Goal: Task Accomplishment & Management: Manage account settings

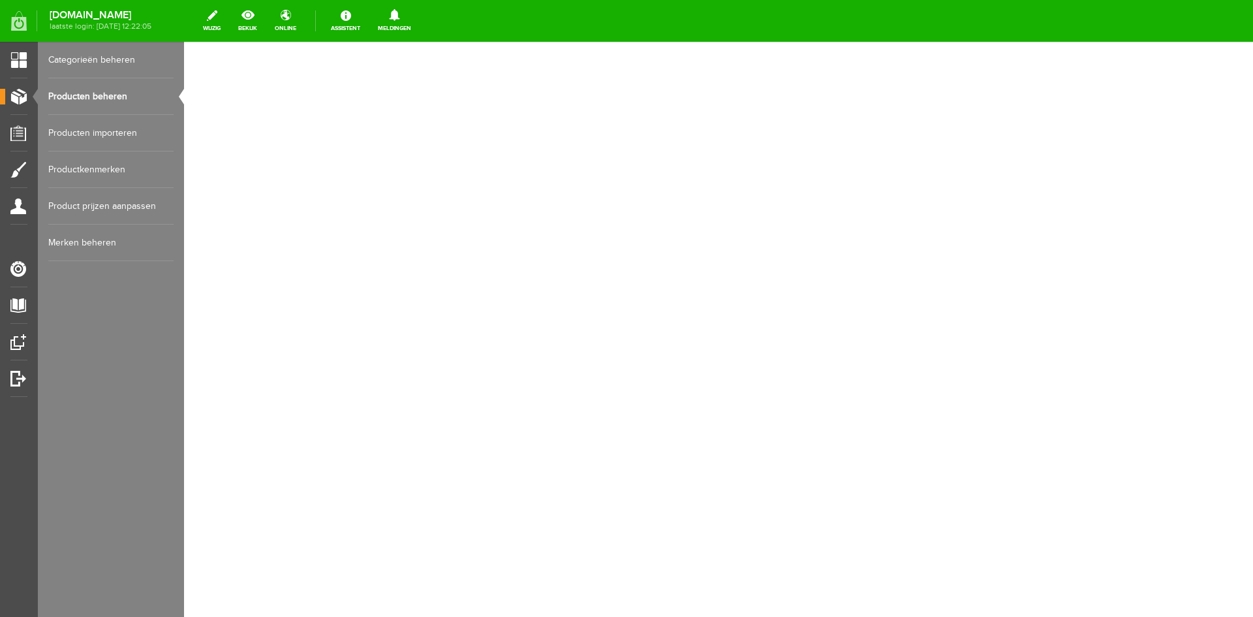
select select "159009"
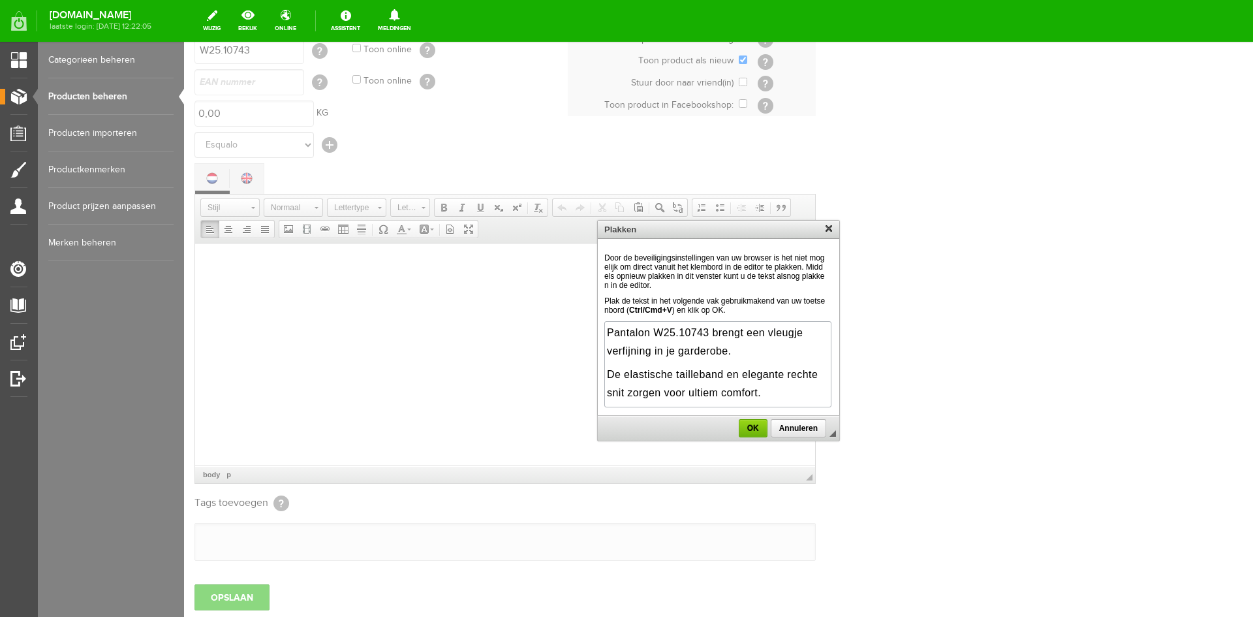
scroll to position [91, 0]
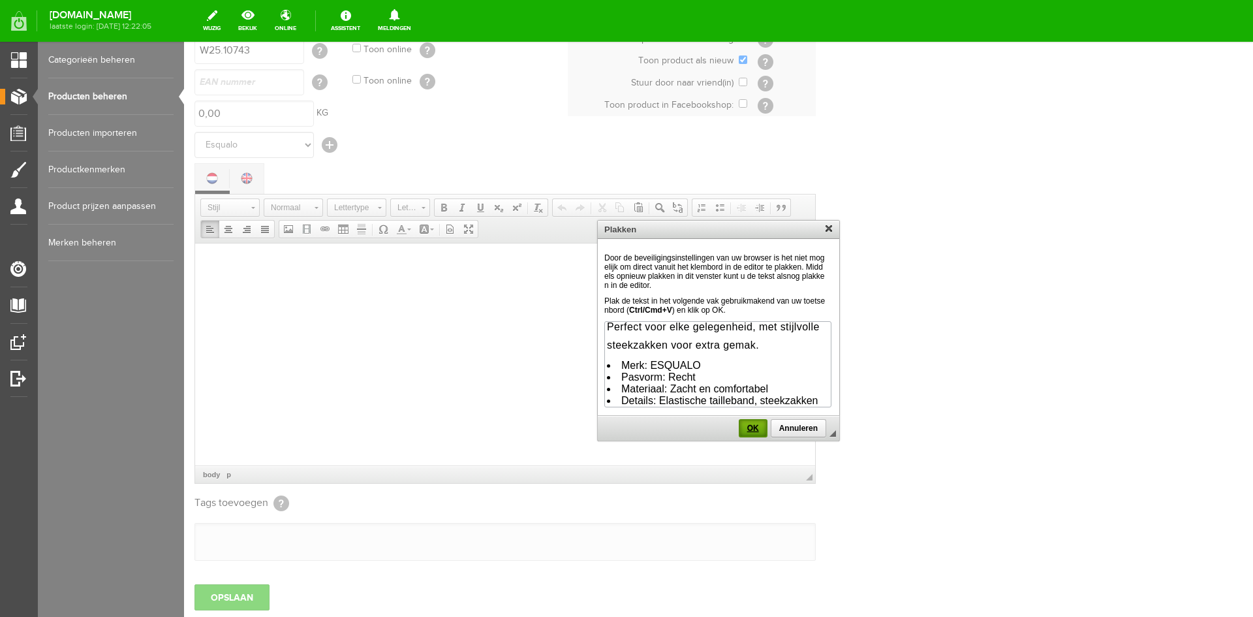
click at [749, 433] on span "OK" at bounding box center [753, 427] width 26 height 9
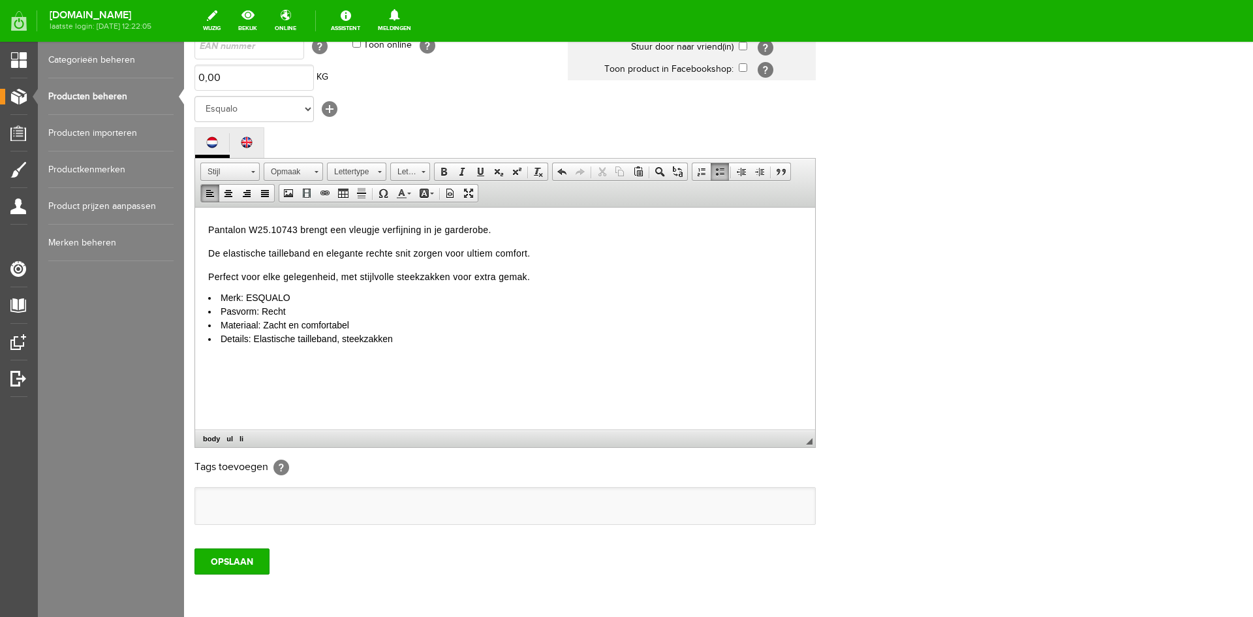
scroll to position [250, 0]
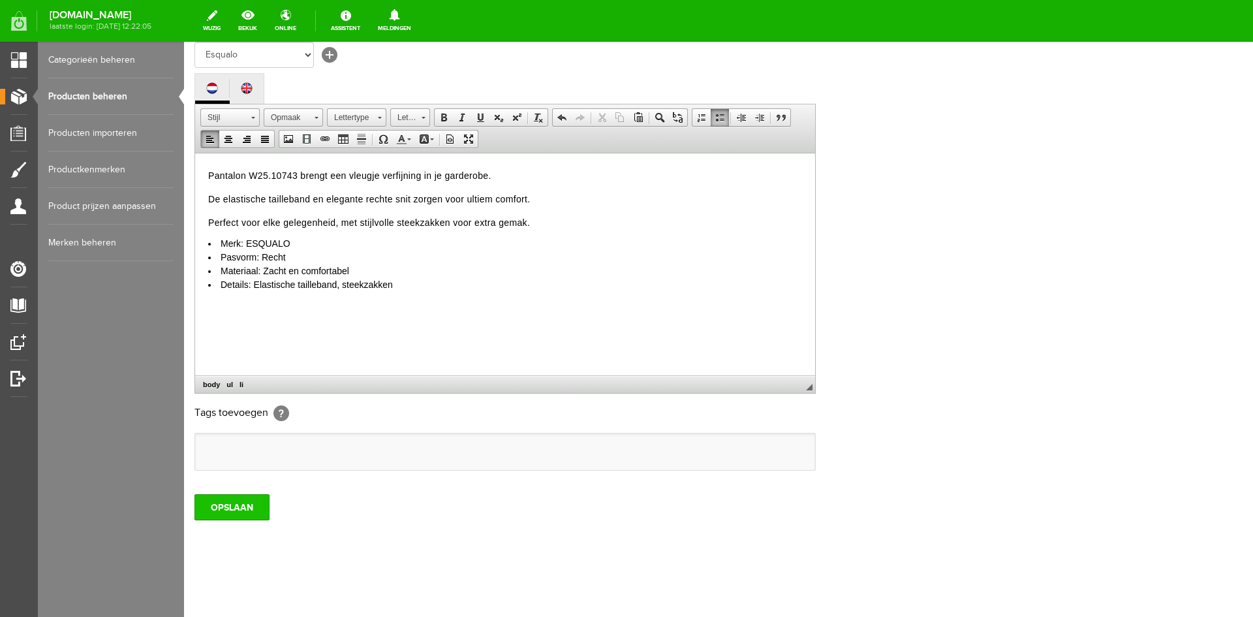
click at [241, 509] on input "OPSLAAN" at bounding box center [231, 507] width 75 height 26
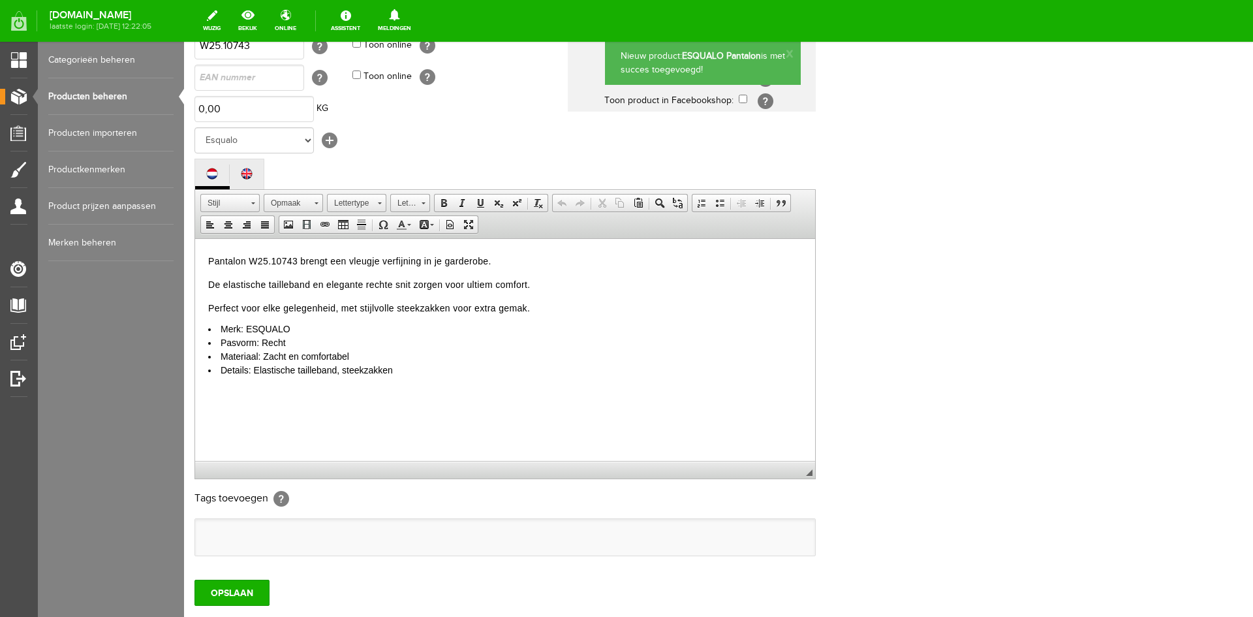
scroll to position [0, 0]
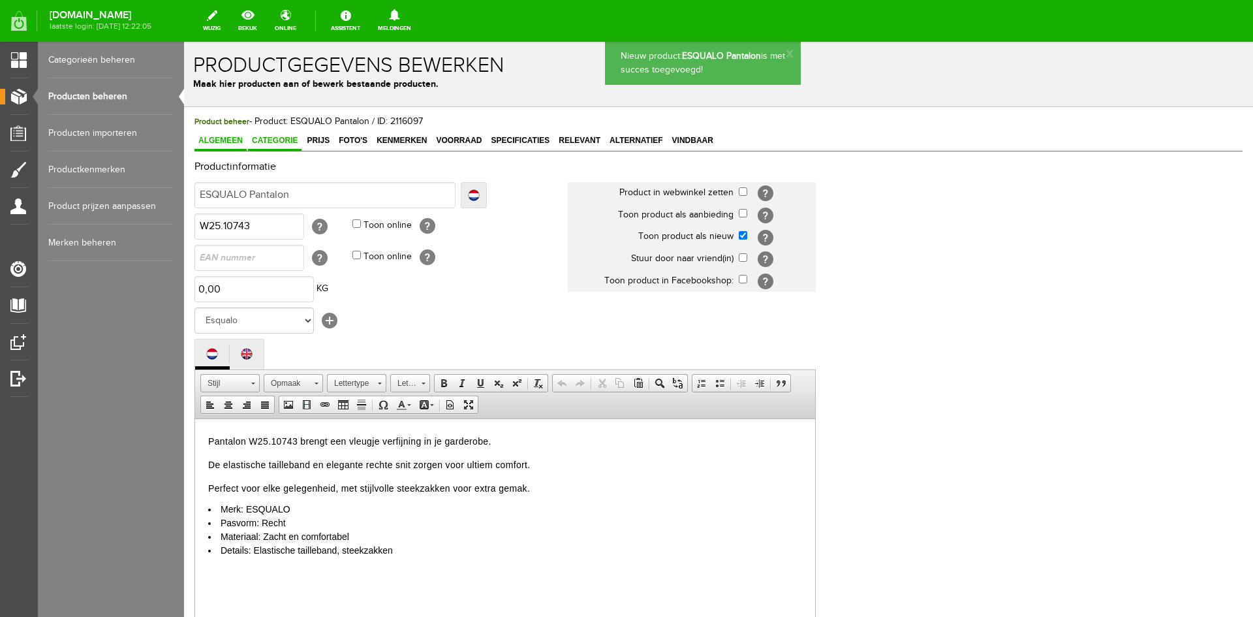
click at [279, 147] on link "Categorie" at bounding box center [275, 141] width 54 height 19
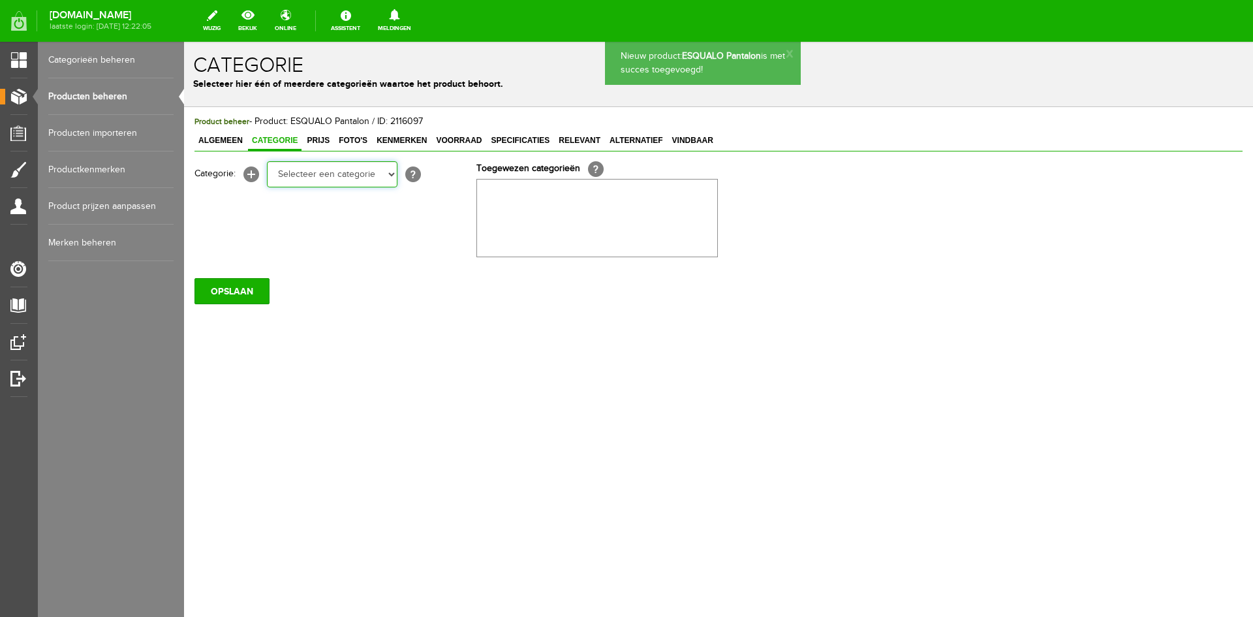
click at [386, 181] on select "Selecteer een categorie KLEDING Alle kleding Badkleding Broeken Blazers Gilet J…" at bounding box center [332, 174] width 131 height 26
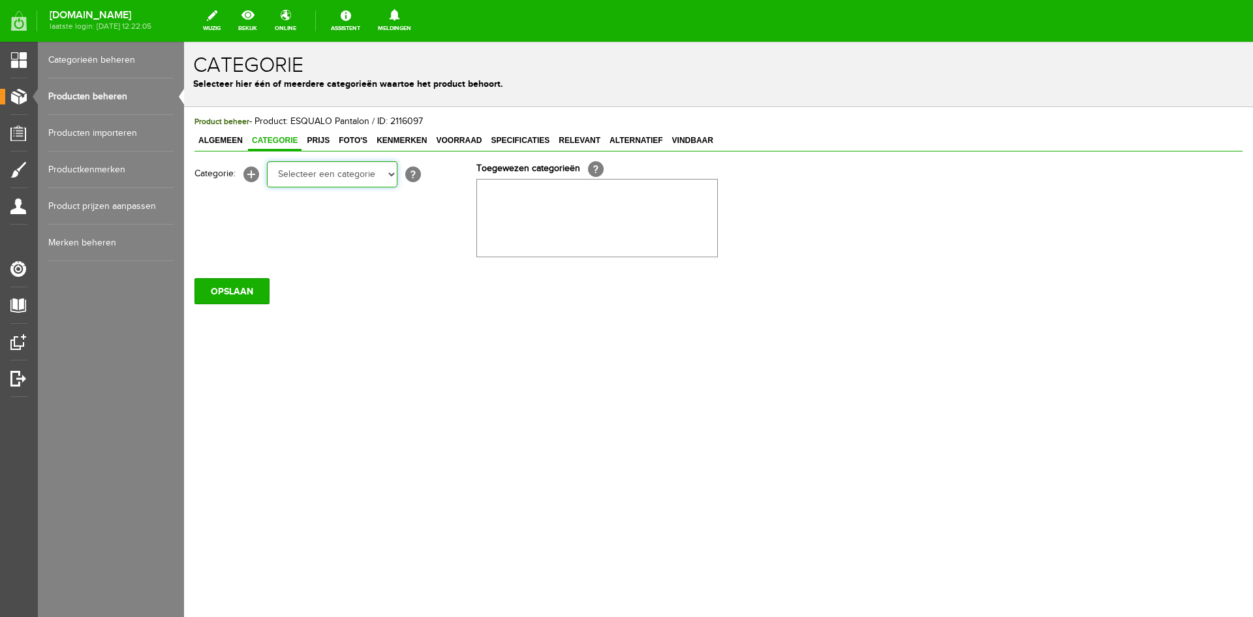
select select "258525"
click at [267, 161] on select "Selecteer een categorie KLEDING Alle kleding Badkleding Broeken Blazers Gilet J…" at bounding box center [332, 174] width 131 height 26
click at [392, 178] on select "Selecteer een categorie KLEDING Alle kleding Badkleding Broeken Blazers Gilet J…" at bounding box center [332, 174] width 131 height 26
select select "258545"
click at [267, 161] on select "Selecteer een categorie KLEDING Alle kleding Badkleding Broeken Blazers Gilet J…" at bounding box center [332, 174] width 131 height 26
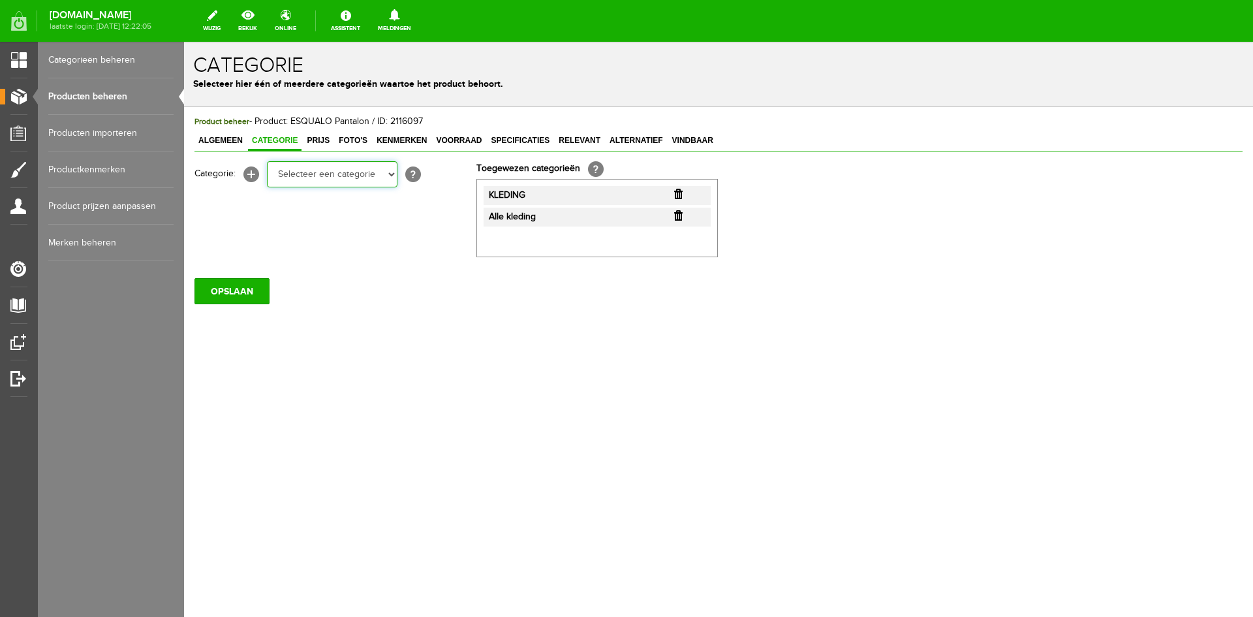
click at [389, 174] on select "Selecteer een categorie KLEDING Alle kleding Badkleding Broeken Blazers Gilet J…" at bounding box center [332, 174] width 131 height 26
select select "258548"
click at [267, 161] on select "Selecteer een categorie KLEDING Alle kleding Badkleding Broeken Blazers Gilet J…" at bounding box center [332, 174] width 131 height 26
click at [249, 298] on input "OPSLAAN" at bounding box center [231, 292] width 75 height 26
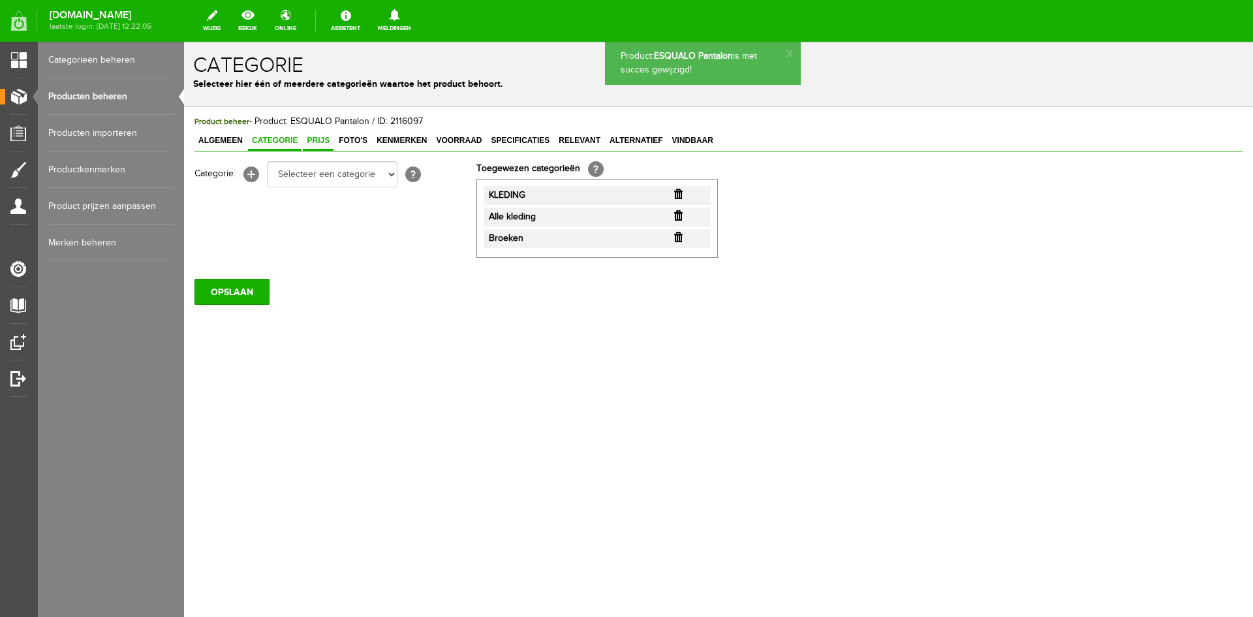
click at [312, 137] on span "Prijs" at bounding box center [318, 140] width 31 height 9
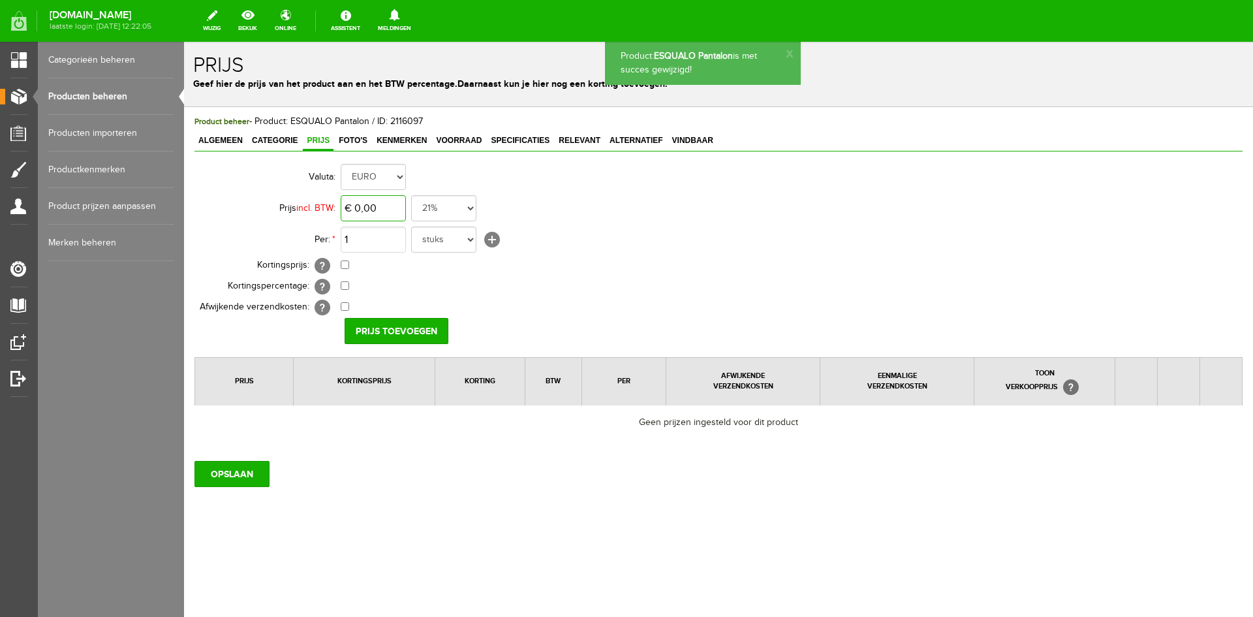
click at [371, 209] on input "€ 0,00" at bounding box center [373, 208] width 65 height 26
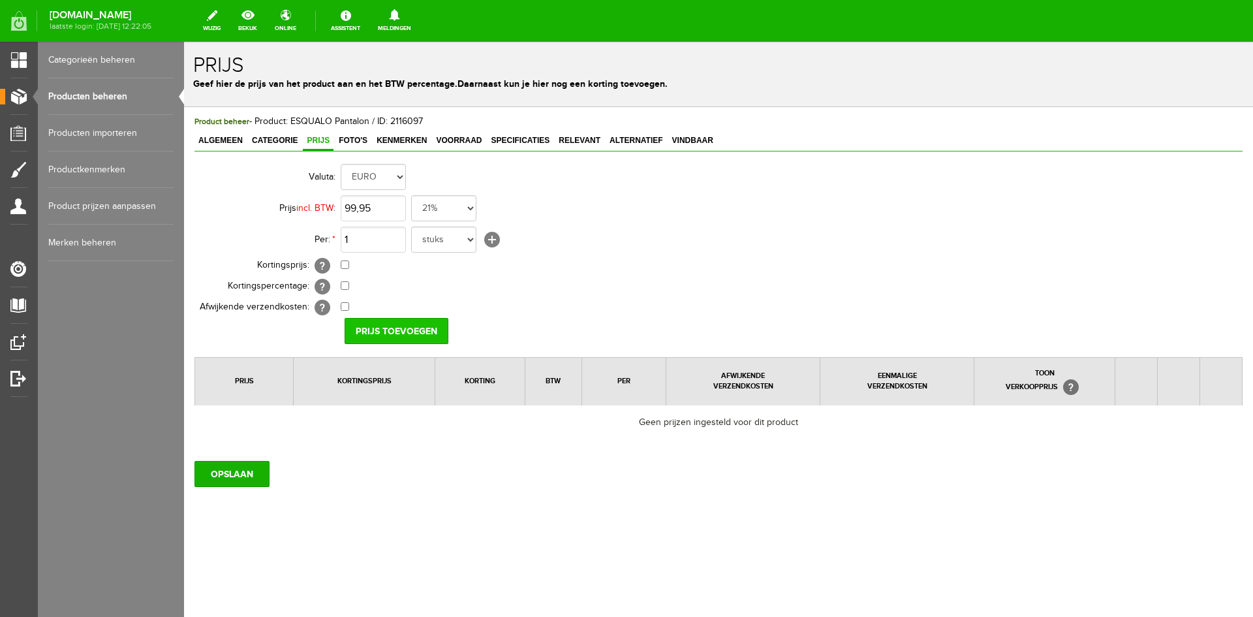
click at [375, 332] on input "Prijs toevoegen" at bounding box center [397, 331] width 104 height 26
type input "€ 99,95"
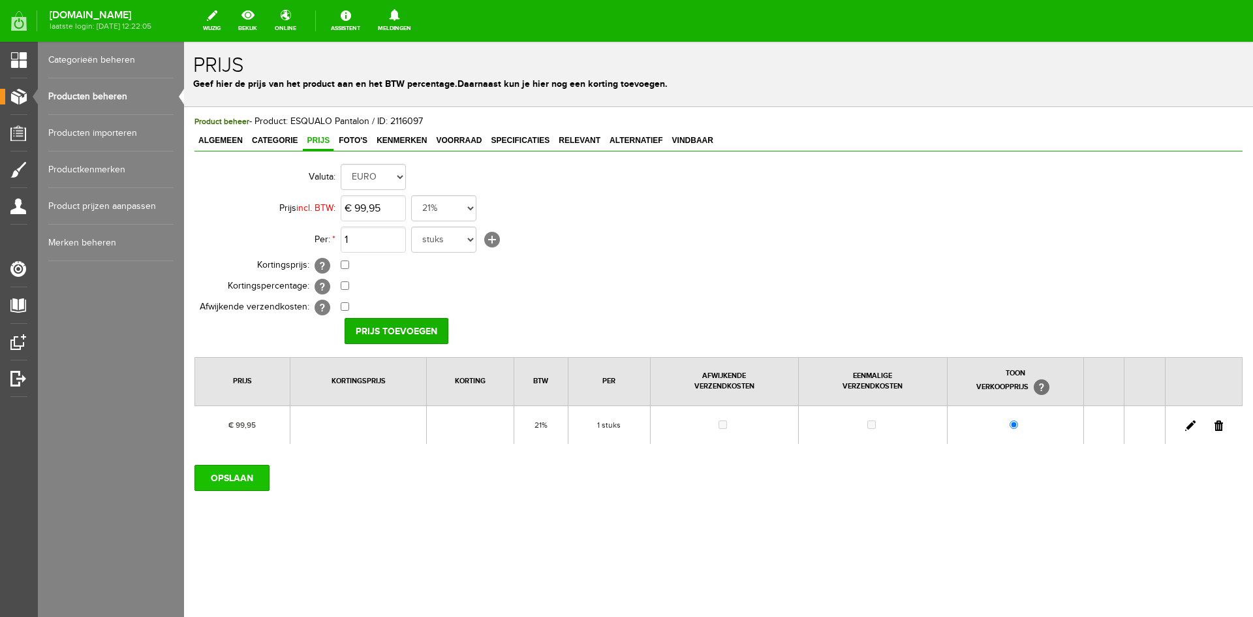
click at [239, 475] on input "OPSLAAN" at bounding box center [231, 478] width 75 height 26
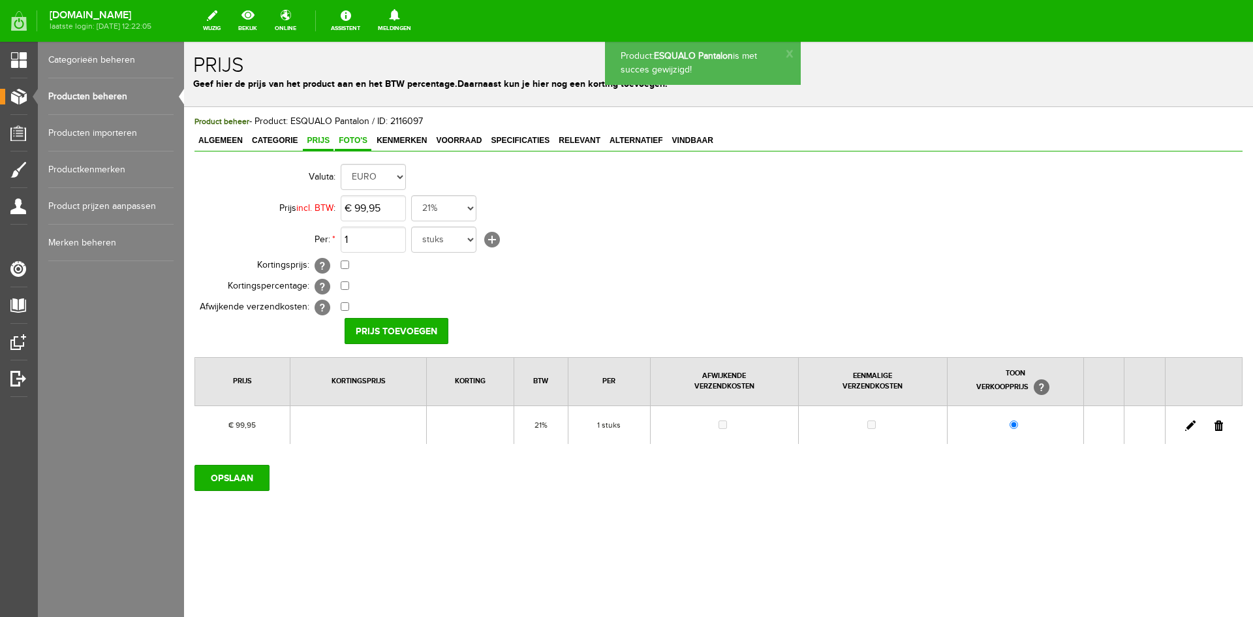
click at [352, 139] on span "Foto's" at bounding box center [353, 140] width 37 height 9
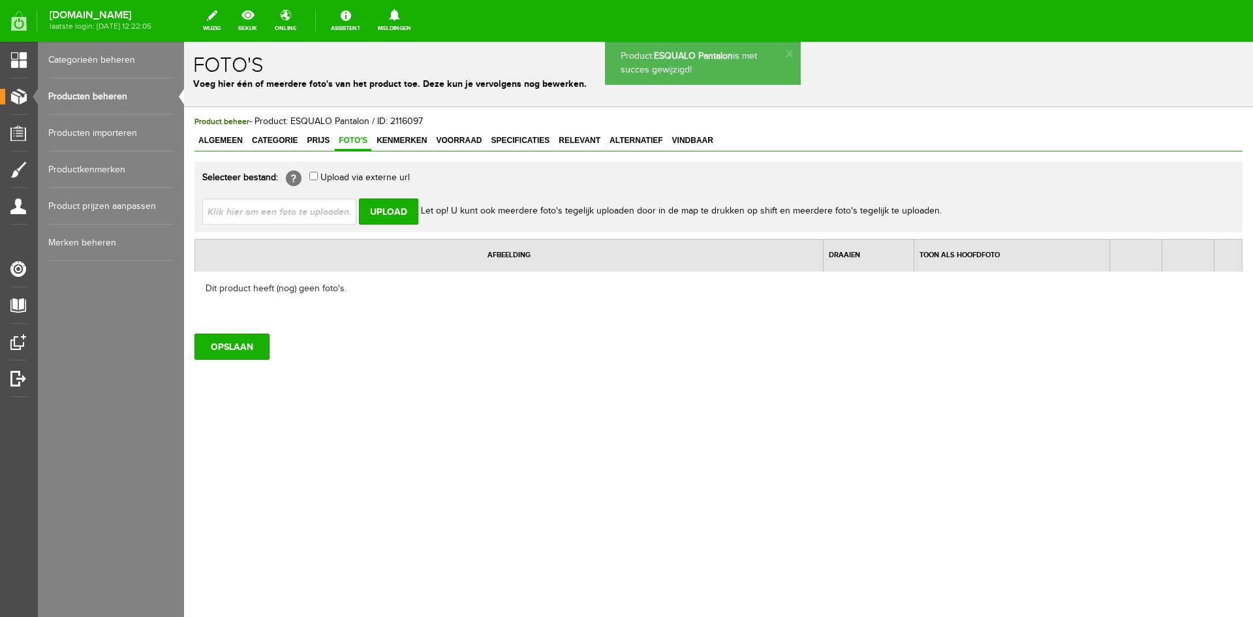
click at [328, 214] on input "file" at bounding box center [284, 210] width 164 height 25
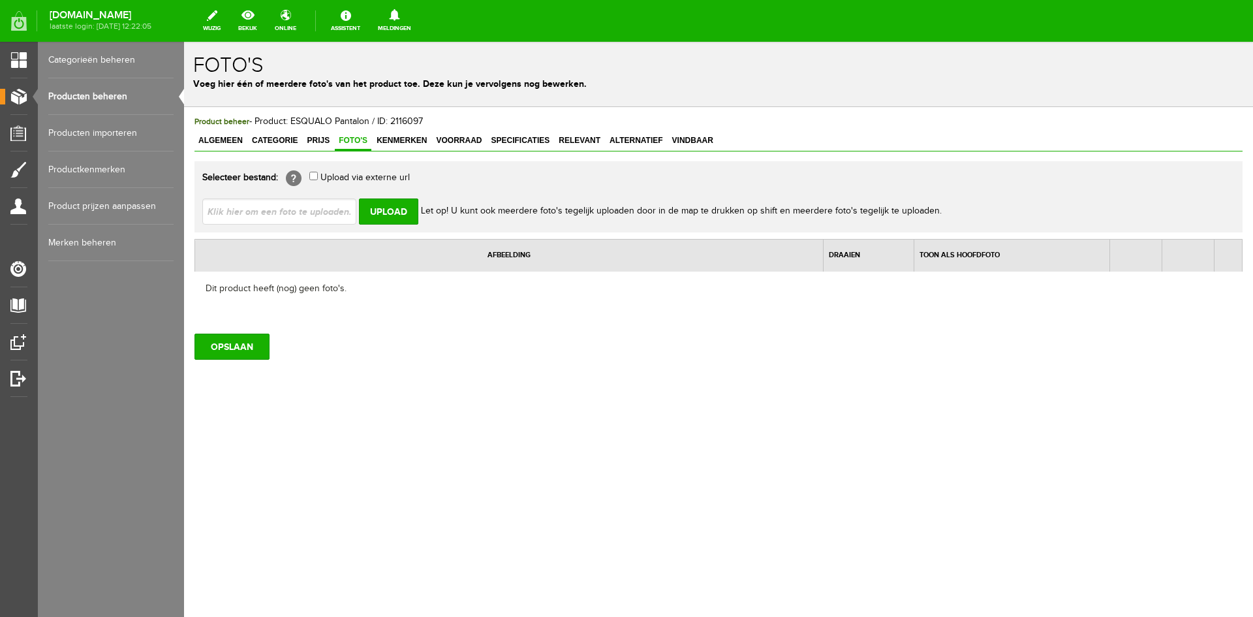
type input "C:\fakepath\esqualo-pantalon-w25-10743-grijs-13138411756867590.jpg.jpg"
type input "esqualo-pantalon-w25-10743-grijs-13138411756867590.jpg.jpg"
click at [388, 213] on input "Upload" at bounding box center [388, 211] width 59 height 26
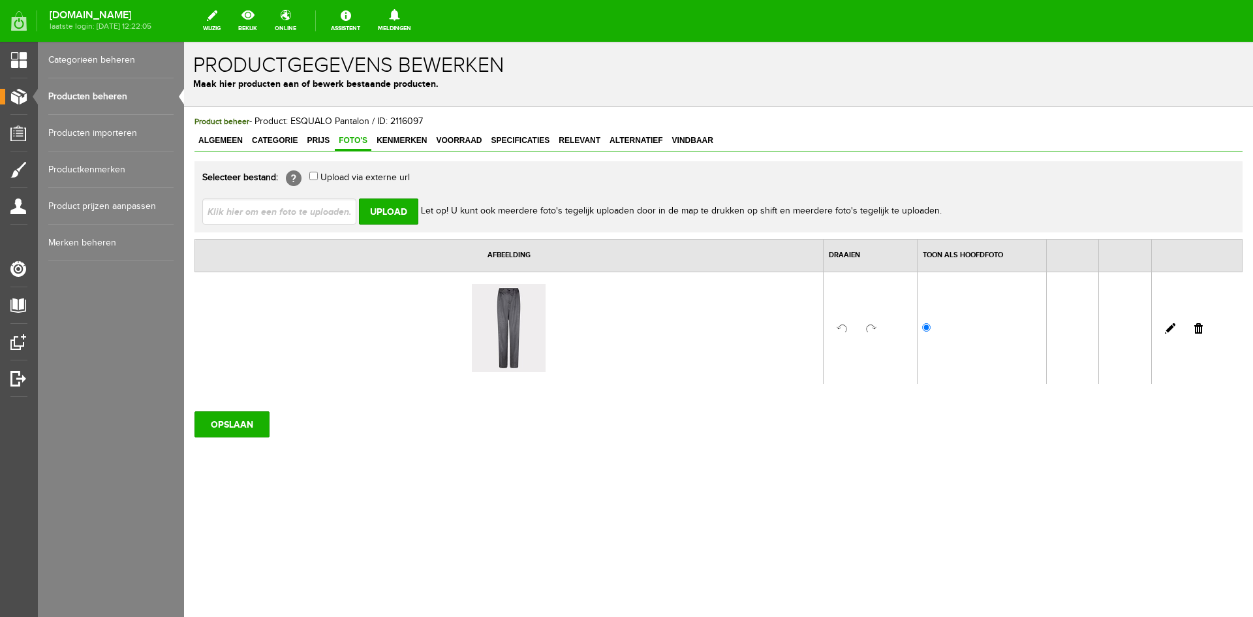
click at [305, 214] on input "file" at bounding box center [284, 210] width 164 height 25
type input "C:\fakepath\esqualo-pantalon-w25-10743-grijs-13138431756867591.jpg.jpg"
type input "esqualo-pantalon-w25-10743-grijs-13138431756867591.jpg.jpg"
click at [397, 223] on input "Upload" at bounding box center [388, 211] width 59 height 26
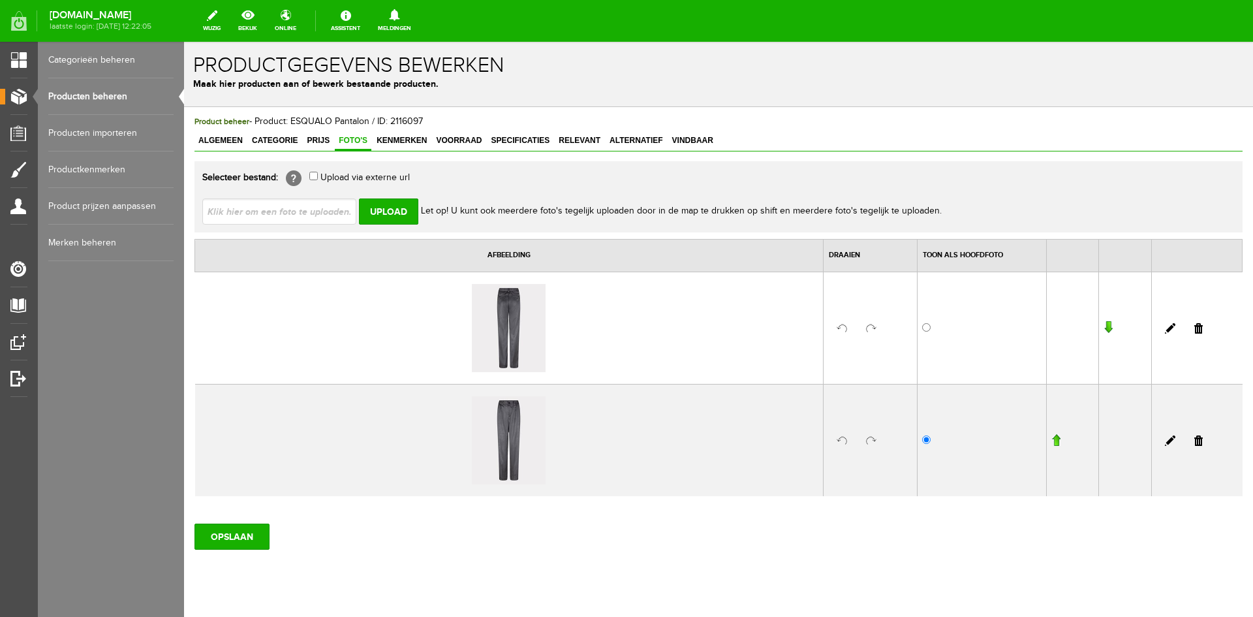
click at [322, 209] on input "file" at bounding box center [284, 210] width 164 height 25
type input "C:\fakepath\esqualo-pantalon-w25-10743-grijs-13138441756867593.jpg.jpg"
type input "esqualo-pantalon-w25-10743-grijs-13138441756867593.jpg.jpg"
click at [393, 220] on input "Upload" at bounding box center [388, 211] width 59 height 26
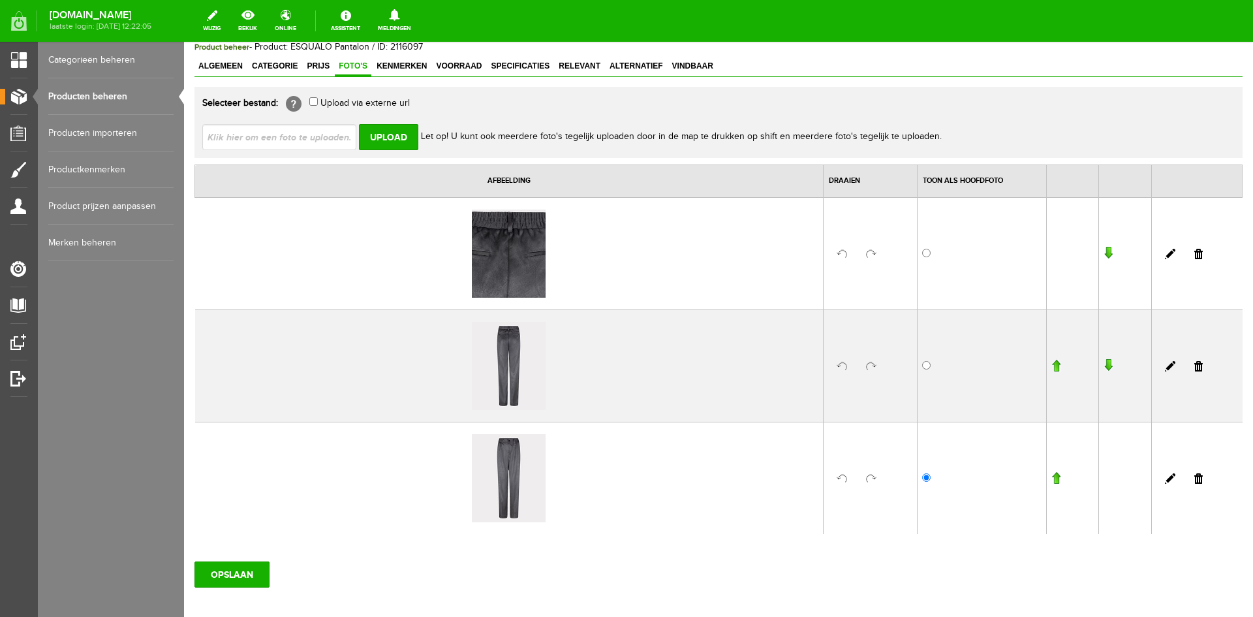
scroll to position [142, 0]
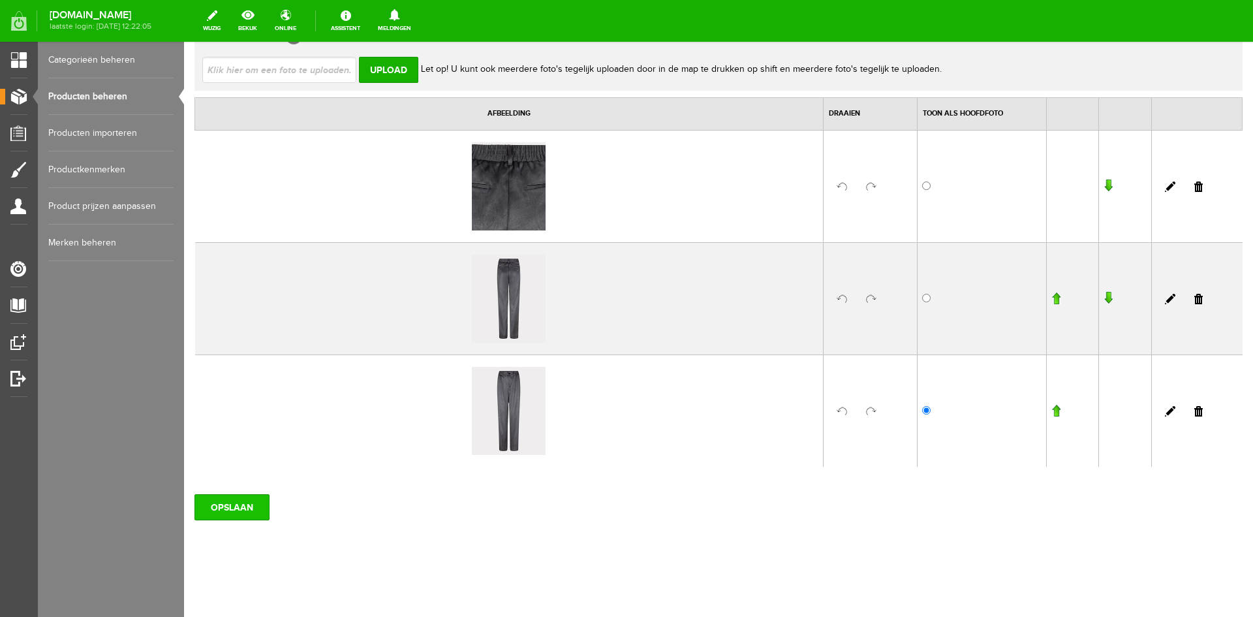
click at [245, 512] on input "OPSLAAN" at bounding box center [231, 507] width 75 height 26
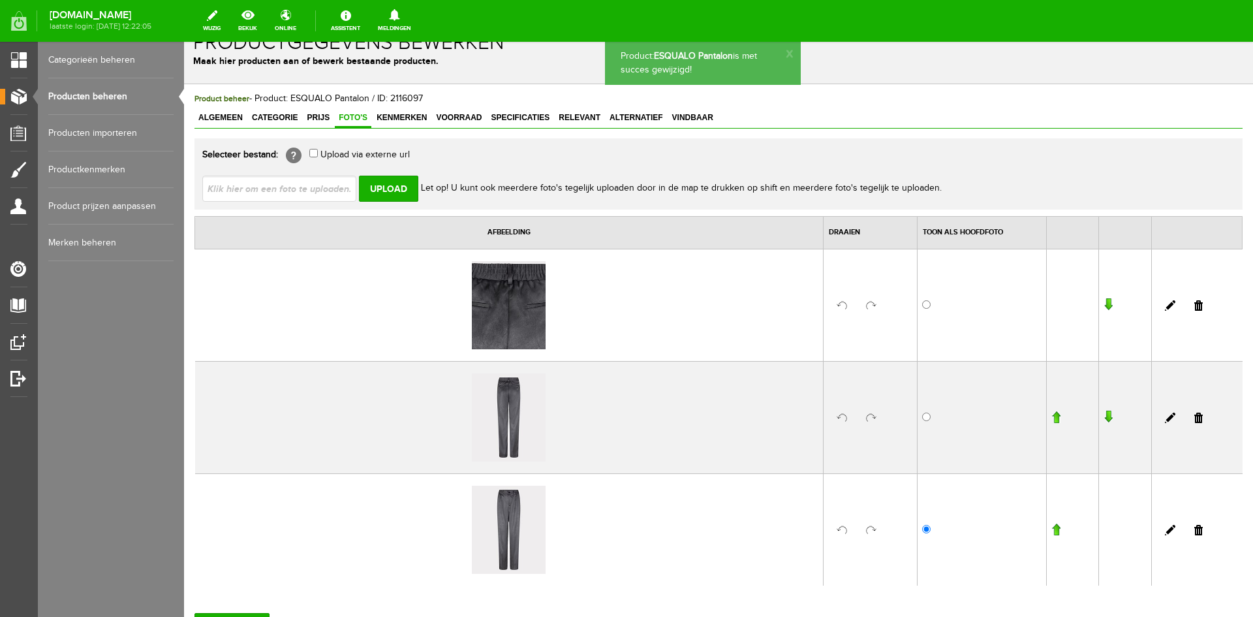
scroll to position [0, 0]
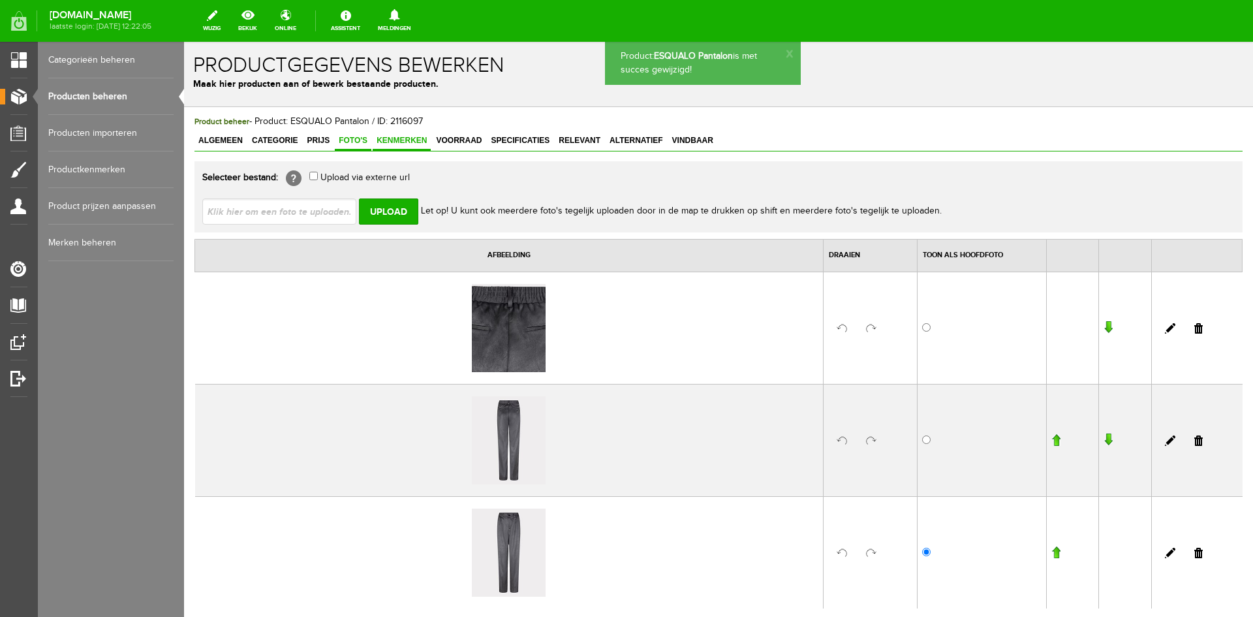
click at [406, 145] on span "Kenmerken" at bounding box center [402, 140] width 58 height 9
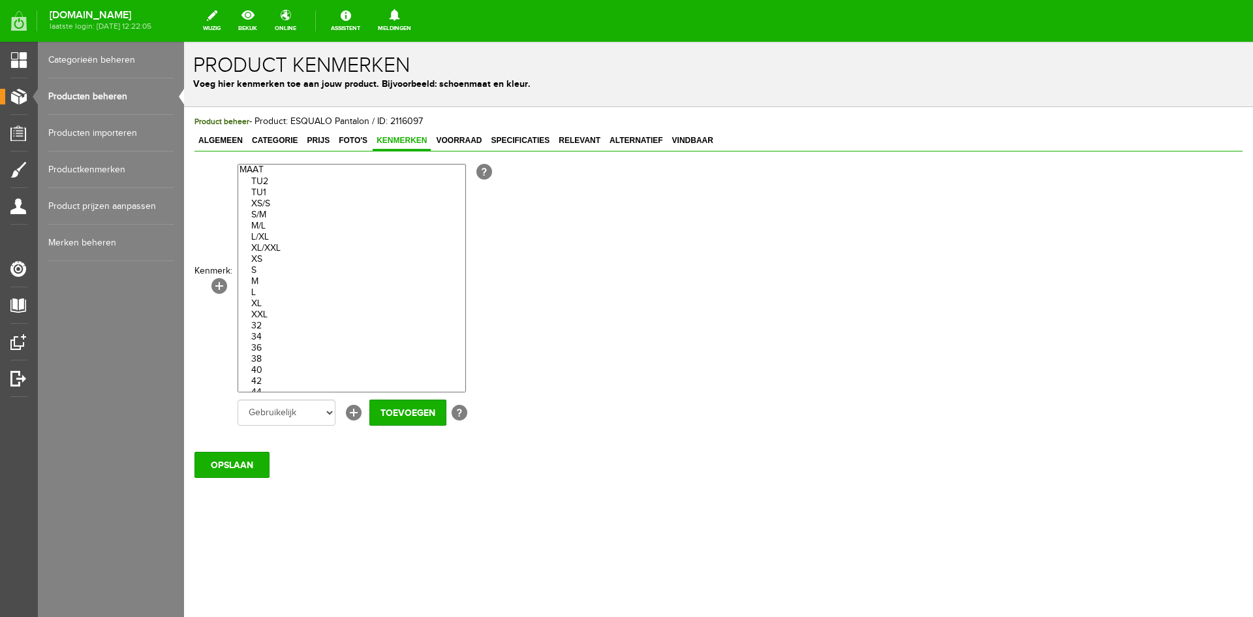
drag, startPoint x: 268, startPoint y: 336, endPoint x: 270, endPoint y: 378, distance: 41.8
select select "70900|274848"
click at [270, 378] on optgroup "TU2 TU1 XS/S S/M M/L L/XL XL/XXL XS S M L XL XXL 32 34 36 38 40 42 44 46 One si…" at bounding box center [351, 292] width 227 height 256
click at [395, 412] on input "Toevoegen" at bounding box center [407, 412] width 77 height 26
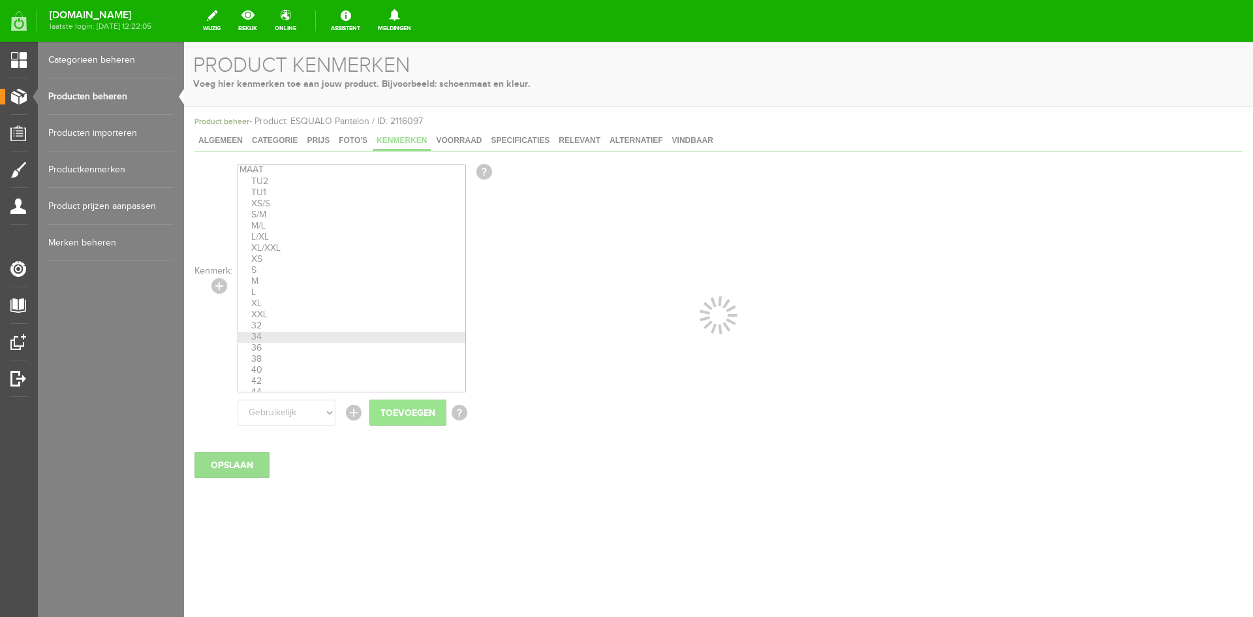
select select
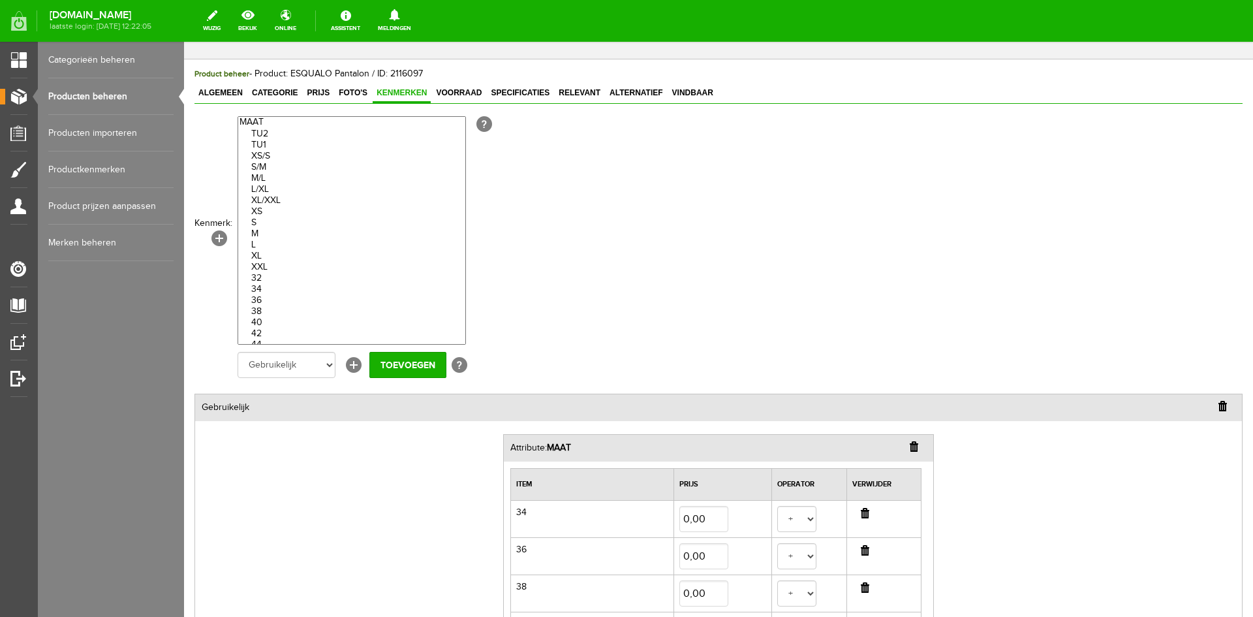
scroll to position [285, 0]
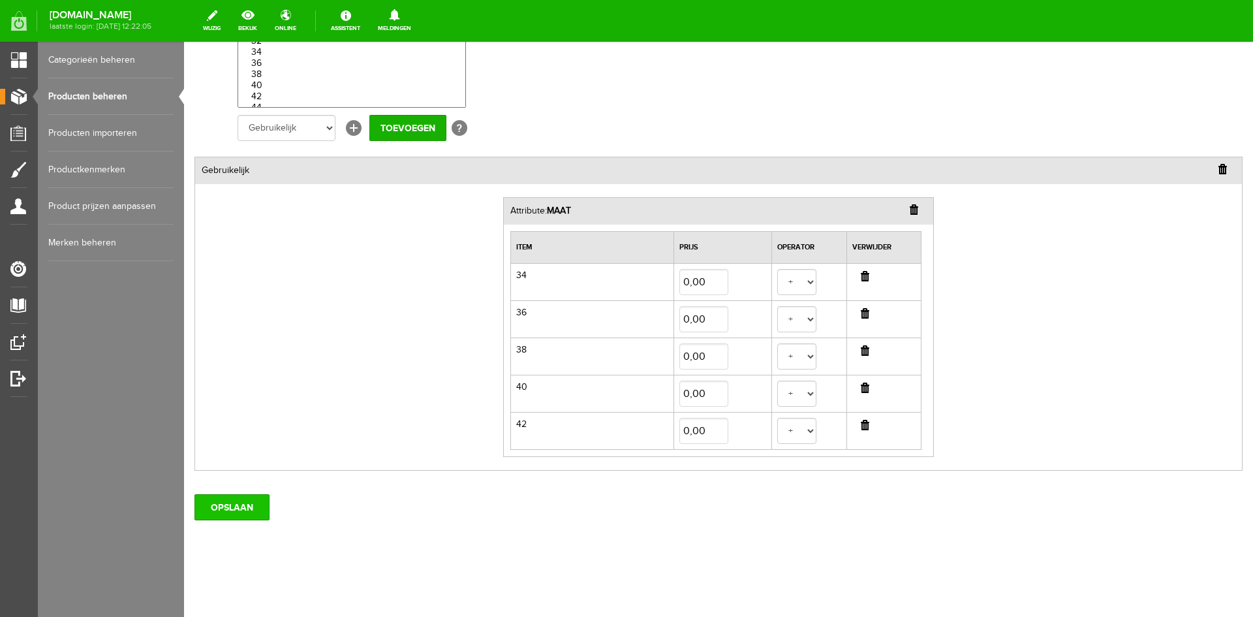
click at [243, 509] on input "OPSLAAN" at bounding box center [231, 507] width 75 height 26
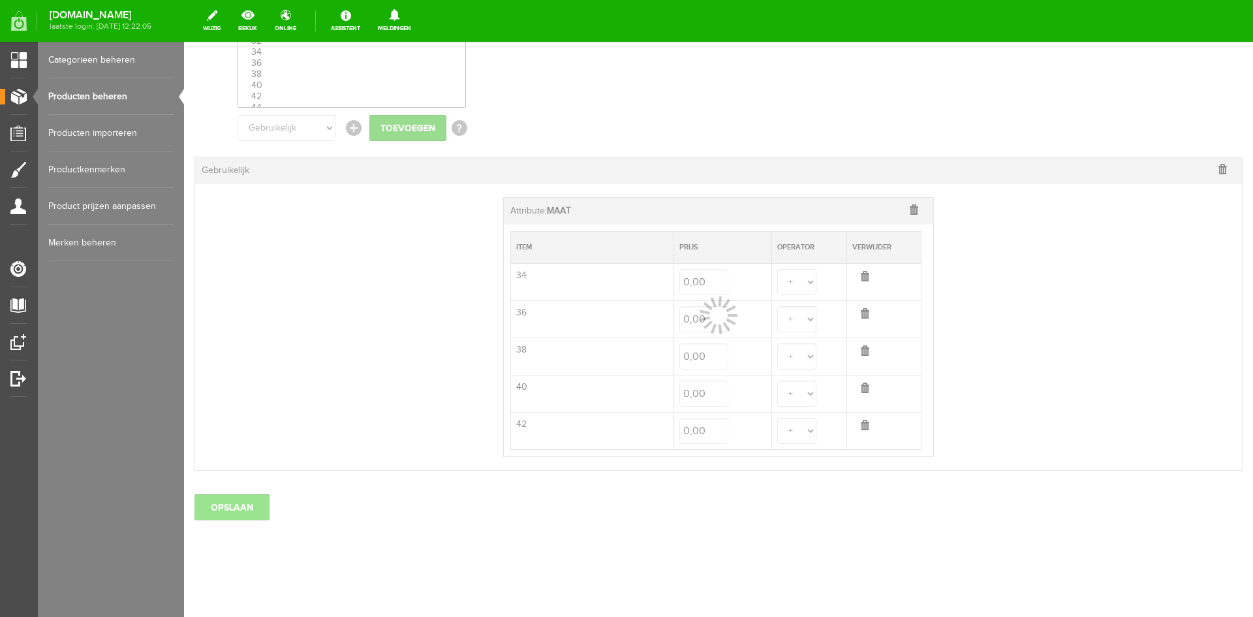
select select
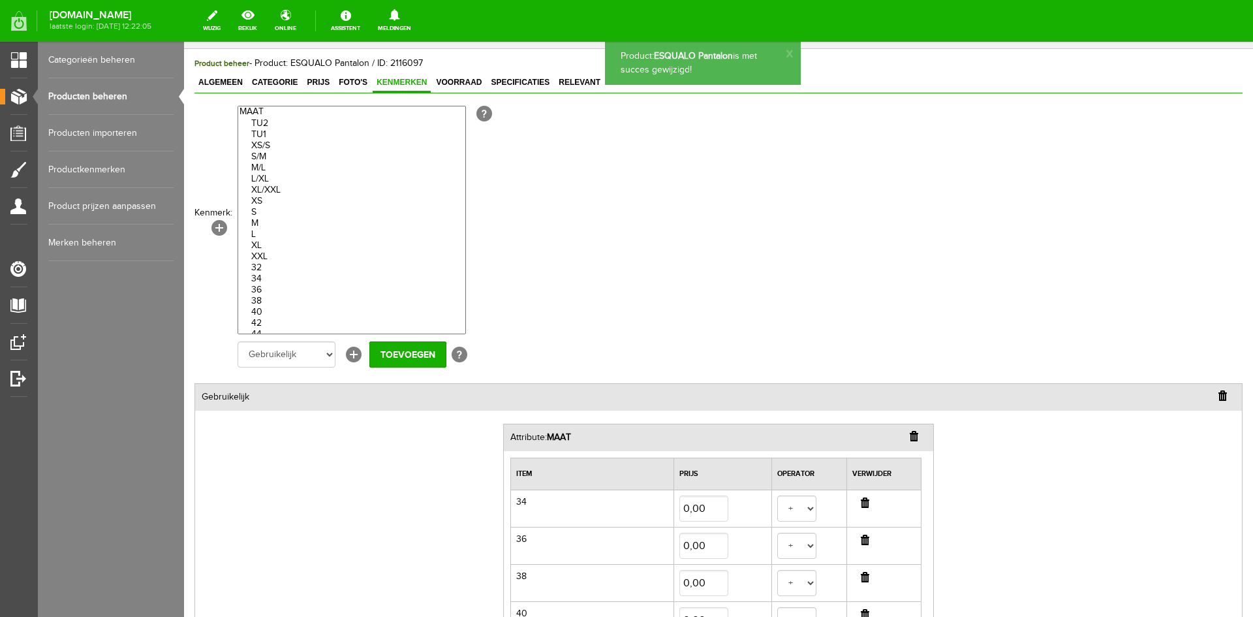
scroll to position [0, 0]
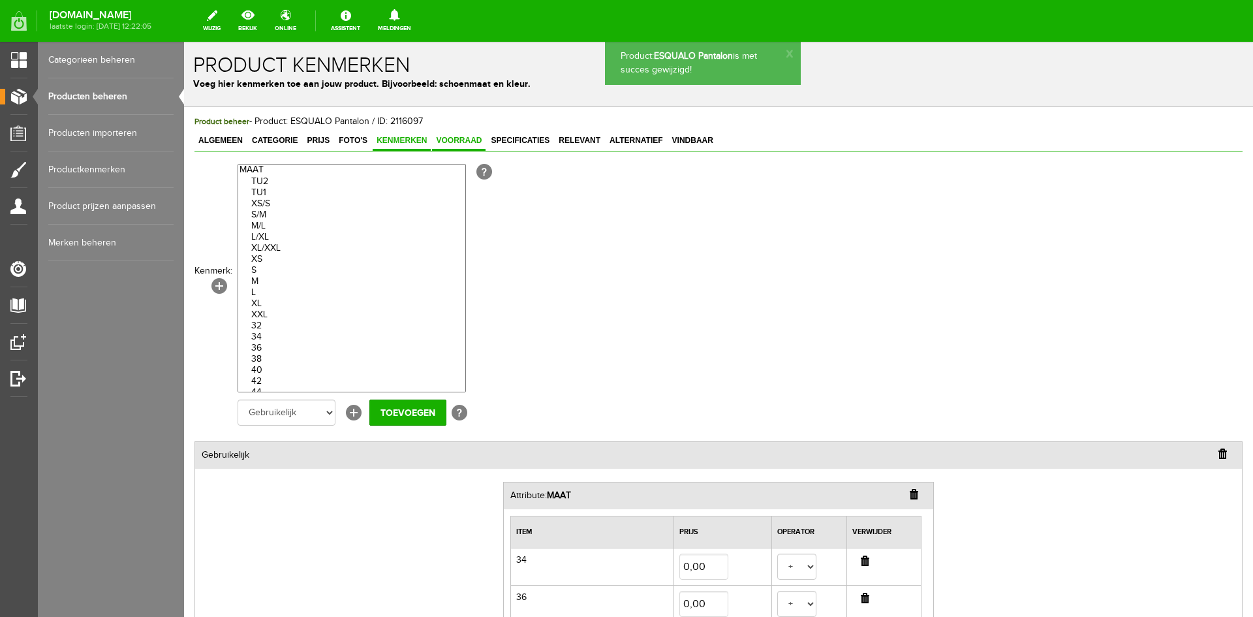
click at [467, 143] on span "Voorraad" at bounding box center [459, 140] width 54 height 9
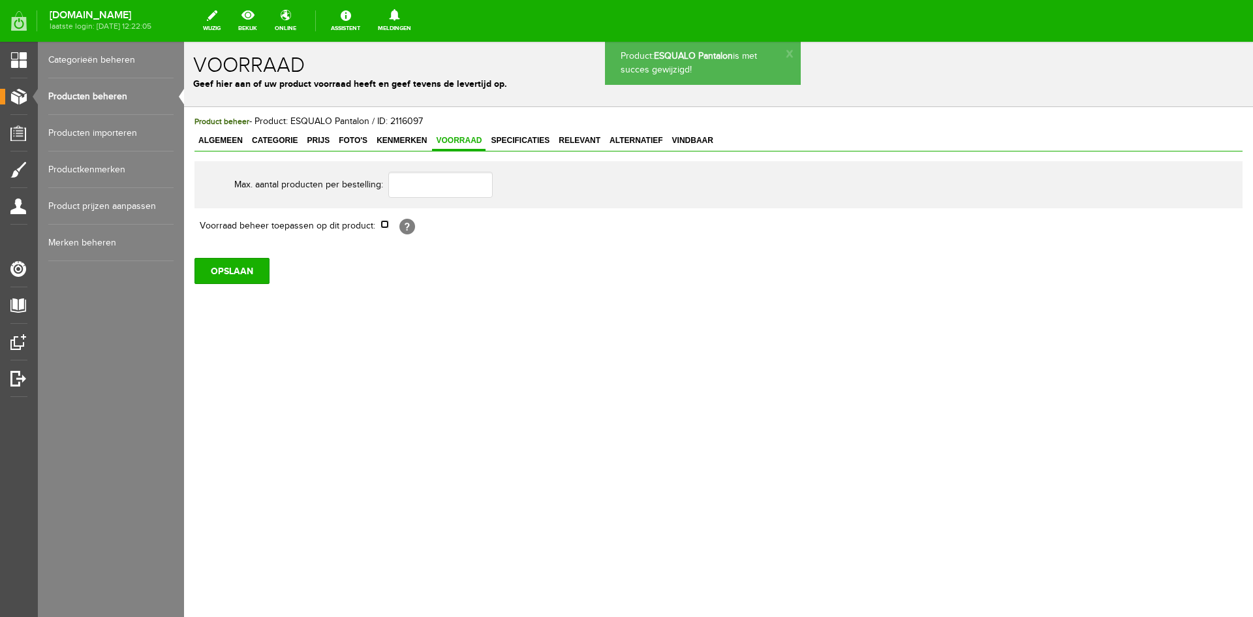
click at [385, 224] on input "checkbox" at bounding box center [384, 224] width 8 height 8
checkbox input "true"
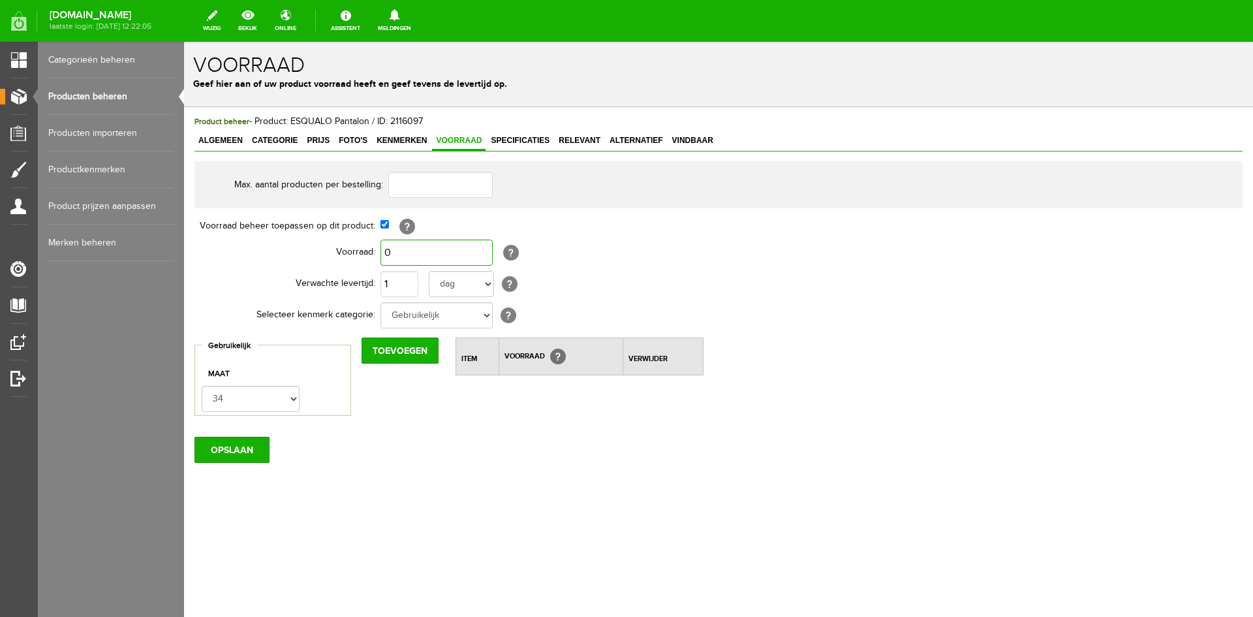
click at [407, 255] on input "0" at bounding box center [436, 252] width 112 height 26
type input "3"
click at [397, 285] on input "1" at bounding box center [399, 284] width 38 height 26
type input "4"
click at [400, 347] on input "Toevoegen" at bounding box center [400, 350] width 77 height 26
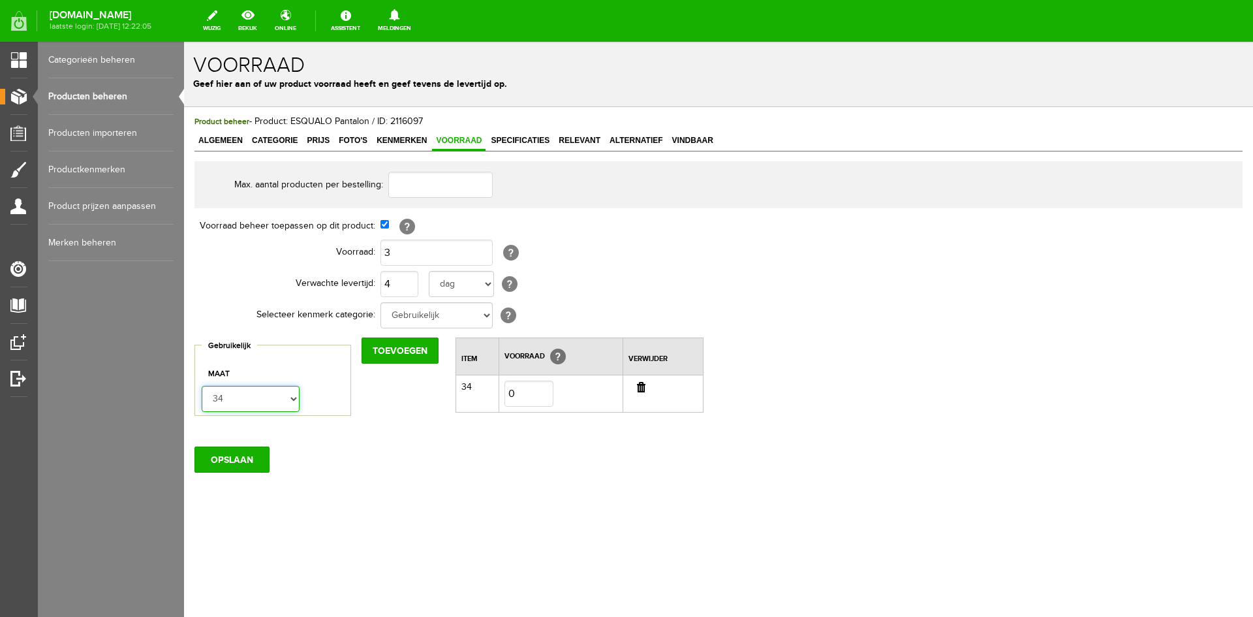
click at [294, 399] on select "34 36 38 40 42" at bounding box center [251, 399] width 98 height 26
select select "274849"
click at [202, 386] on select "34 36 38 40 42" at bounding box center [251, 399] width 98 height 26
click at [391, 352] on input "Toevoegen" at bounding box center [400, 350] width 77 height 26
click at [290, 395] on select "34 36 38 40 42" at bounding box center [251, 399] width 98 height 26
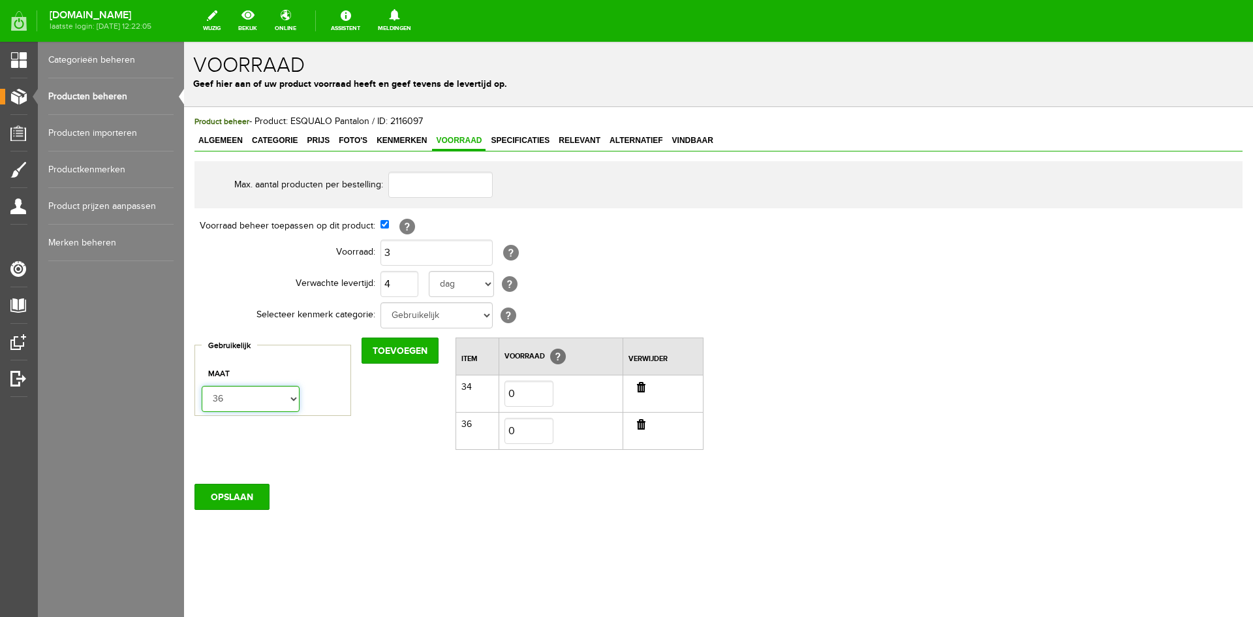
select select "274852"
click at [202, 386] on select "34 36 38 40 42" at bounding box center [251, 399] width 98 height 26
click at [392, 352] on input "Toevoegen" at bounding box center [400, 350] width 77 height 26
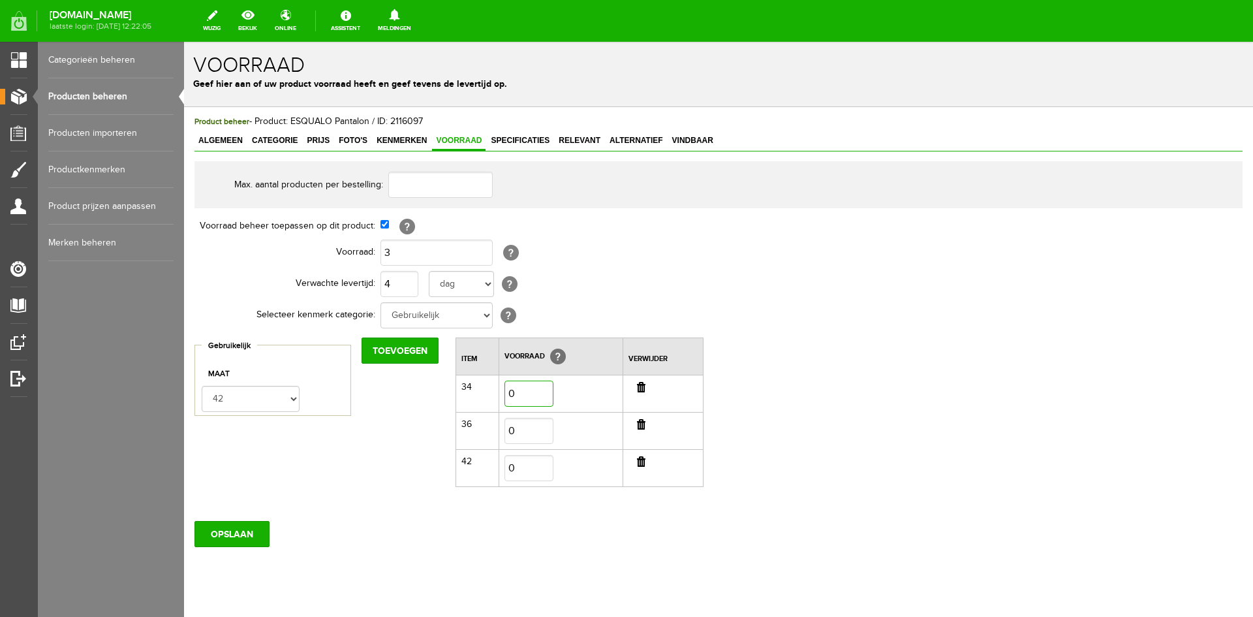
click at [530, 395] on input "0" at bounding box center [528, 393] width 49 height 26
type input "1"
click at [527, 440] on input "0" at bounding box center [528, 431] width 49 height 26
type input "1"
click at [519, 469] on input "0" at bounding box center [528, 468] width 49 height 26
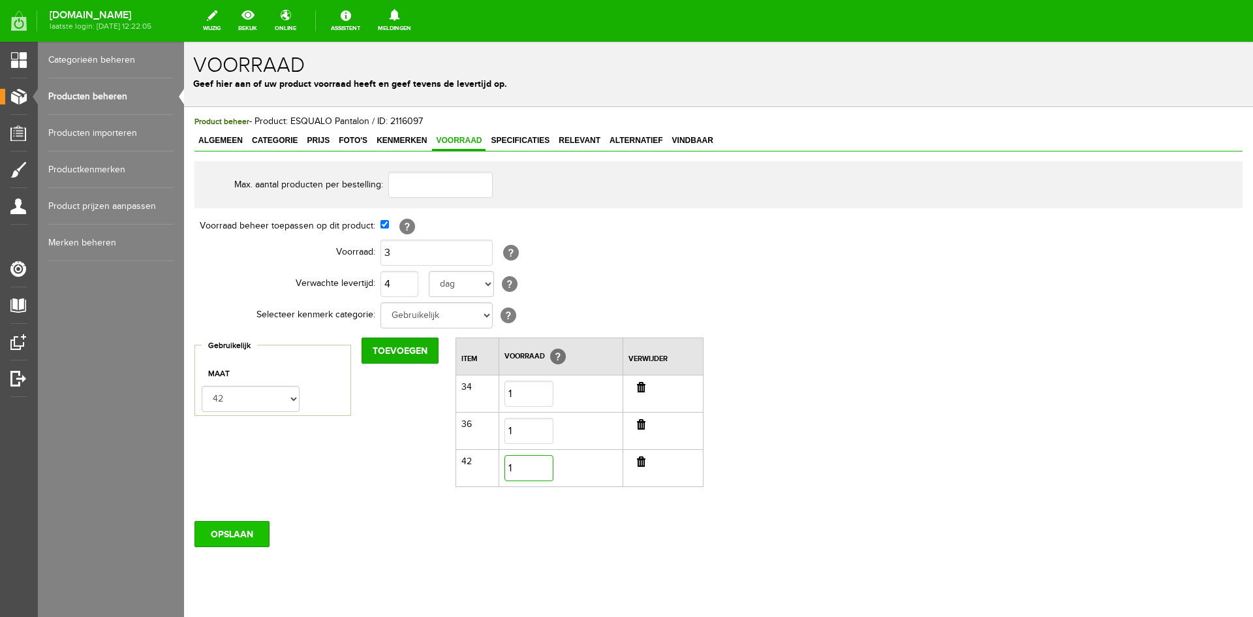
type input "1"
click at [227, 534] on input "OPSLAAN" at bounding box center [231, 534] width 75 height 26
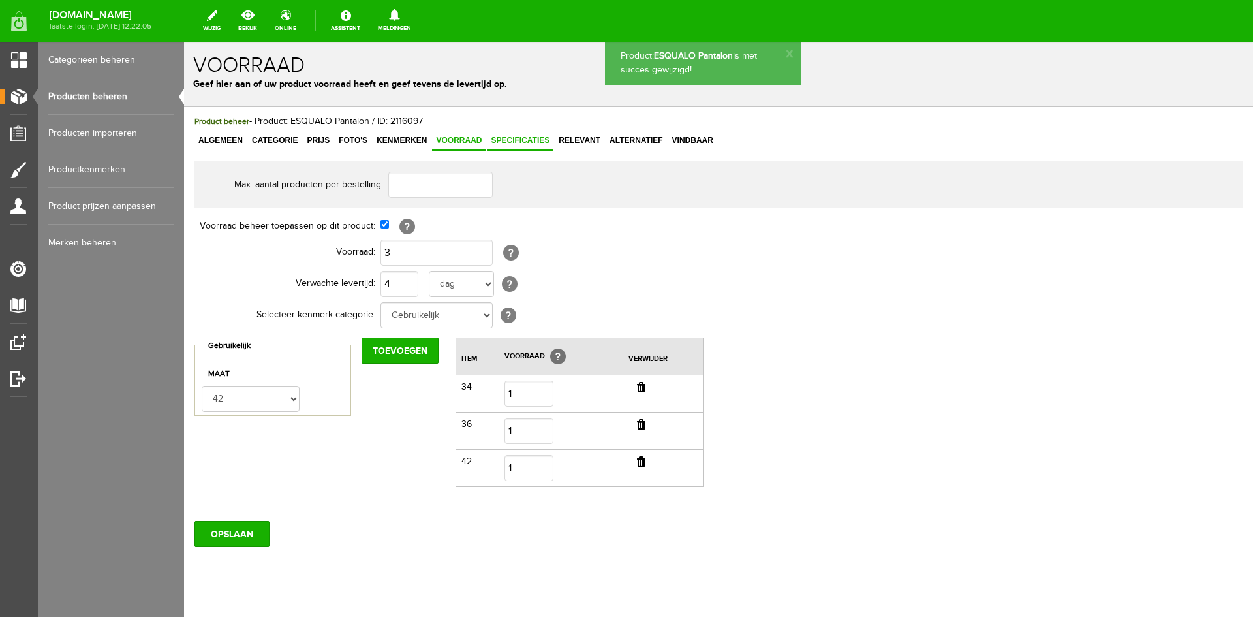
click at [529, 142] on span "Specificaties" at bounding box center [520, 140] width 67 height 9
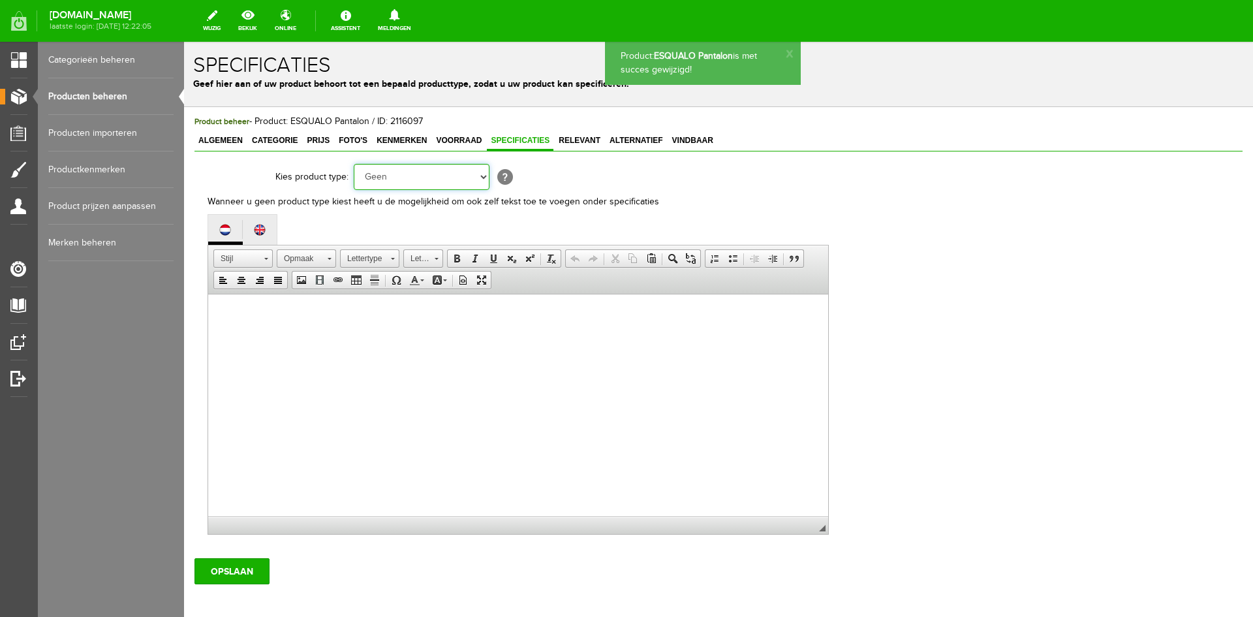
click at [483, 177] on select "Geen Auto Bed Boek Computer / Laptop DVD/CD Fiets Films Fotocamera GSM Kleding …" at bounding box center [422, 177] width 136 height 26
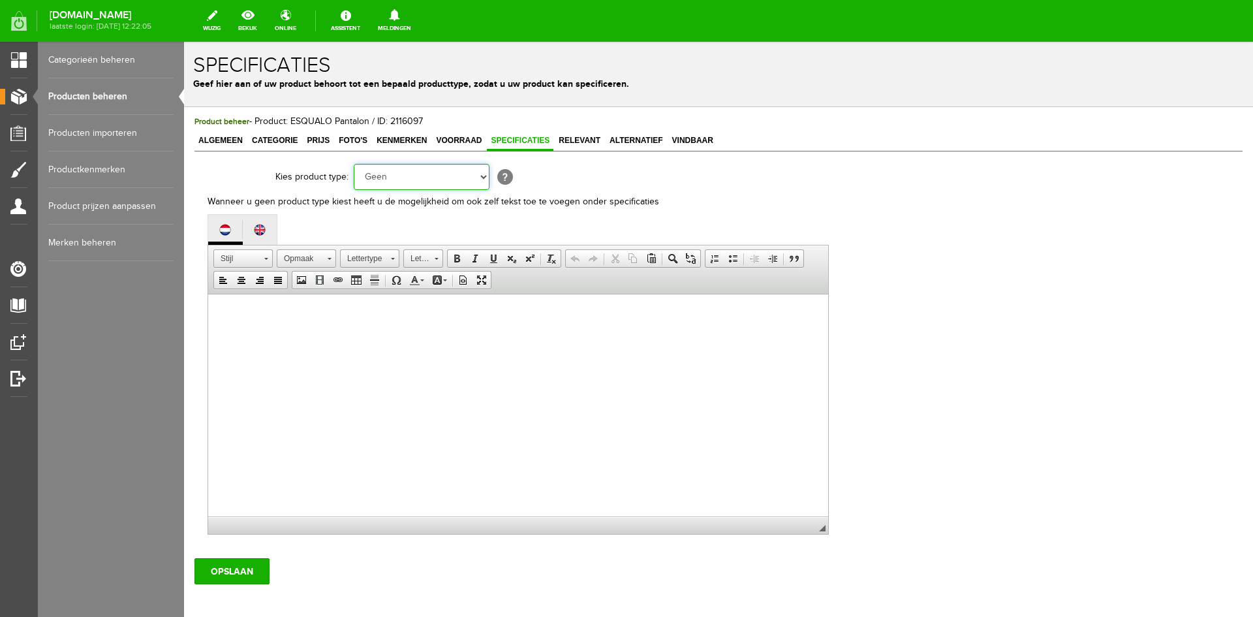
select select "37"
click at [354, 164] on select "Geen Auto Bed Boek Computer / Laptop DVD/CD Fiets Films Fotocamera GSM Kleding …" at bounding box center [422, 177] width 136 height 26
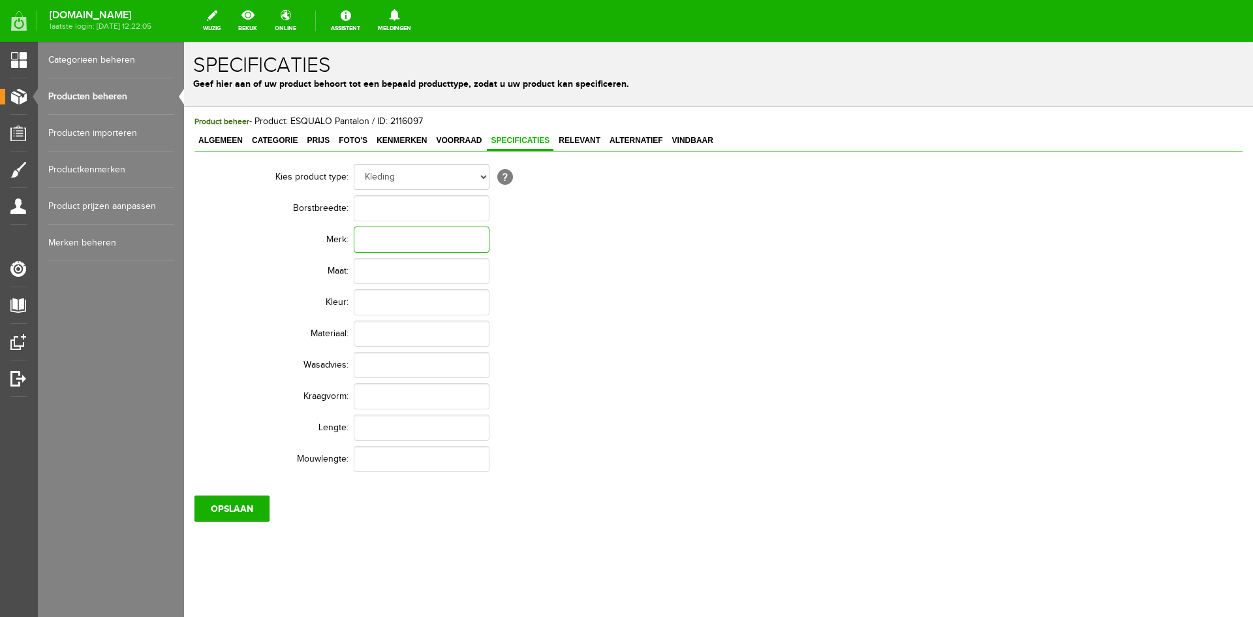
click at [378, 239] on input "text" at bounding box center [422, 239] width 136 height 26
type input "EsQualo"
click at [380, 309] on input "text" at bounding box center [422, 302] width 136 height 26
type input "Grijs"
click at [380, 335] on input "text" at bounding box center [422, 333] width 136 height 26
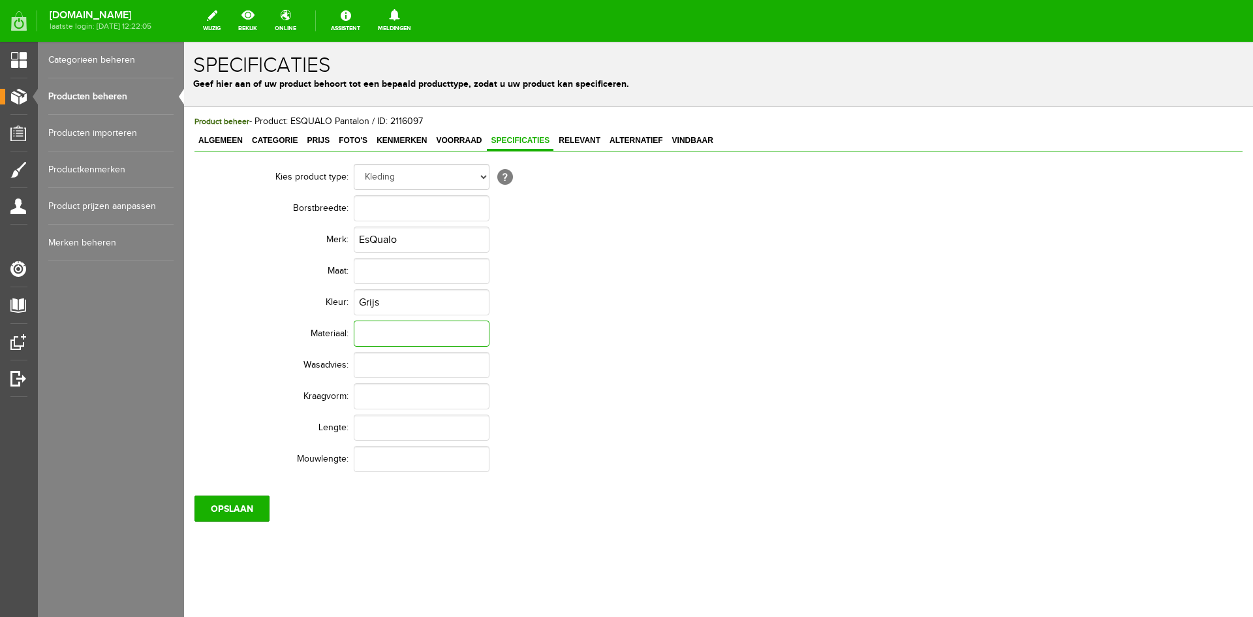
paste input "100% polyester"
type input "100% polyester"
click at [231, 513] on input "OPSLAAN" at bounding box center [231, 508] width 75 height 26
click at [104, 99] on link "Producten beheren" at bounding box center [110, 96] width 125 height 37
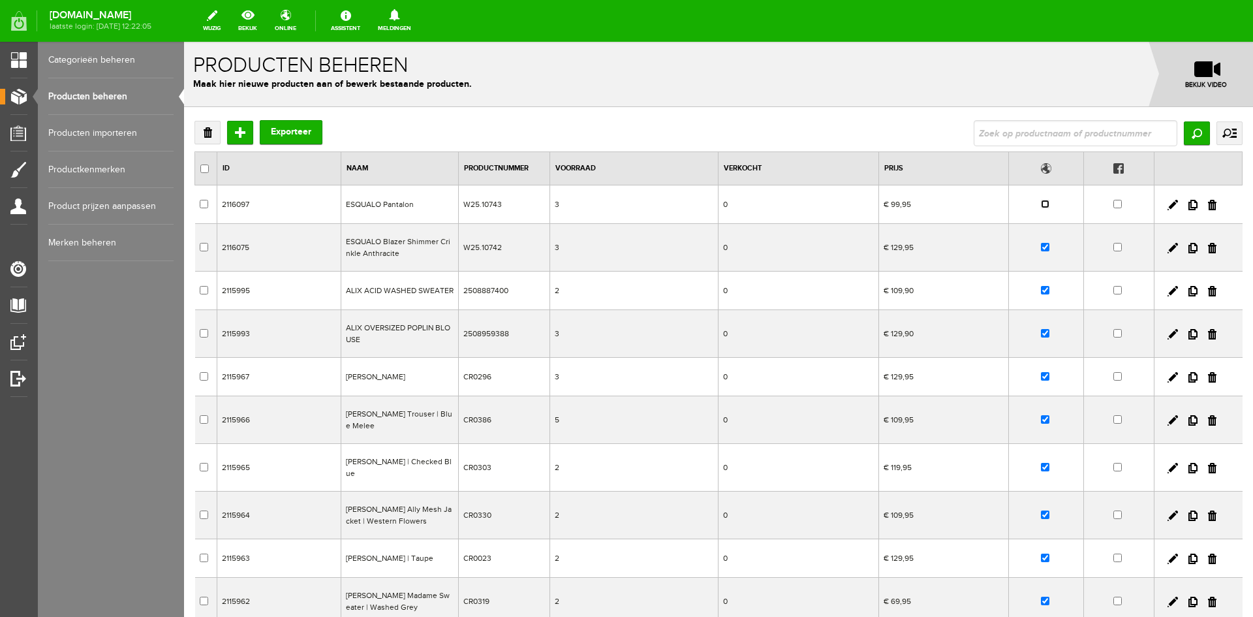
click at [1047, 205] on input "checkbox" at bounding box center [1045, 204] width 8 height 8
checkbox input "true"
click at [265, 29] on link "bekijk" at bounding box center [247, 21] width 35 height 29
click at [1171, 287] on link at bounding box center [1172, 291] width 10 height 10
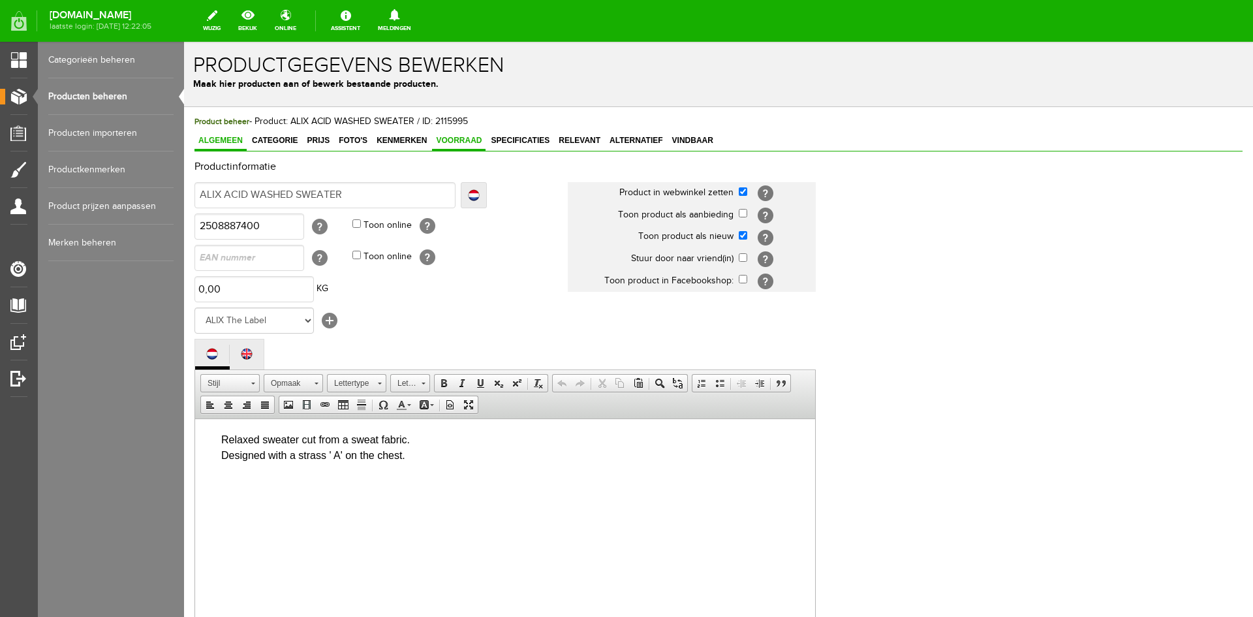
click at [457, 142] on span "Voorraad" at bounding box center [459, 140] width 54 height 9
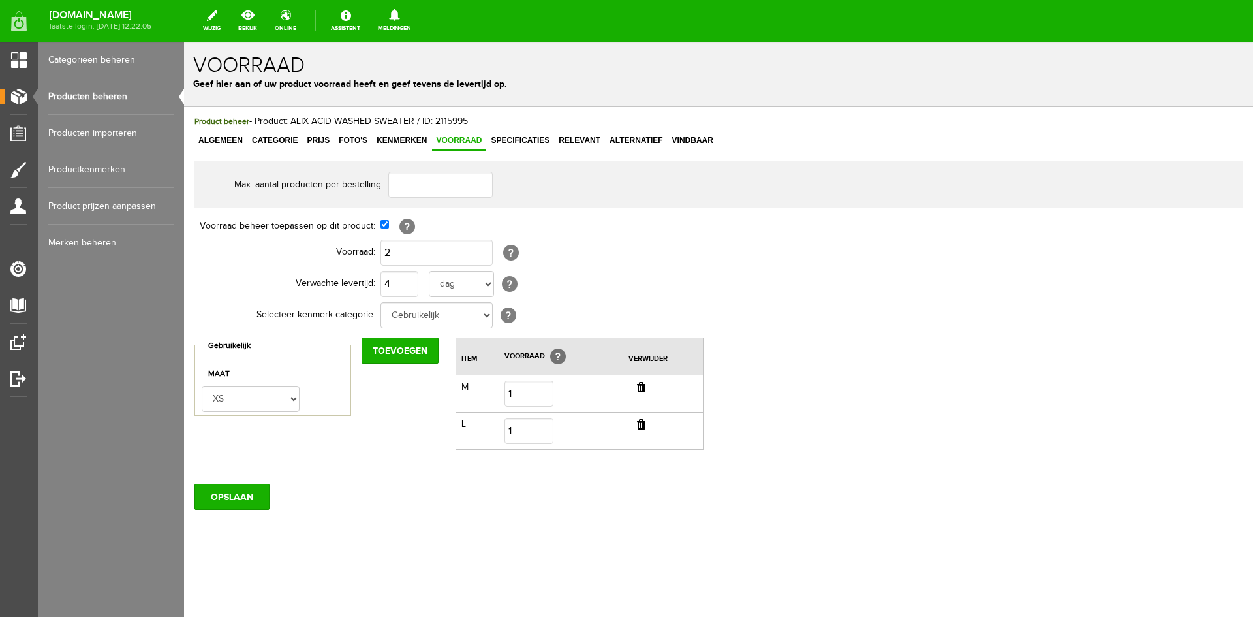
click at [641, 391] on input "button" at bounding box center [641, 387] width 8 height 10
click at [398, 253] on input "2" at bounding box center [436, 252] width 112 height 26
type input "1"
click at [224, 459] on input "OPSLAAN" at bounding box center [231, 459] width 75 height 26
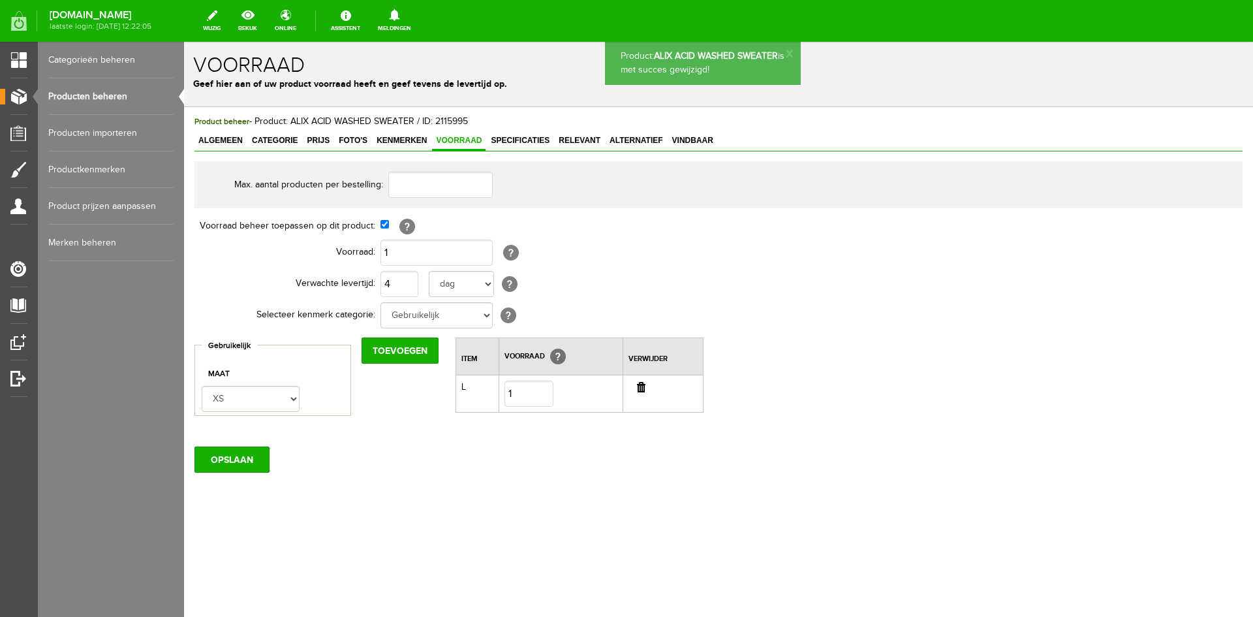
click at [112, 93] on link "Producten beheren" at bounding box center [110, 96] width 125 height 37
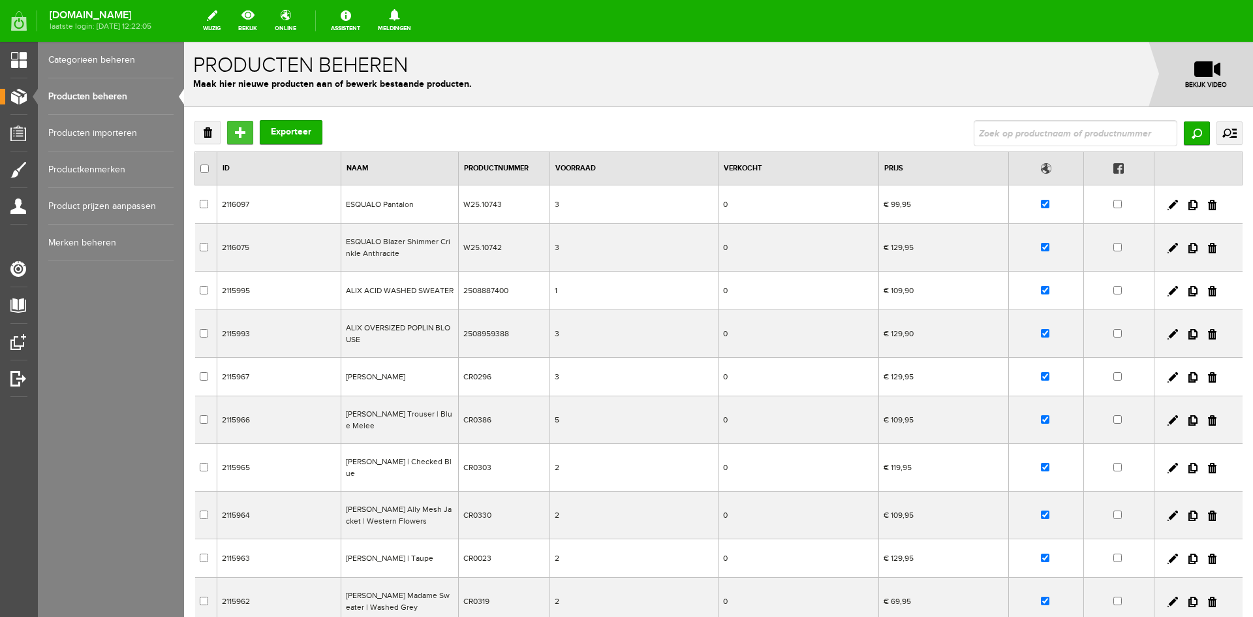
click at [240, 131] on input "Toevoegen" at bounding box center [240, 132] width 26 height 23
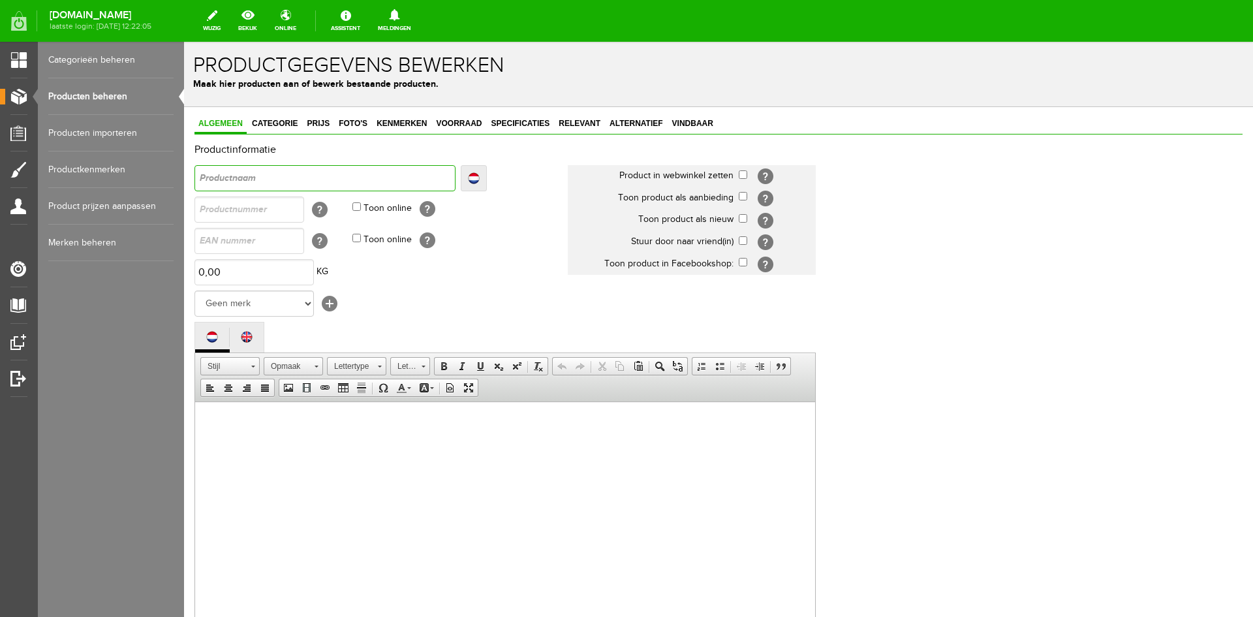
click at [268, 177] on input "text" at bounding box center [324, 178] width 261 height 26
type input "E"
type input "ES"
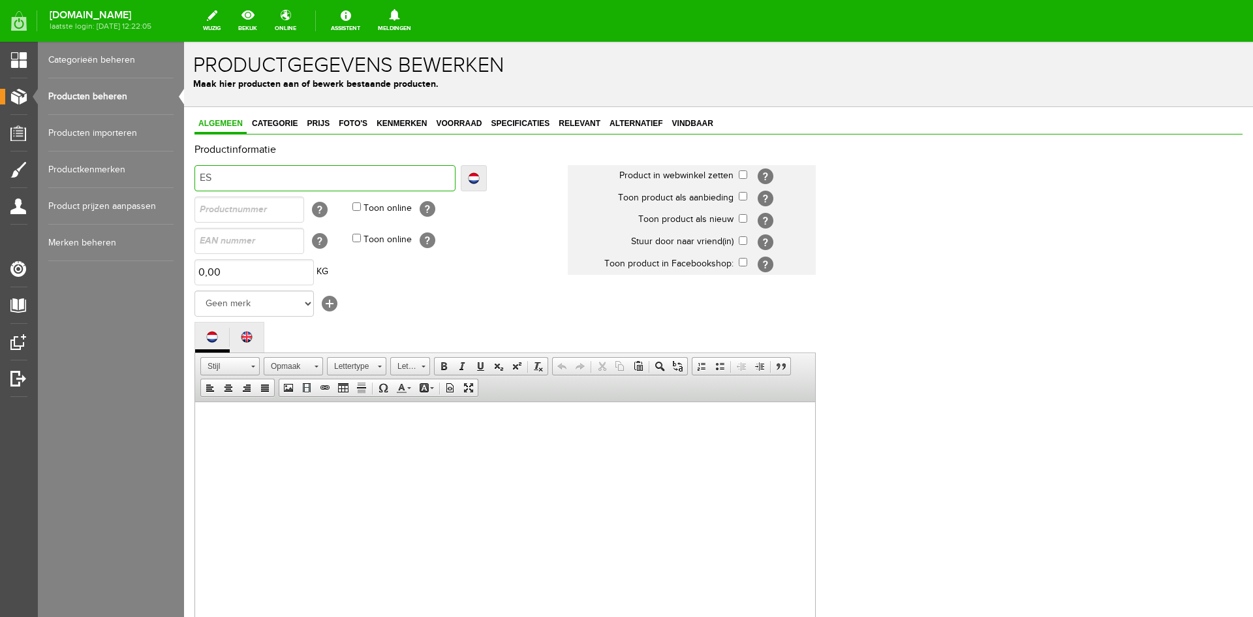
type input "ESQ"
type input "ESQU"
type input "ESQUA"
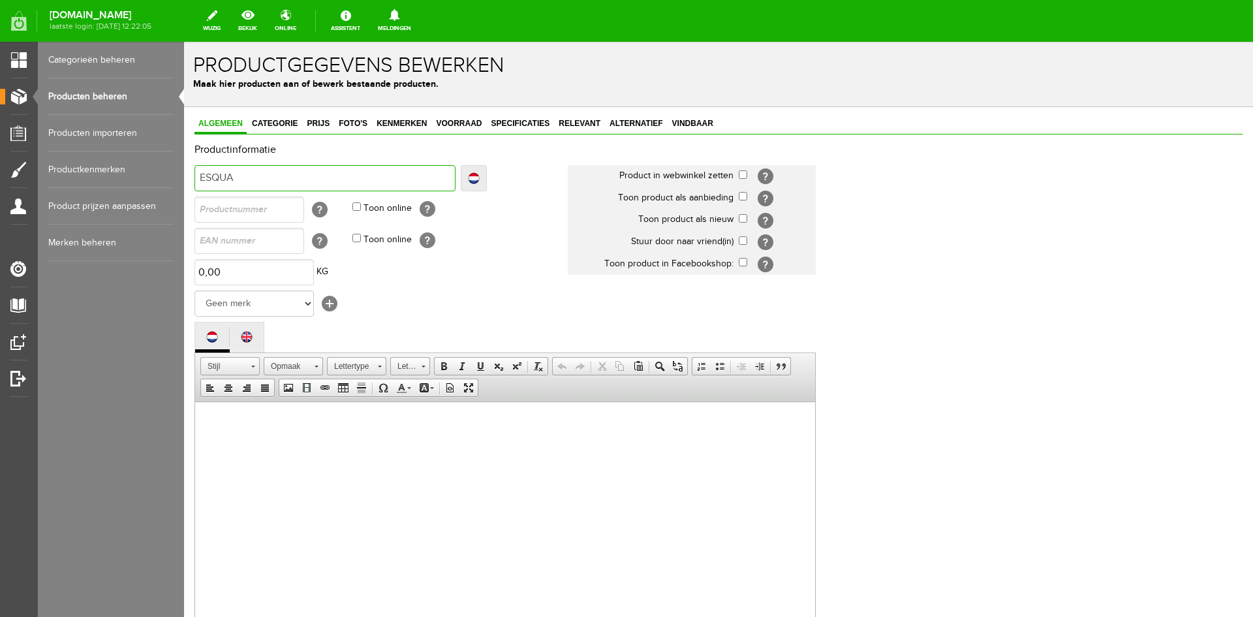
type input "ESQUA"
type input "ESQUAL"
type input "ESQUALO"
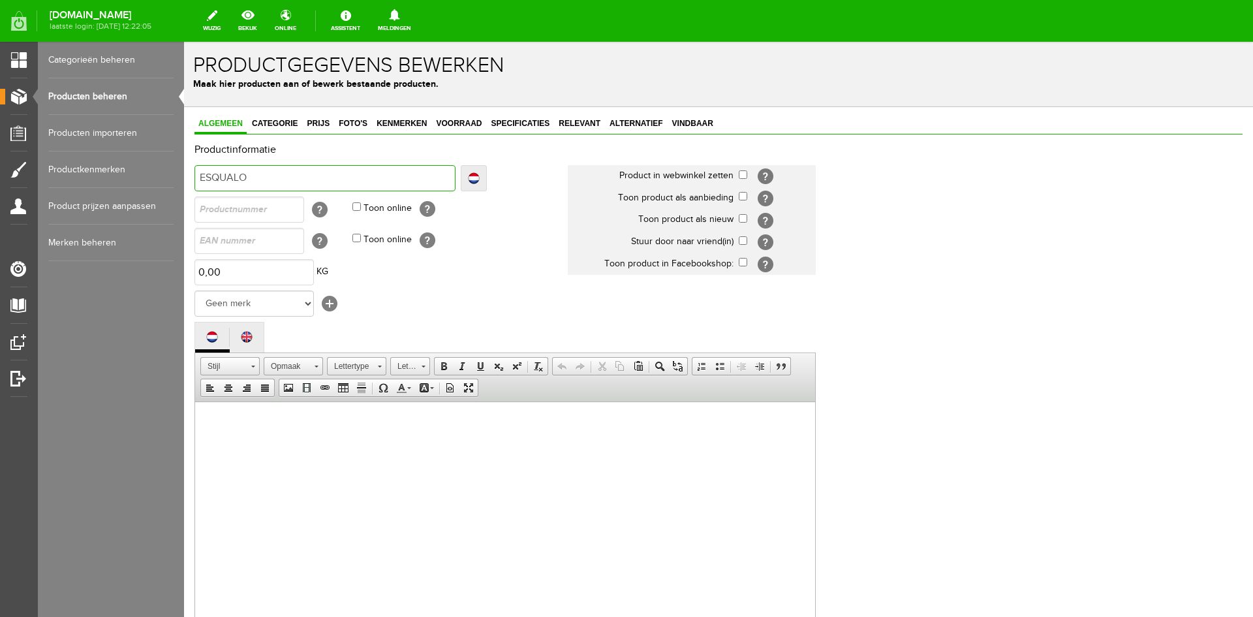
type input "ESQUALO"
type input "ESQUALO B"
type input "ESQUALO Bo"
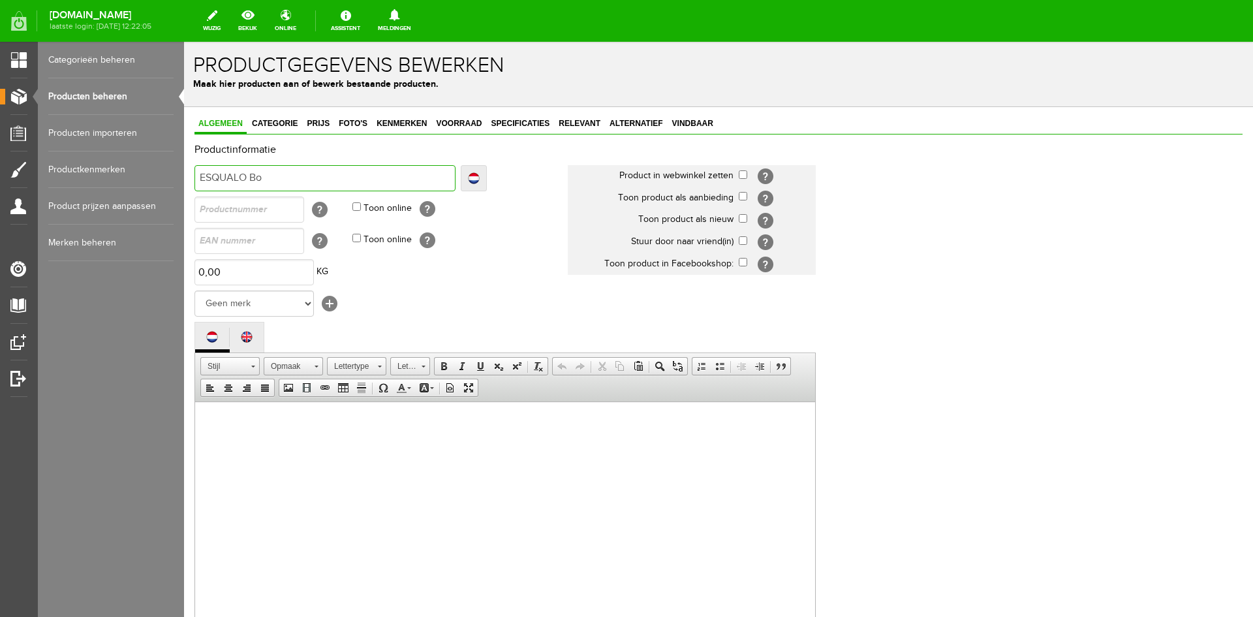
type input "ESQUALO Bo"
type input "ESQUALO Bom"
type input "ESQUALO Bomb"
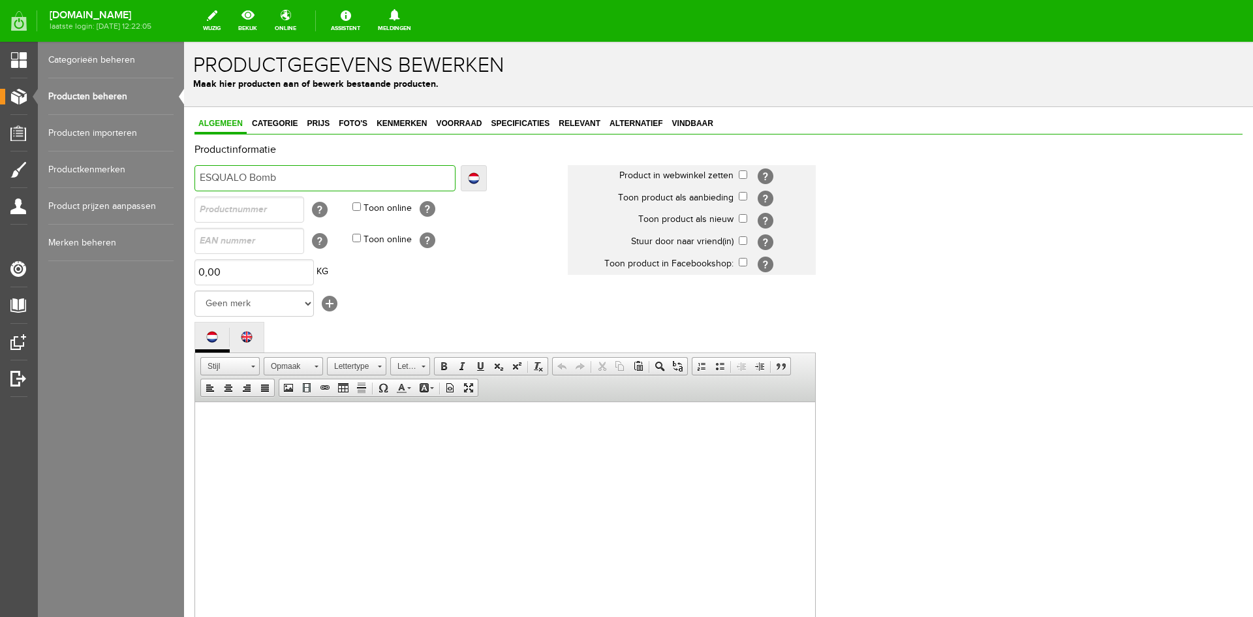
type input "ESQUALO Bombe"
type input "ESQUALO Bomber"
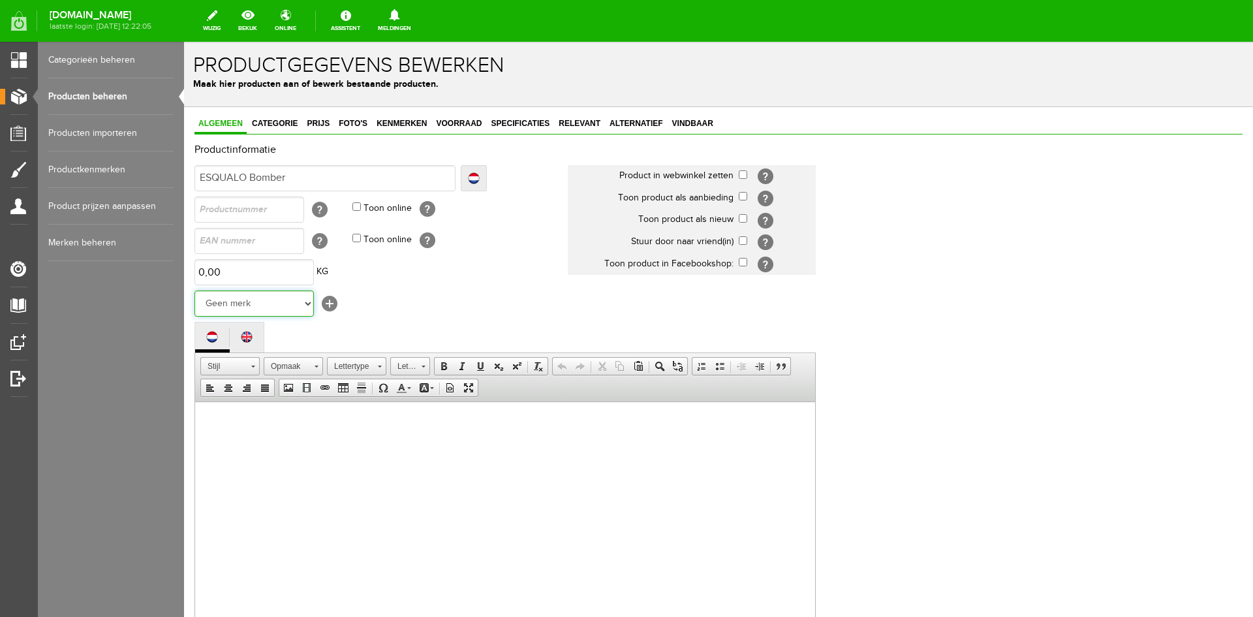
click at [307, 303] on select "Geen merk COJ [PERSON_NAME] Y-CONIC REFINED [PERSON_NAME] AIM ALIX The Label Ba…" at bounding box center [253, 303] width 119 height 26
select select "159009"
click at [194, 290] on select "Geen merk COJ [PERSON_NAME] Y-CONIC REFINED [PERSON_NAME] AIM ALIX The Label Ba…" at bounding box center [253, 303] width 119 height 26
click at [742, 218] on input "checkbox" at bounding box center [743, 218] width 8 height 8
checkbox input "true"
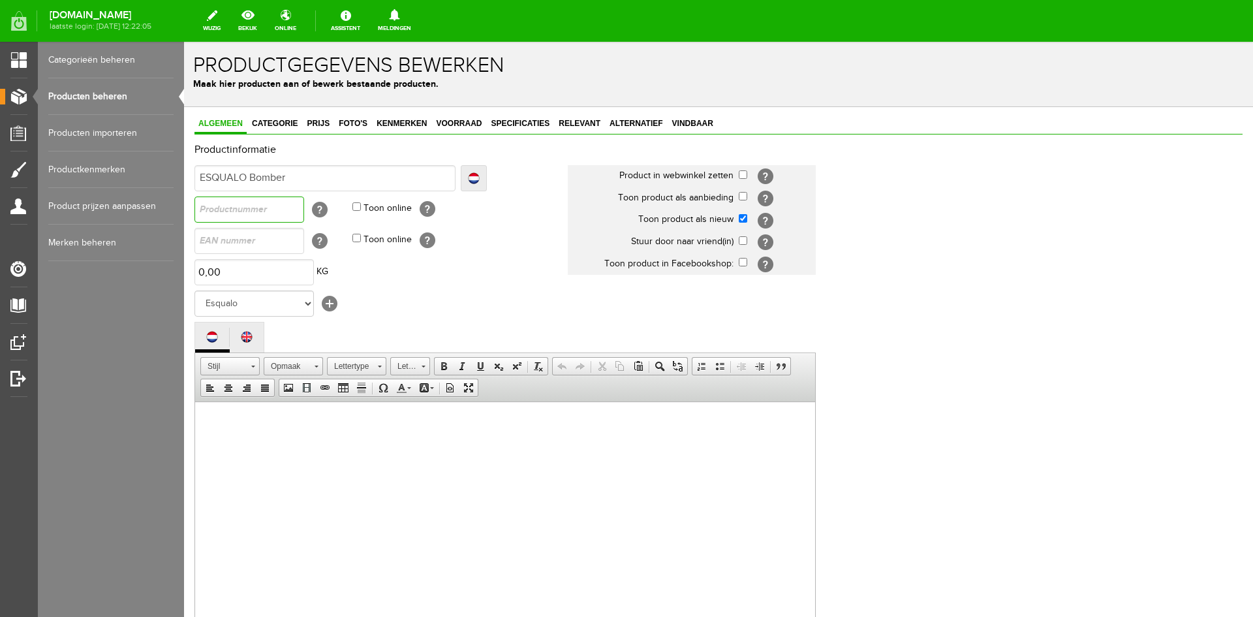
paste input "W25.19700"
type input "W25.19700"
click at [228, 425] on p at bounding box center [505, 421] width 594 height 14
click at [224, 432] on span "Contextmenu opties" at bounding box center [217, 430] width 16 height 16
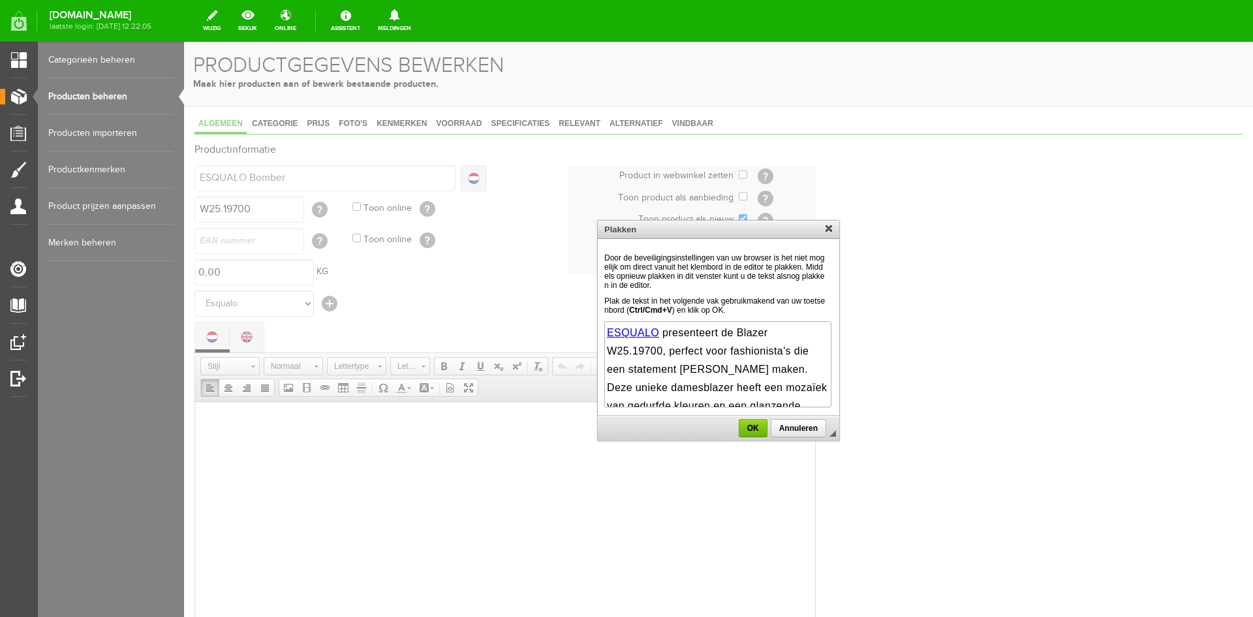
scroll to position [172, 0]
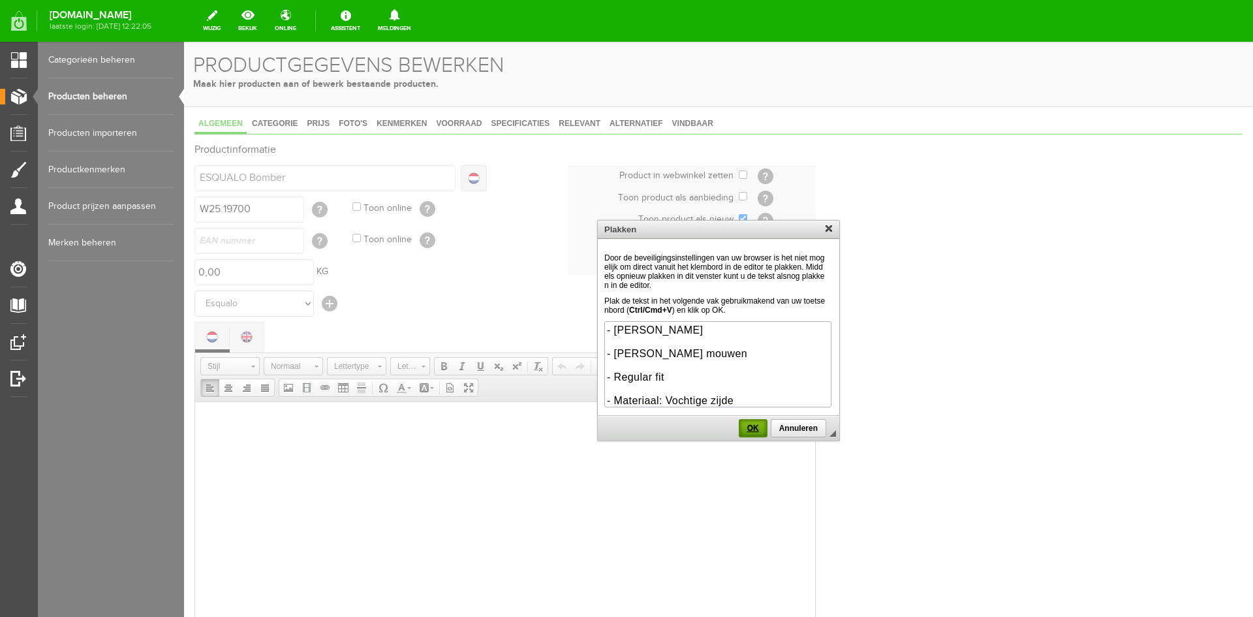
click at [753, 433] on span "OK" at bounding box center [753, 427] width 26 height 9
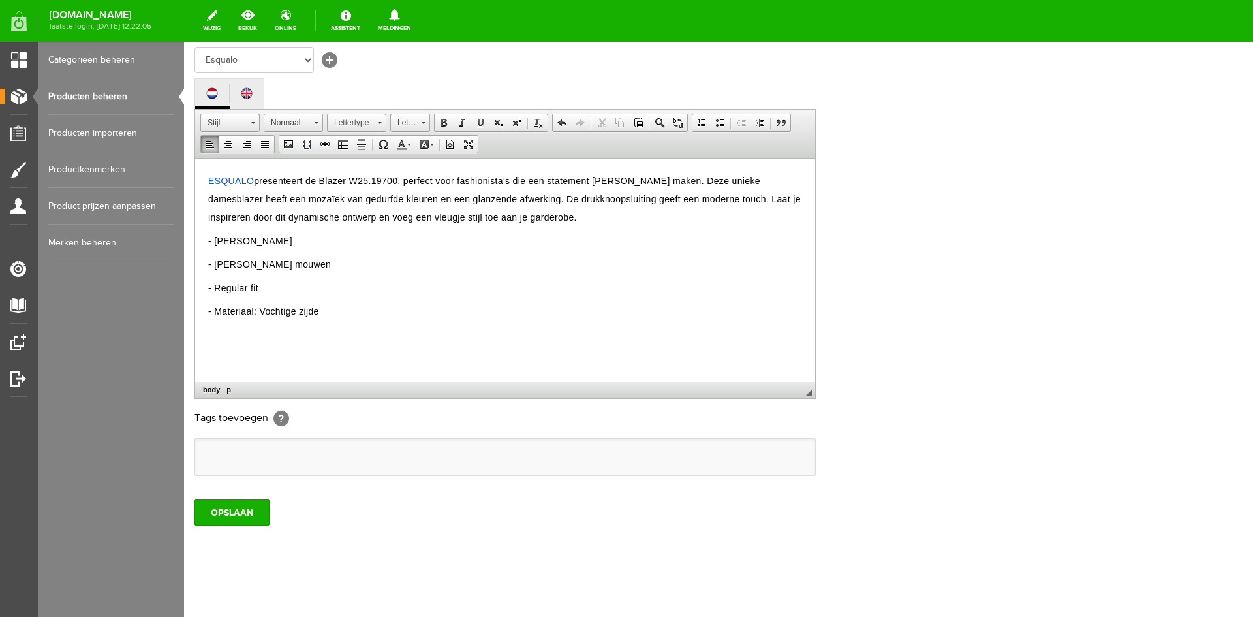
scroll to position [250, 0]
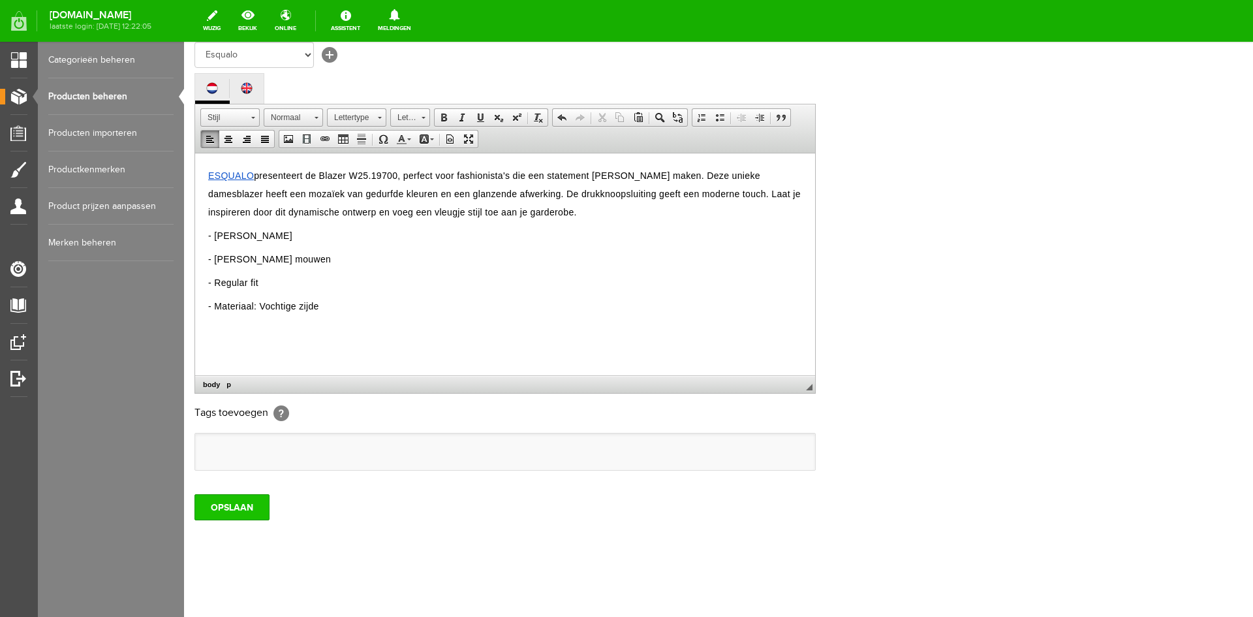
click at [234, 511] on input "OPSLAAN" at bounding box center [231, 507] width 75 height 26
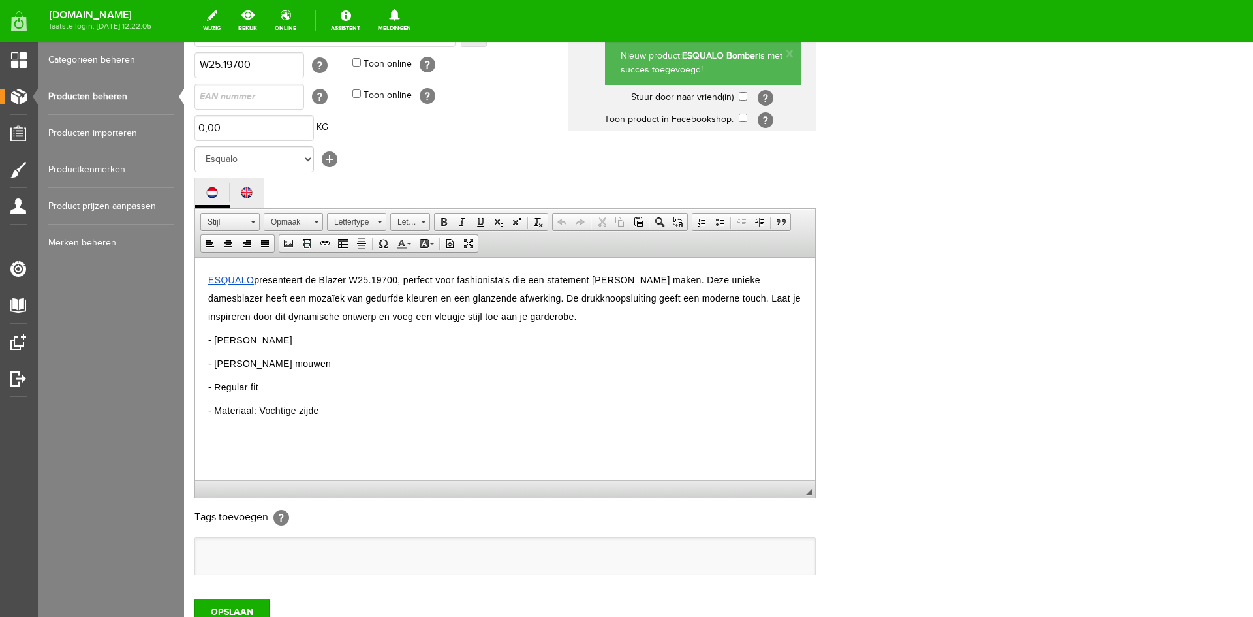
scroll to position [0, 0]
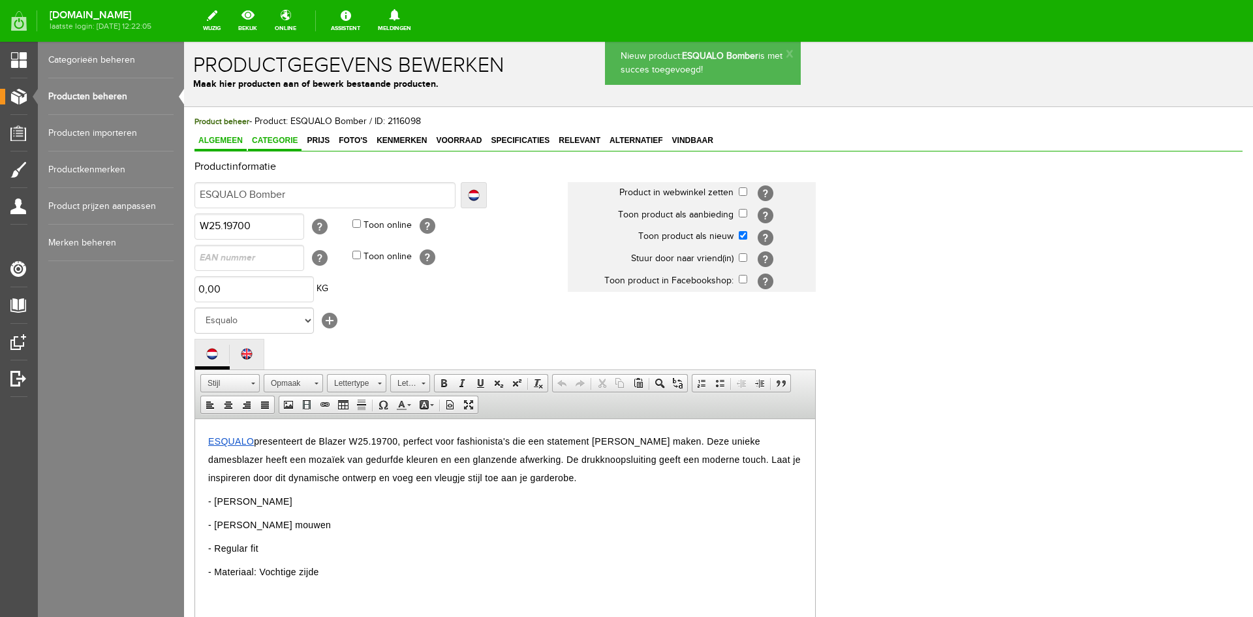
click at [272, 140] on span "Categorie" at bounding box center [275, 140] width 54 height 9
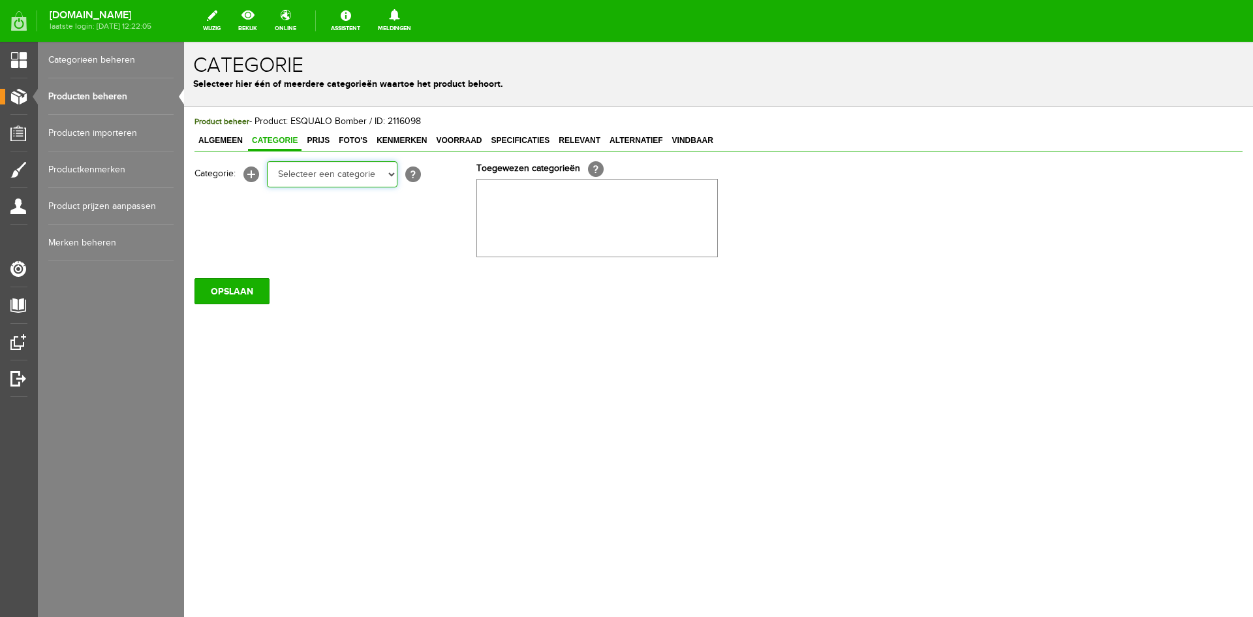
click at [392, 174] on select "Selecteer een categorie KLEDING Alle kleding Badkleding Broeken Blazers Gilet J…" at bounding box center [332, 174] width 131 height 26
select select "258525"
click at [267, 161] on select "Selecteer een categorie KLEDING Alle kleding Badkleding Broeken Blazers Gilet J…" at bounding box center [332, 174] width 131 height 26
click at [393, 176] on select "Selecteer een categorie KLEDING Alle kleding Badkleding Broeken Blazers Gilet J…" at bounding box center [332, 174] width 131 height 26
select select "258545"
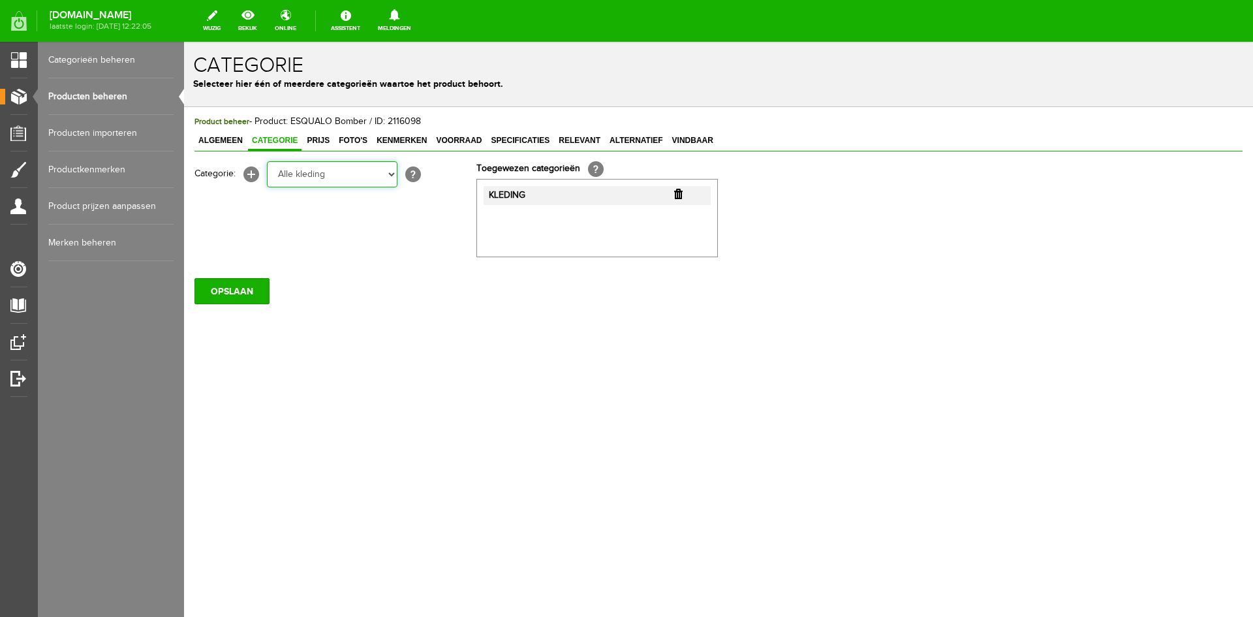
click at [267, 161] on select "Selecteer een categorie KLEDING Alle kleding Badkleding Broeken Blazers Gilet J…" at bounding box center [332, 174] width 131 height 26
click at [391, 172] on select "Selecteer een categorie KLEDING Alle kleding Badkleding Broeken Blazers Gilet J…" at bounding box center [332, 174] width 131 height 26
select select "258546"
click at [267, 161] on select "Selecteer een categorie KLEDING Alle kleding Badkleding Broeken Blazers Gilet J…" at bounding box center [332, 174] width 131 height 26
click at [392, 174] on select "Selecteer een categorie KLEDING Alle kleding Badkleding Broeken Blazers Gilet J…" at bounding box center [332, 174] width 131 height 26
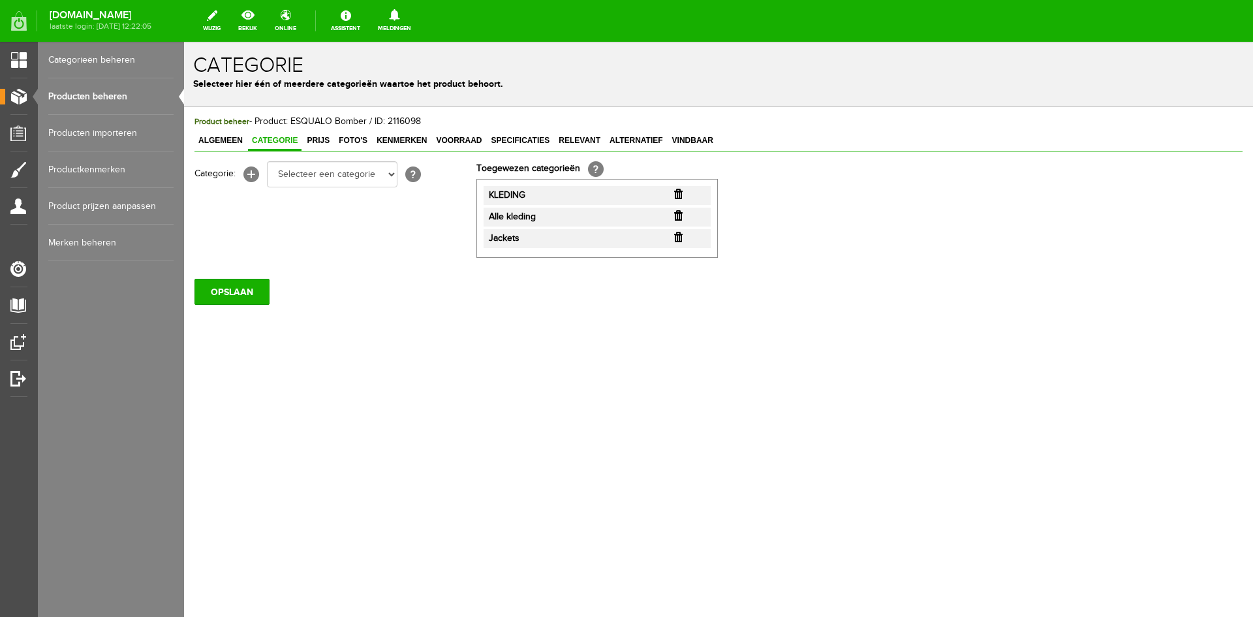
click at [448, 280] on div "OPSLAAN" at bounding box center [718, 286] width 1048 height 37
click at [260, 290] on input "OPSLAAN" at bounding box center [231, 292] width 75 height 26
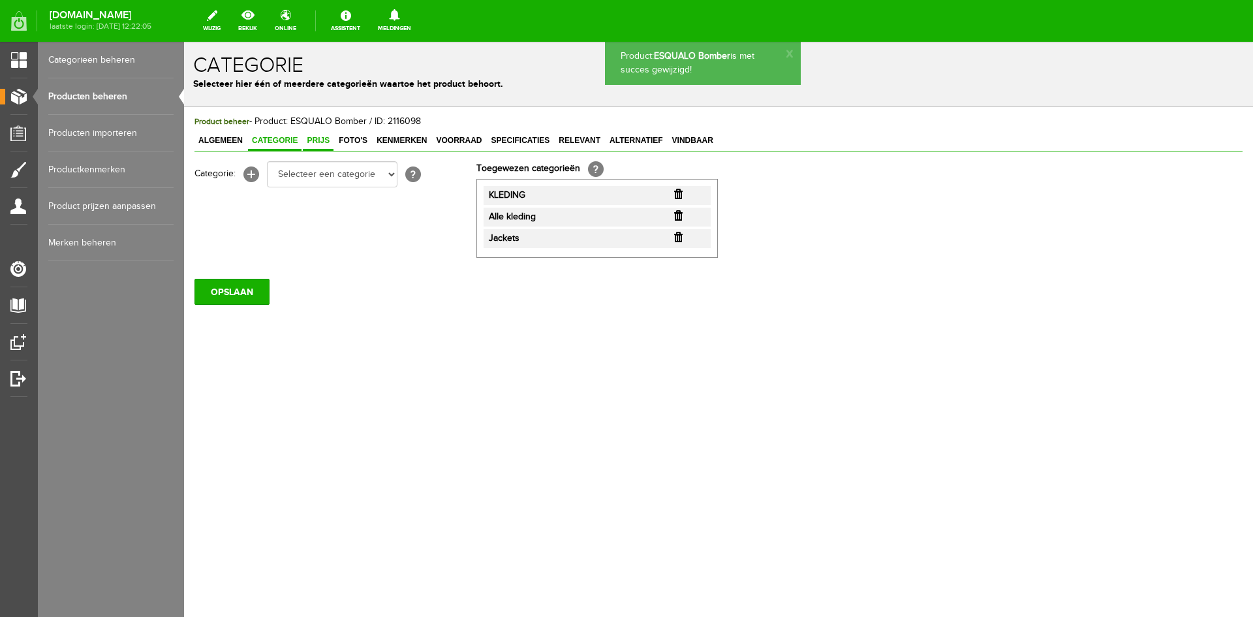
click at [316, 138] on span "Prijs" at bounding box center [318, 140] width 31 height 9
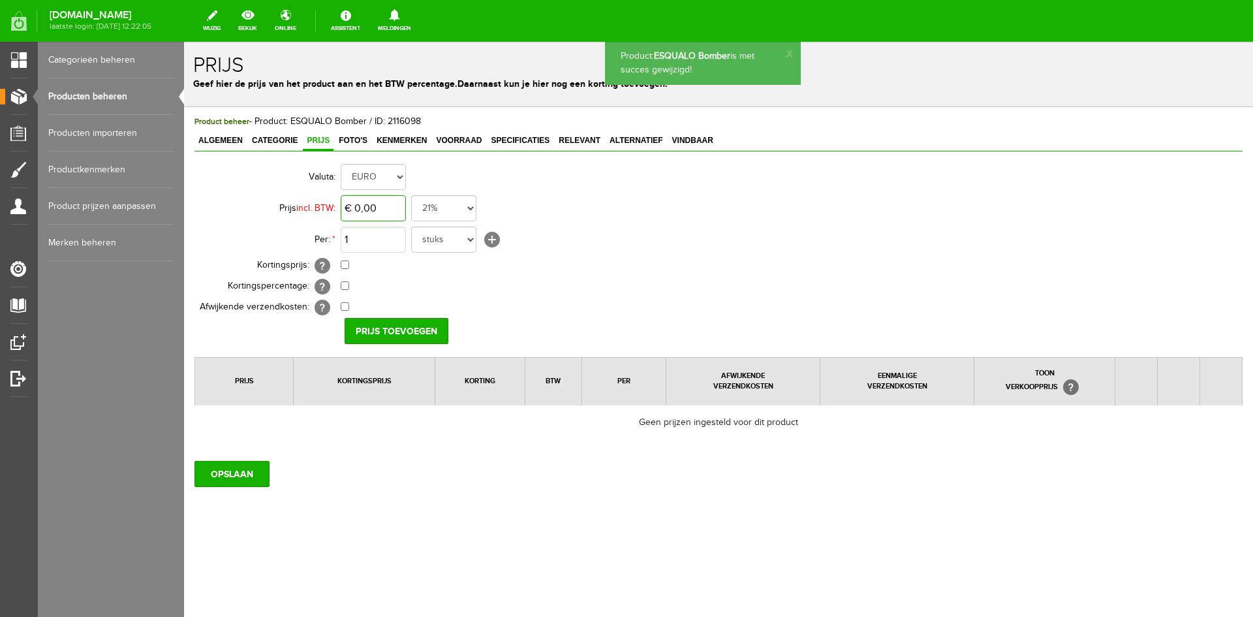
click at [362, 202] on input "€ 0,00" at bounding box center [373, 208] width 65 height 26
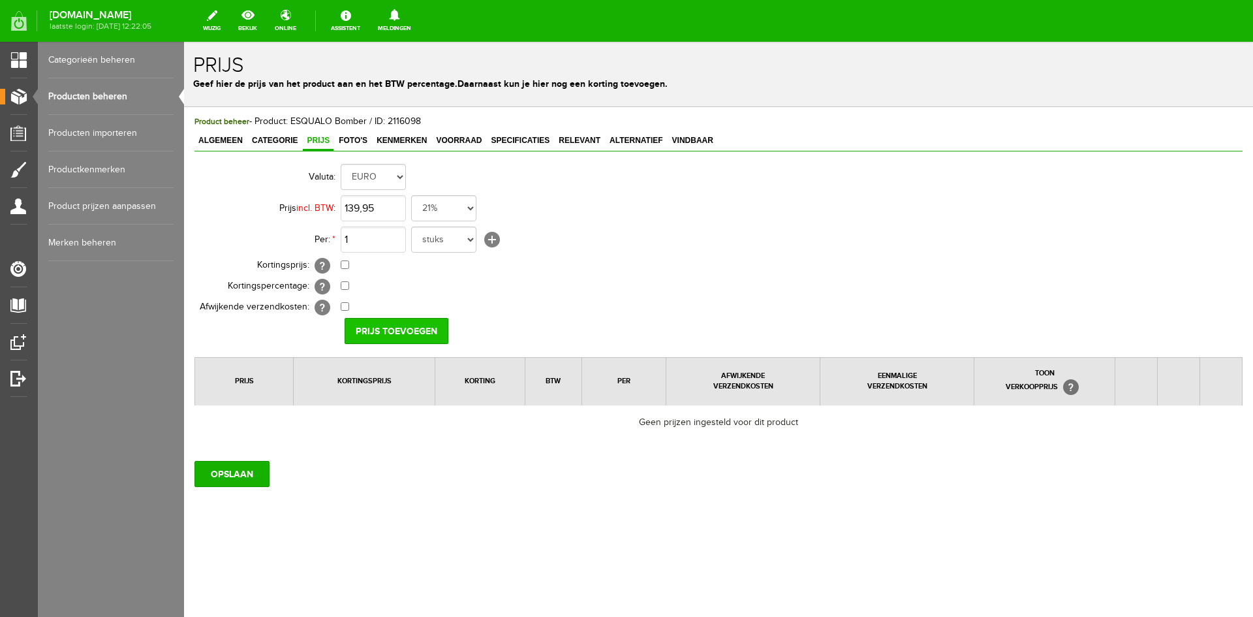
click at [388, 326] on input "Prijs toevoegen" at bounding box center [397, 331] width 104 height 26
type input "€ 139,95"
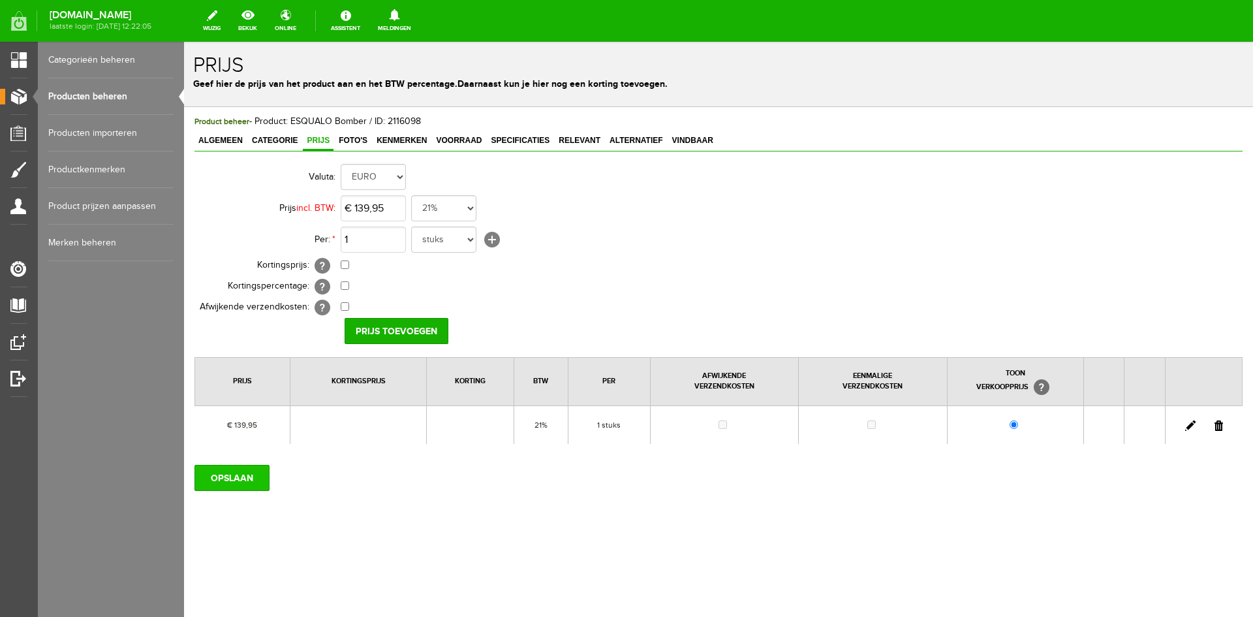
click at [241, 475] on input "OPSLAAN" at bounding box center [231, 478] width 75 height 26
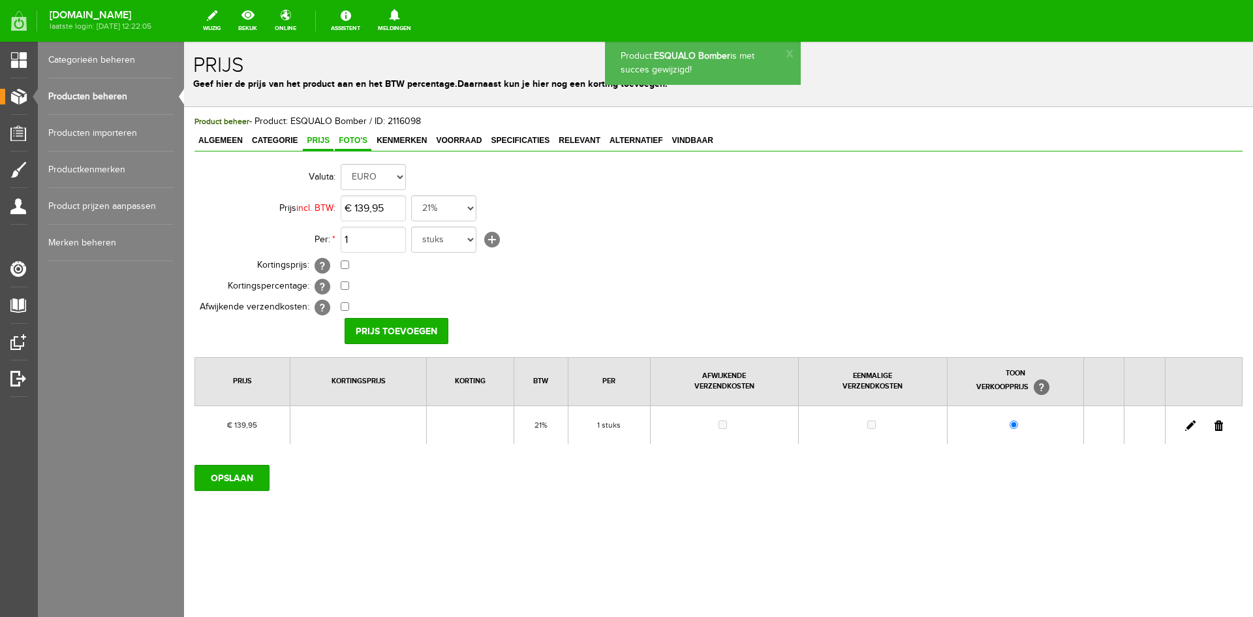
click at [345, 144] on span "Foto's" at bounding box center [353, 140] width 37 height 9
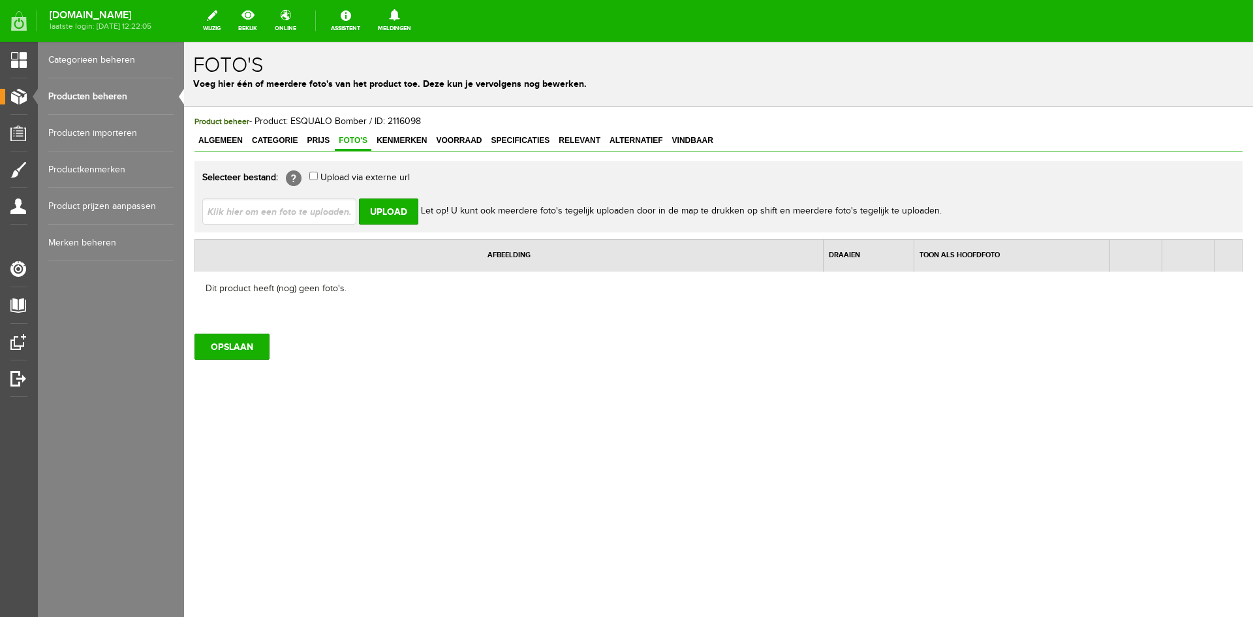
click at [251, 209] on input "file" at bounding box center [284, 210] width 164 height 25
type input "C:\fakepath\esqualo-blazer-w25-19700-roze-13138011748660473.jpg.jpg"
type input "esqualo-blazer-w25-19700-roze-13138011748660473.jpg.jpg"
click at [400, 215] on input "Upload" at bounding box center [388, 211] width 59 height 26
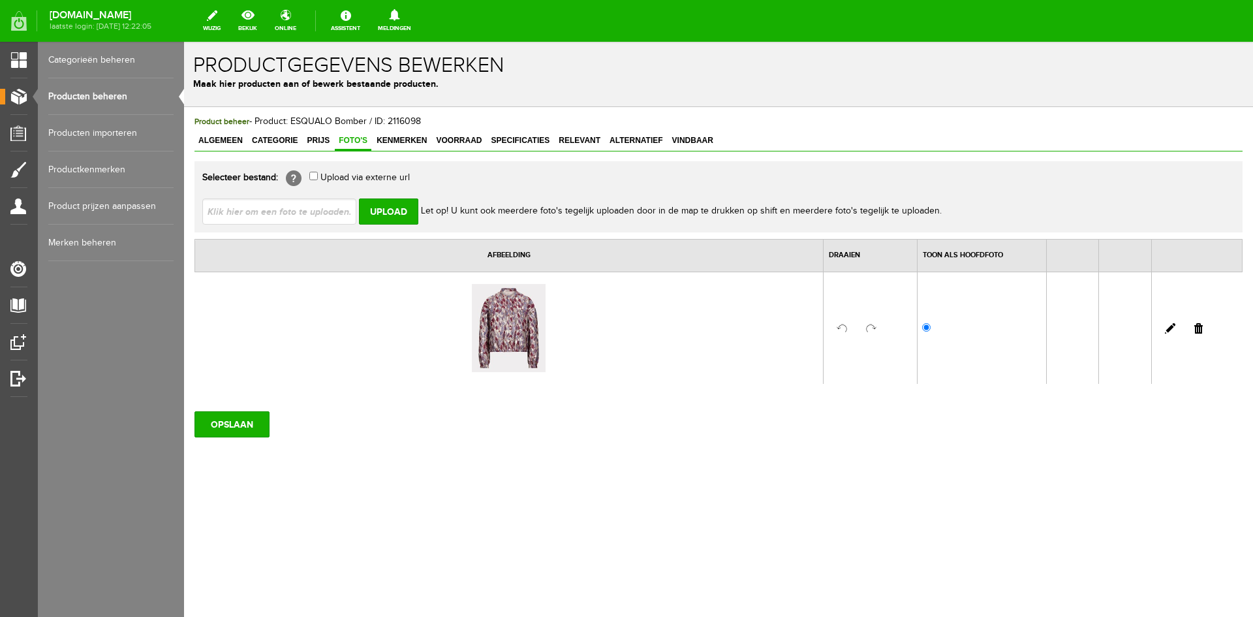
click at [279, 218] on input "file" at bounding box center [284, 210] width 164 height 25
type input "C:\fakepath\esqualo-blazer-w25-19700-roze-13138031752030652.jpg.jpg"
type input "esqualo-blazer-w25-19700-roze-13138031752030652.jpg.jpg"
click at [388, 221] on input "Upload" at bounding box center [388, 211] width 59 height 26
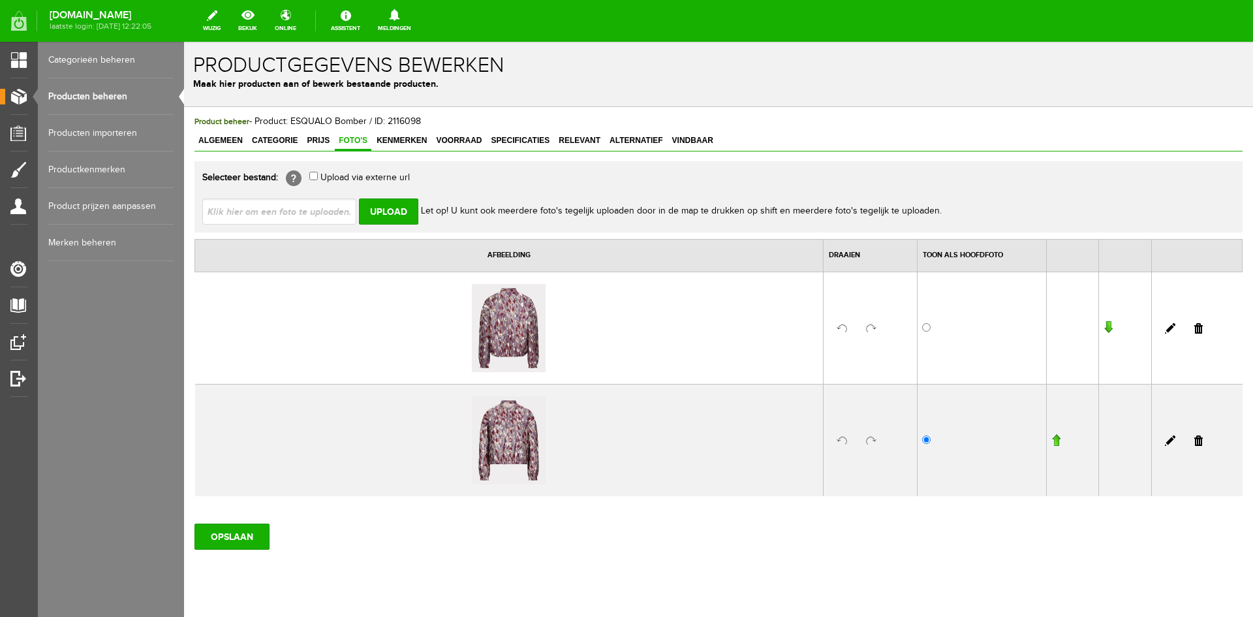
click at [313, 211] on input "file" at bounding box center [284, 210] width 164 height 25
type input "C:\fakepath\esqualo-blazer-w25-19700-roze-13138041752030652.jpg.jpg"
type input "esqualo-blazer-w25-19700-roze-13138041752030652.jpg.jpg"
click at [393, 210] on input "Upload" at bounding box center [388, 211] width 59 height 26
click at [389, 223] on input "Upload" at bounding box center [388, 211] width 59 height 26
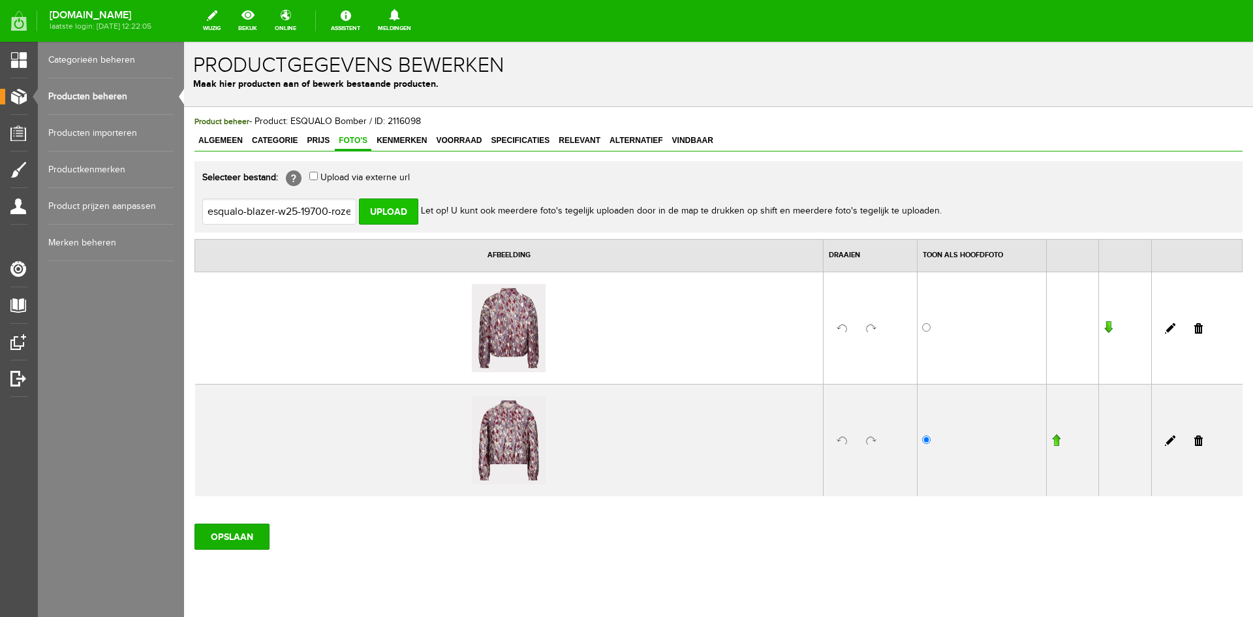
click at [404, 211] on input "Upload" at bounding box center [388, 211] width 59 height 26
click at [388, 215] on input "Upload" at bounding box center [388, 211] width 59 height 26
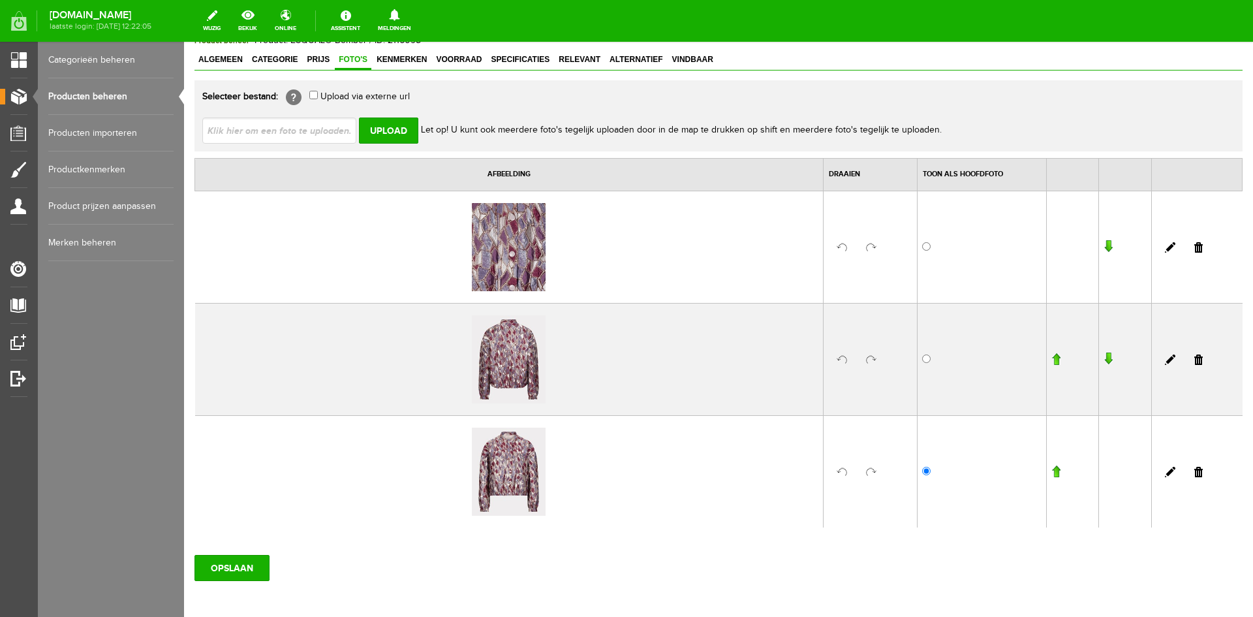
scroll to position [142, 0]
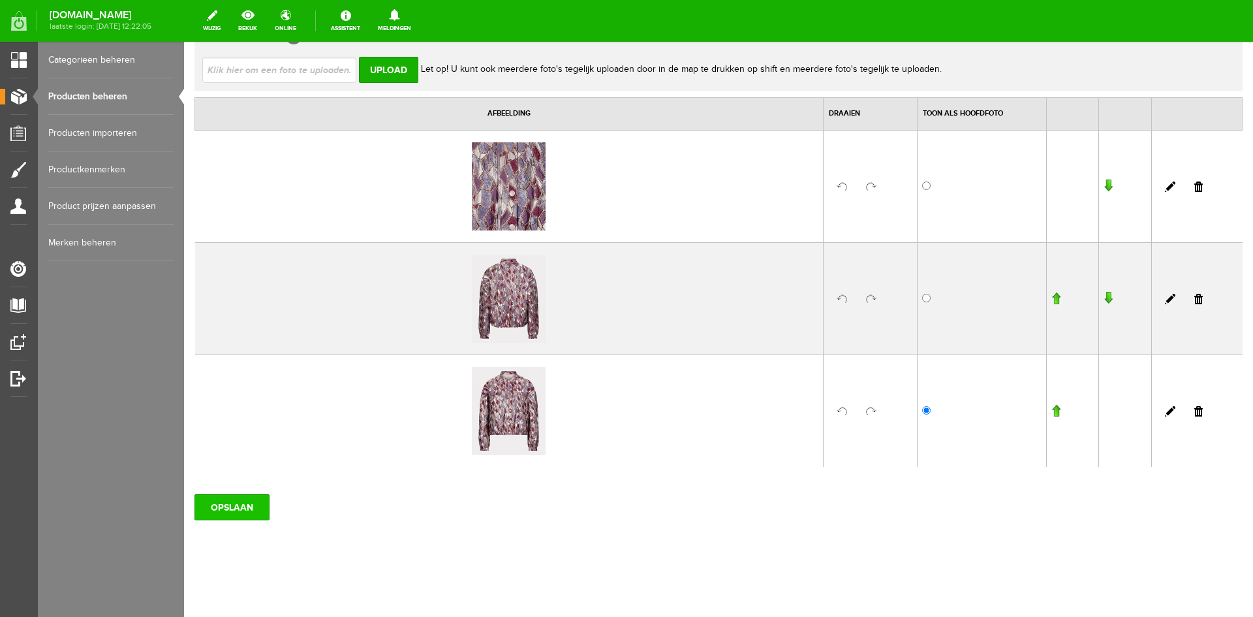
click at [241, 509] on input "OPSLAAN" at bounding box center [231, 507] width 75 height 26
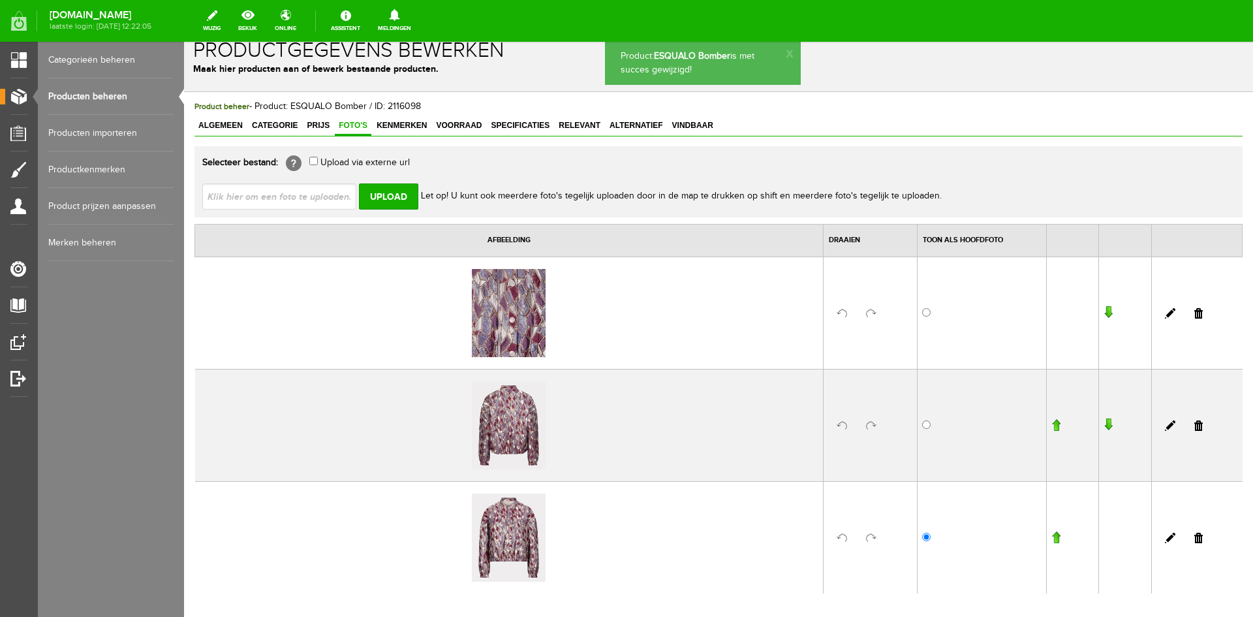
scroll to position [0, 0]
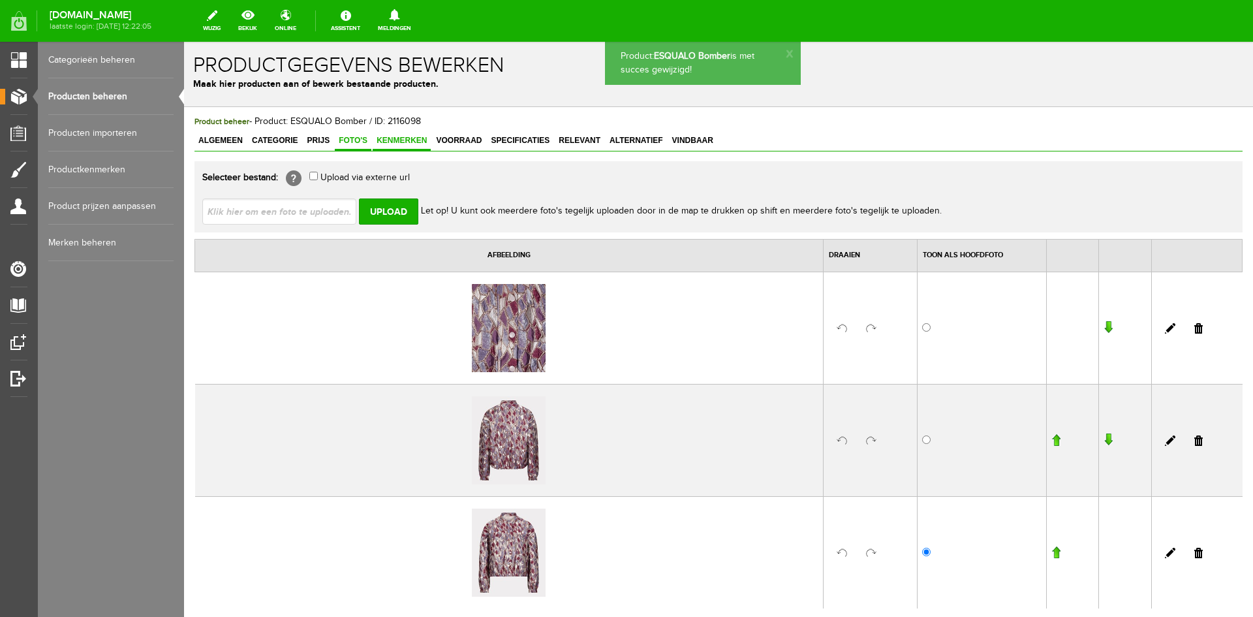
click at [399, 143] on span "Kenmerken" at bounding box center [402, 140] width 58 height 9
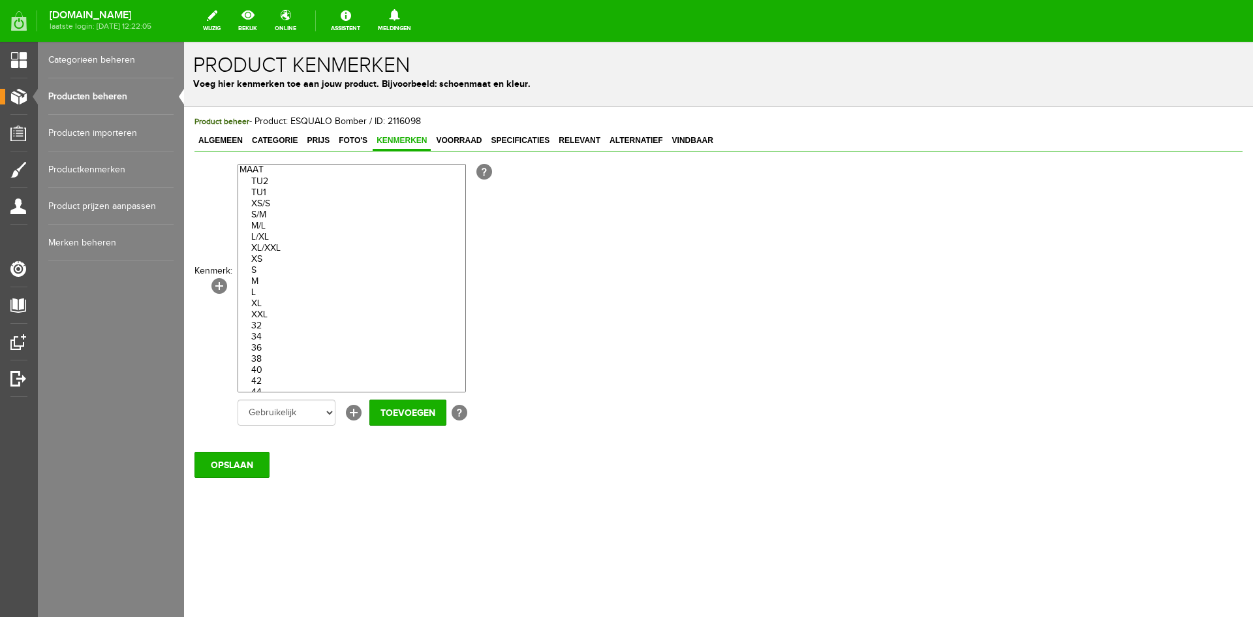
drag, startPoint x: 271, startPoint y: 333, endPoint x: 273, endPoint y: 373, distance: 39.9
select select "70900|274848"
click at [273, 373] on optgroup "TU2 TU1 XS/S S/M M/L L/XL XL/XXL XS S M L XL XXL 32 34 36 38 40 42 44 46 One si…" at bounding box center [351, 292] width 227 height 256
click at [392, 416] on input "Toevoegen" at bounding box center [407, 412] width 77 height 26
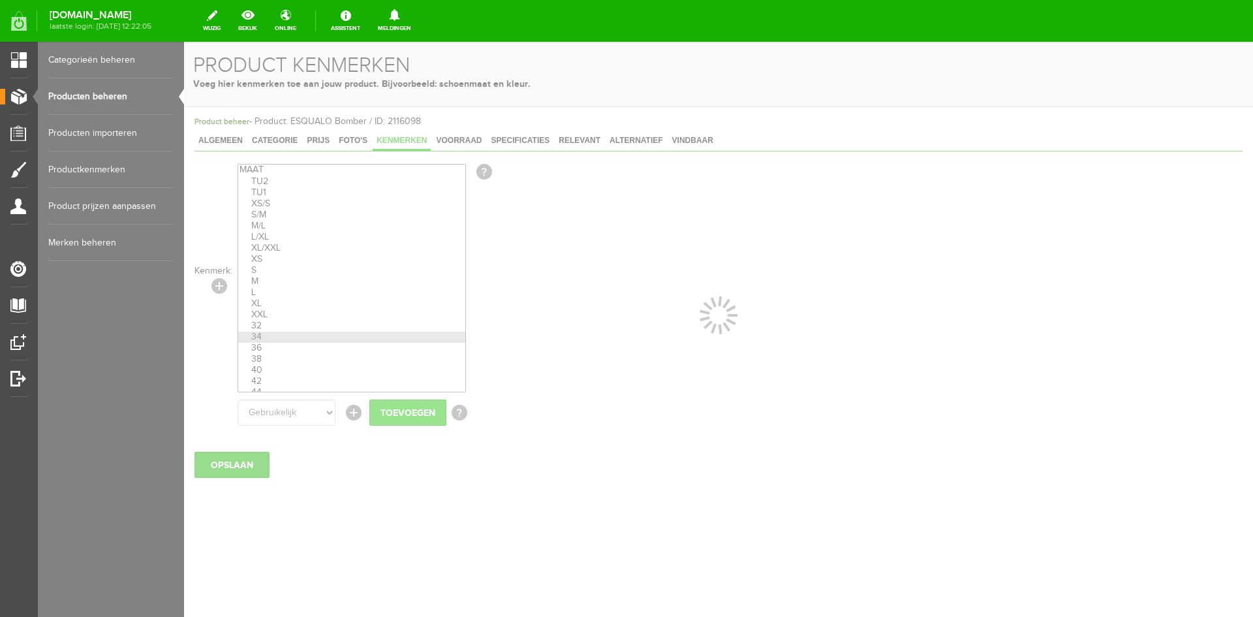
select select
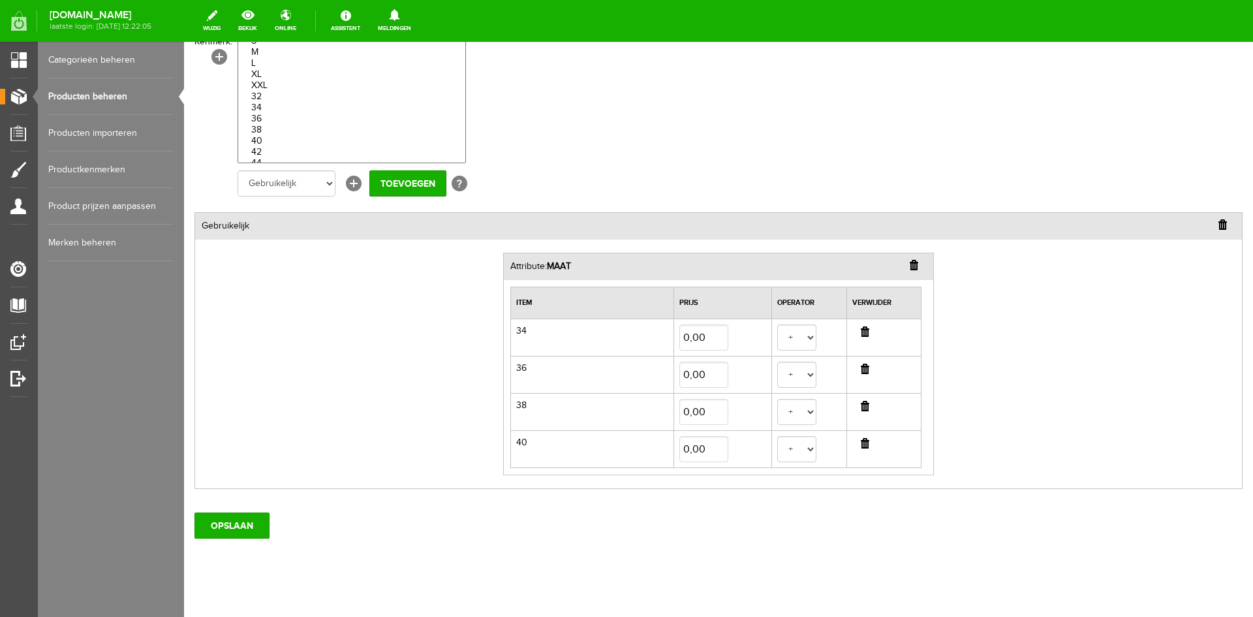
scroll to position [247, 0]
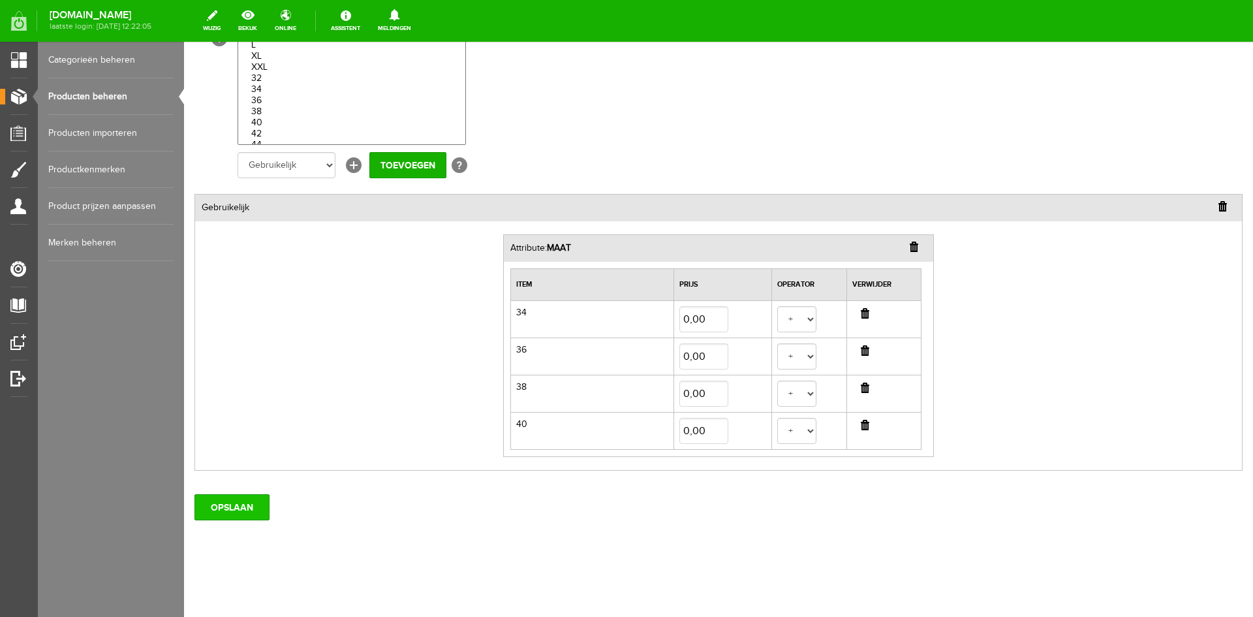
click at [227, 508] on input "OPSLAAN" at bounding box center [231, 507] width 75 height 26
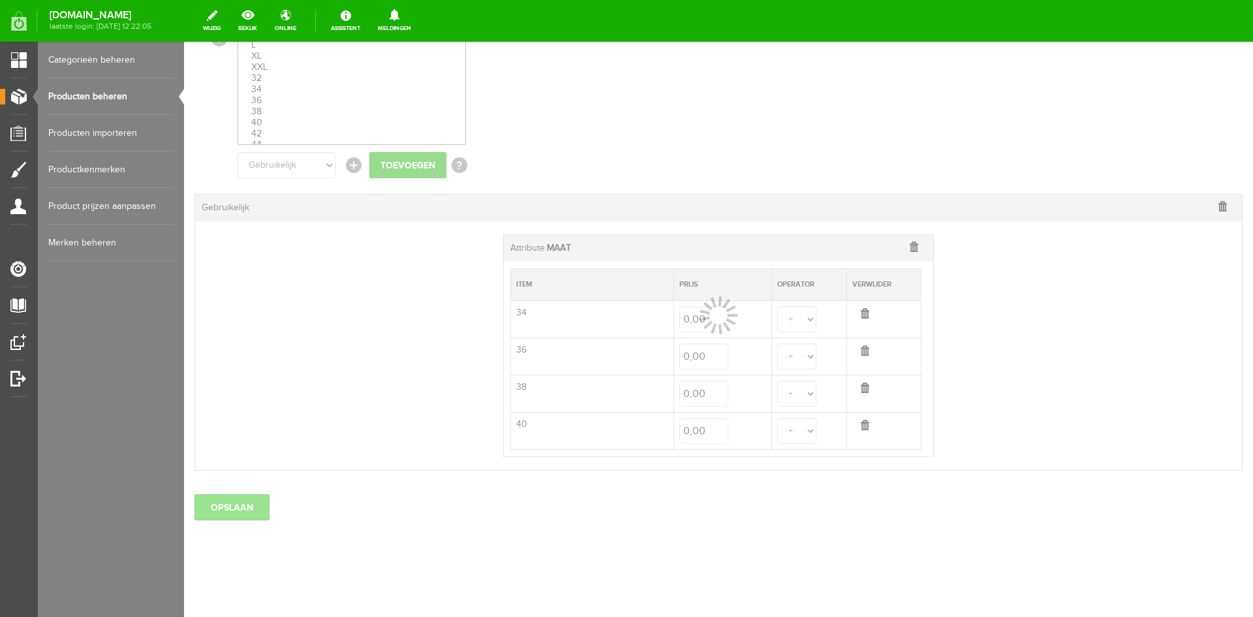
select select
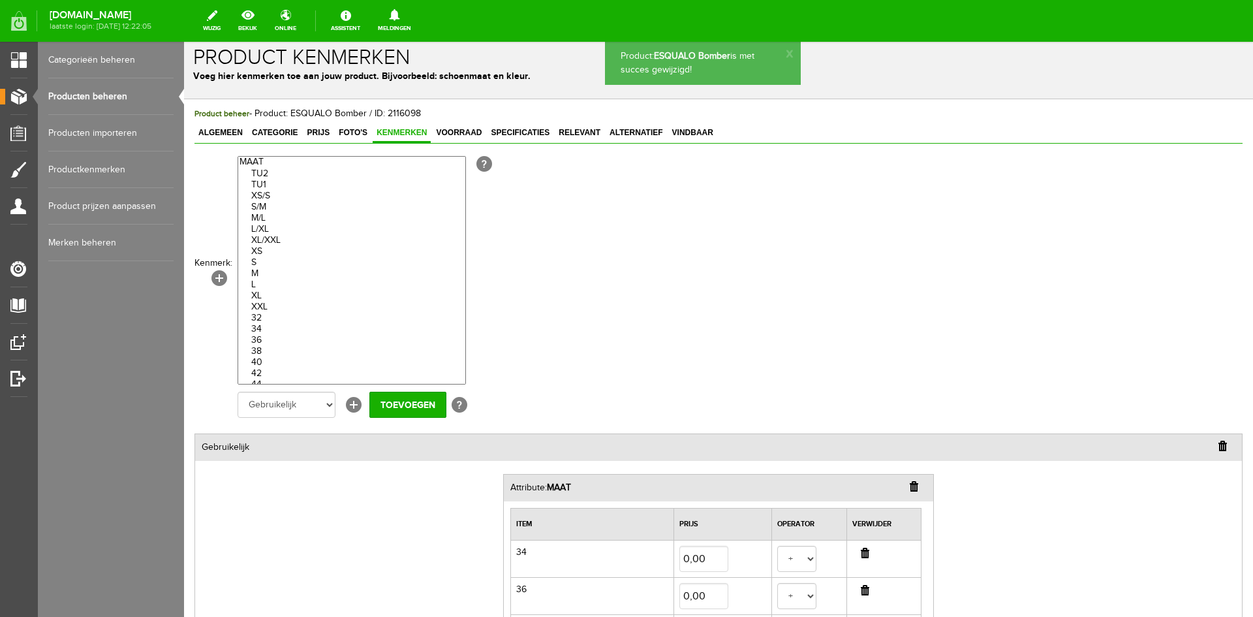
scroll to position [0, 0]
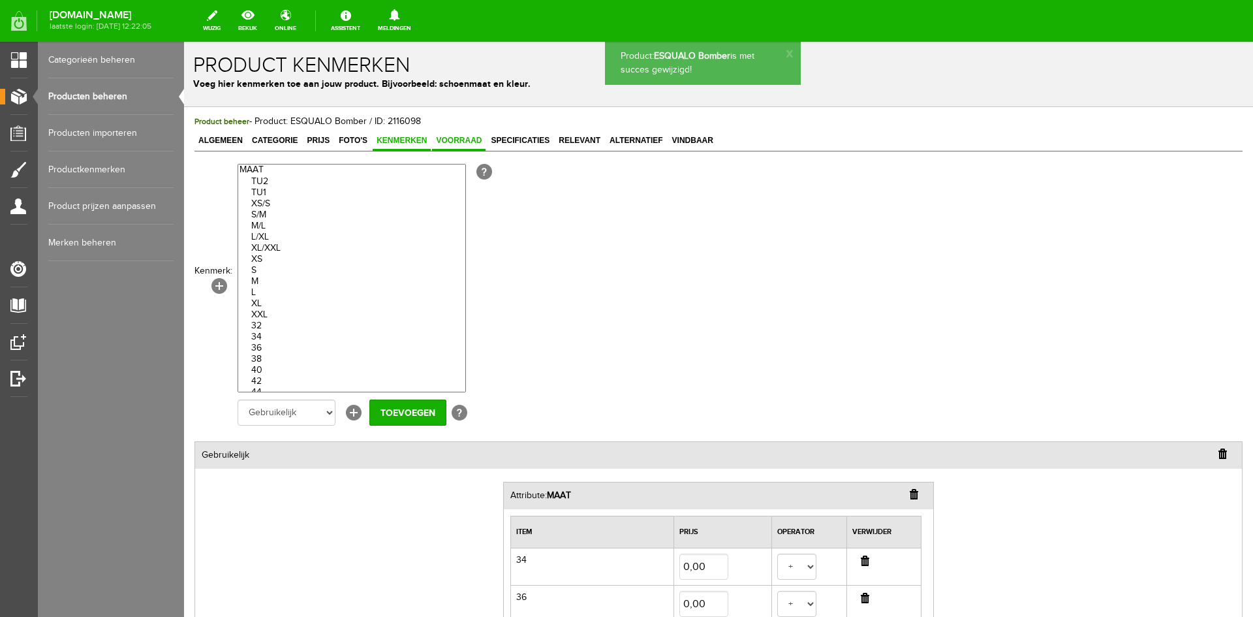
click at [465, 144] on span "Voorraad" at bounding box center [459, 140] width 54 height 9
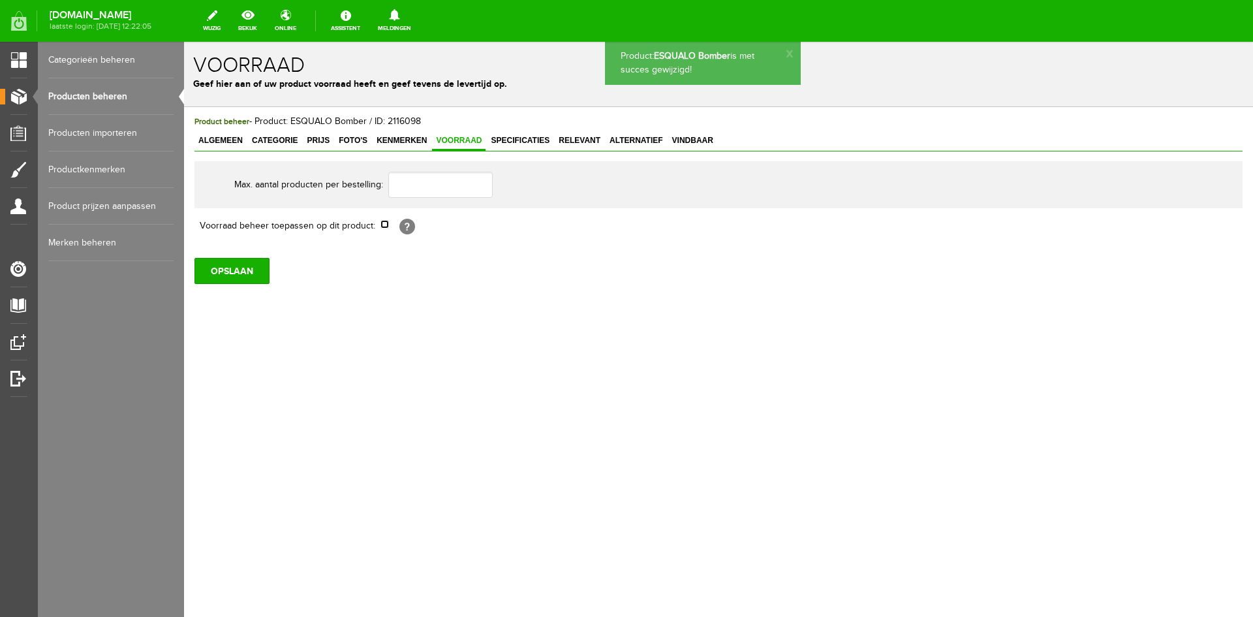
click at [384, 224] on input "checkbox" at bounding box center [384, 224] width 8 height 8
checkbox input "true"
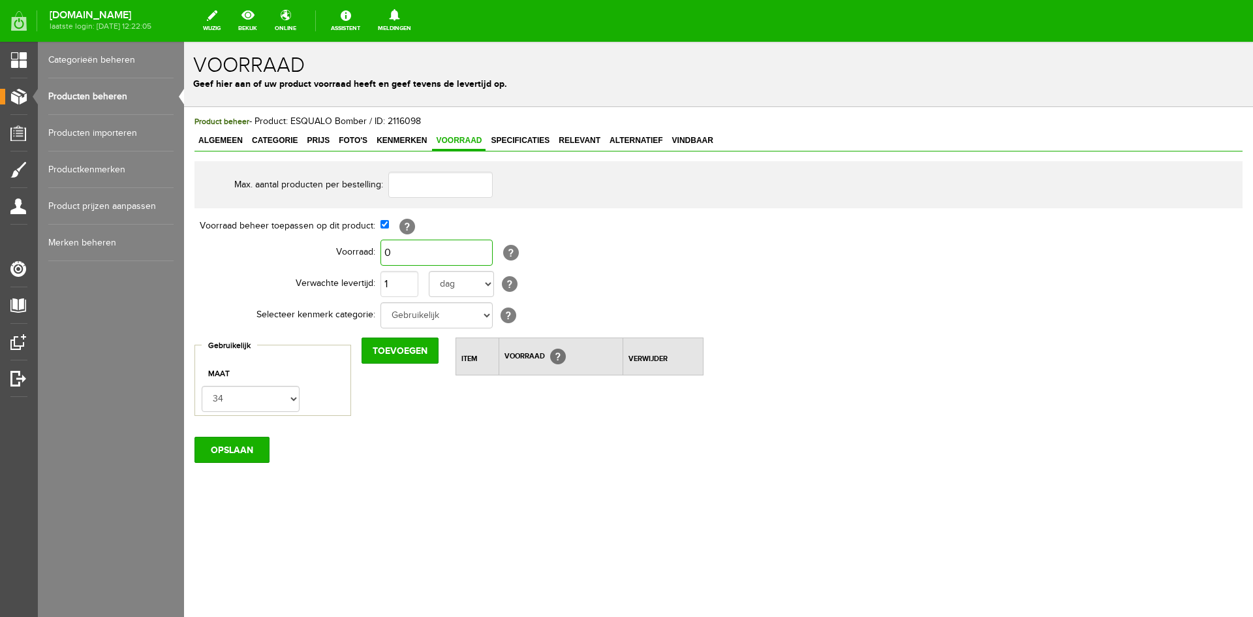
click at [394, 249] on input "0" at bounding box center [436, 252] width 112 height 26
type input "4"
click at [397, 285] on input "1" at bounding box center [399, 284] width 38 height 26
type input "4"
click at [401, 358] on input "Toevoegen" at bounding box center [400, 350] width 77 height 26
